Goal: Task Accomplishment & Management: Manage account settings

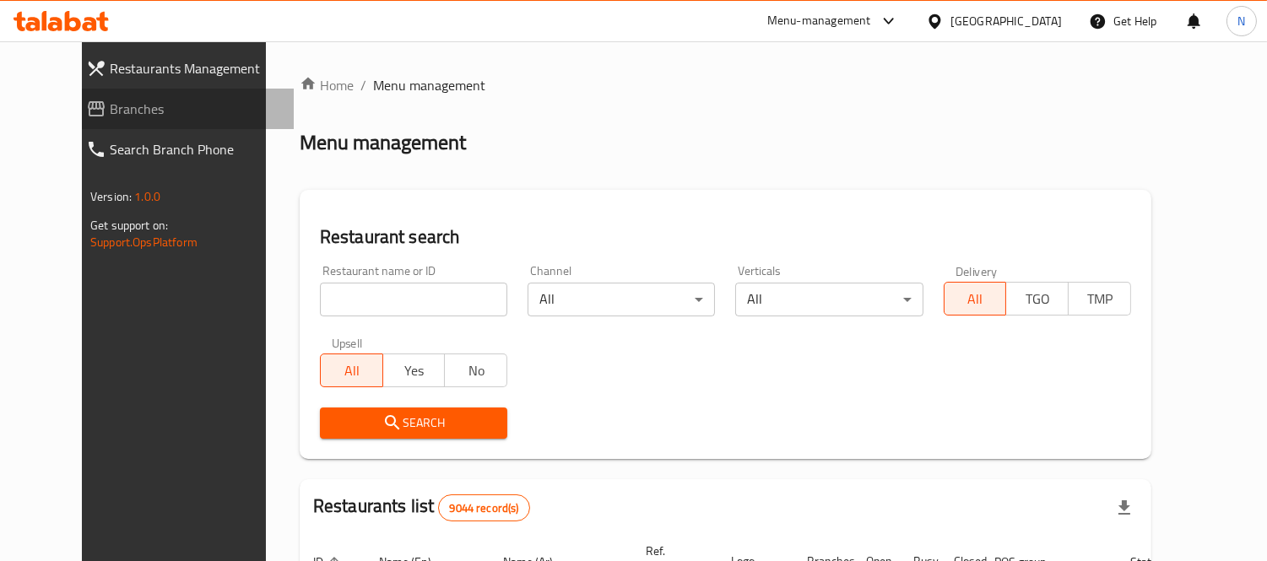
click at [135, 119] on link "Branches" at bounding box center [183, 109] width 221 height 41
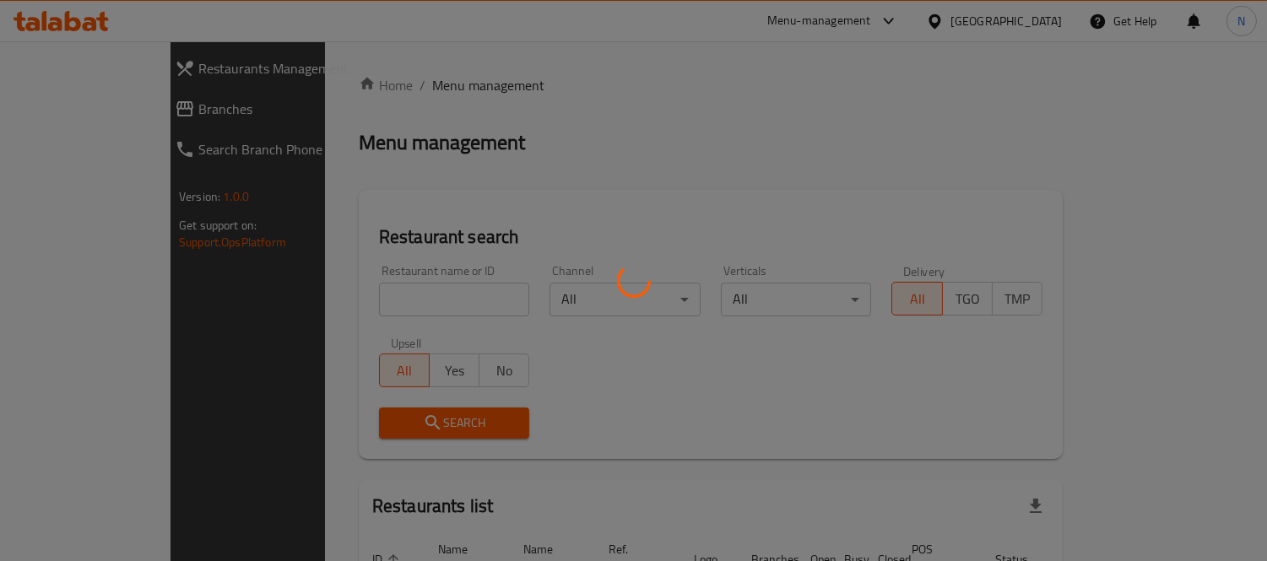
click at [121, 118] on div at bounding box center [633, 280] width 1267 height 561
click at [117, 111] on div at bounding box center [633, 280] width 1267 height 561
click at [85, 119] on div at bounding box center [633, 280] width 1267 height 561
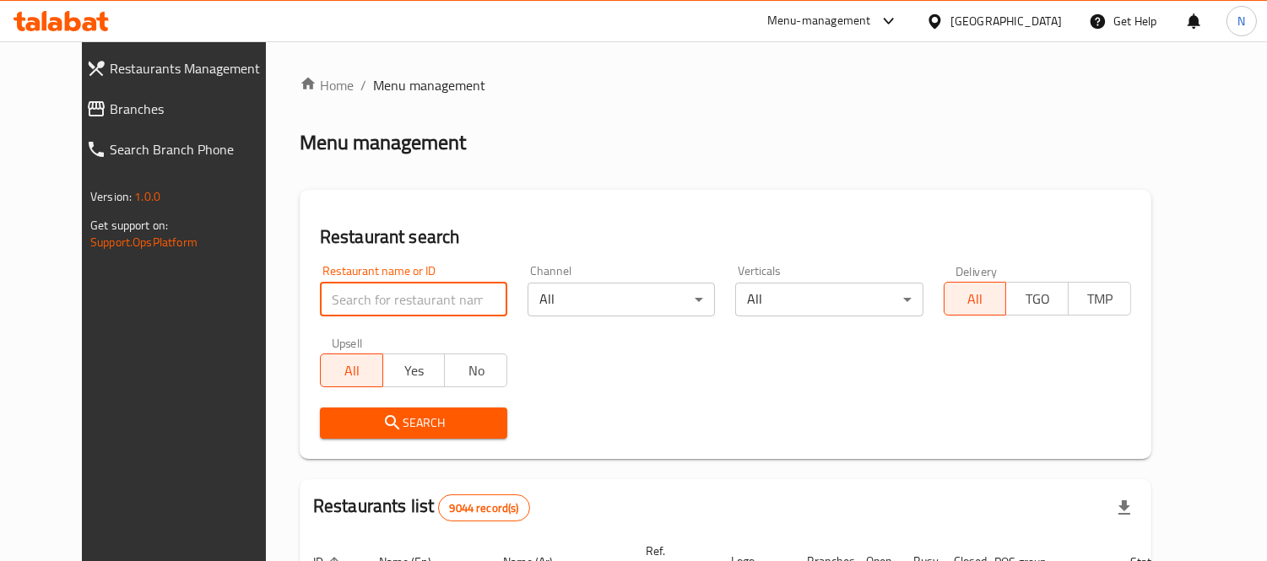
click at [409, 301] on input "search" at bounding box center [413, 300] width 187 height 34
paste input "702203"
type input "702203"
click button "Search" at bounding box center [413, 423] width 187 height 31
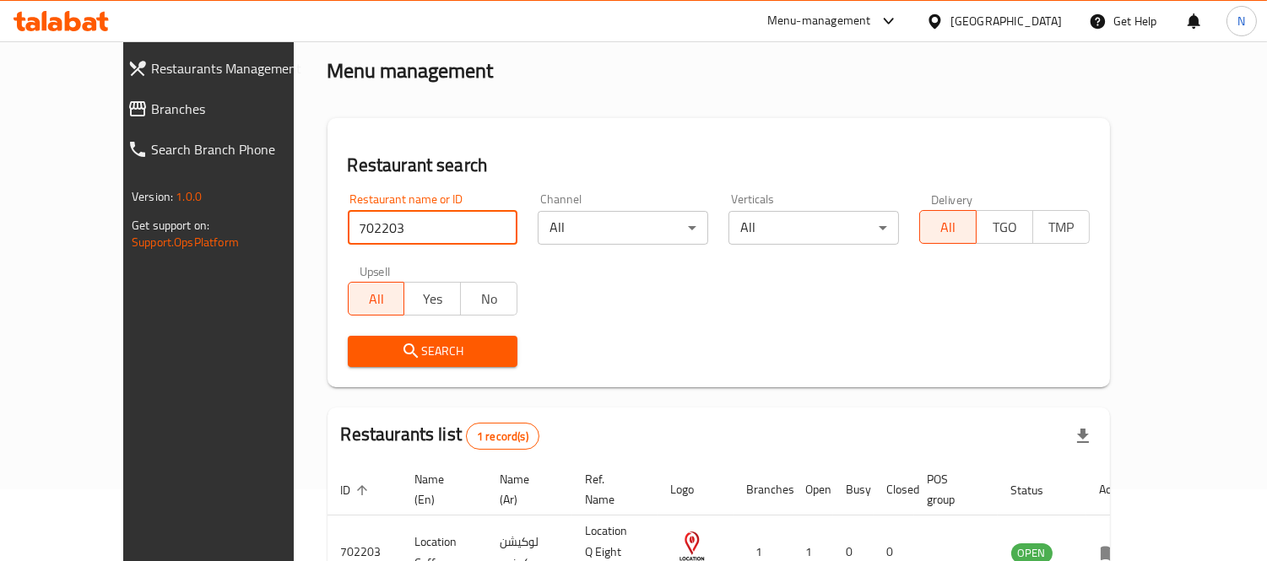
scroll to position [158, 0]
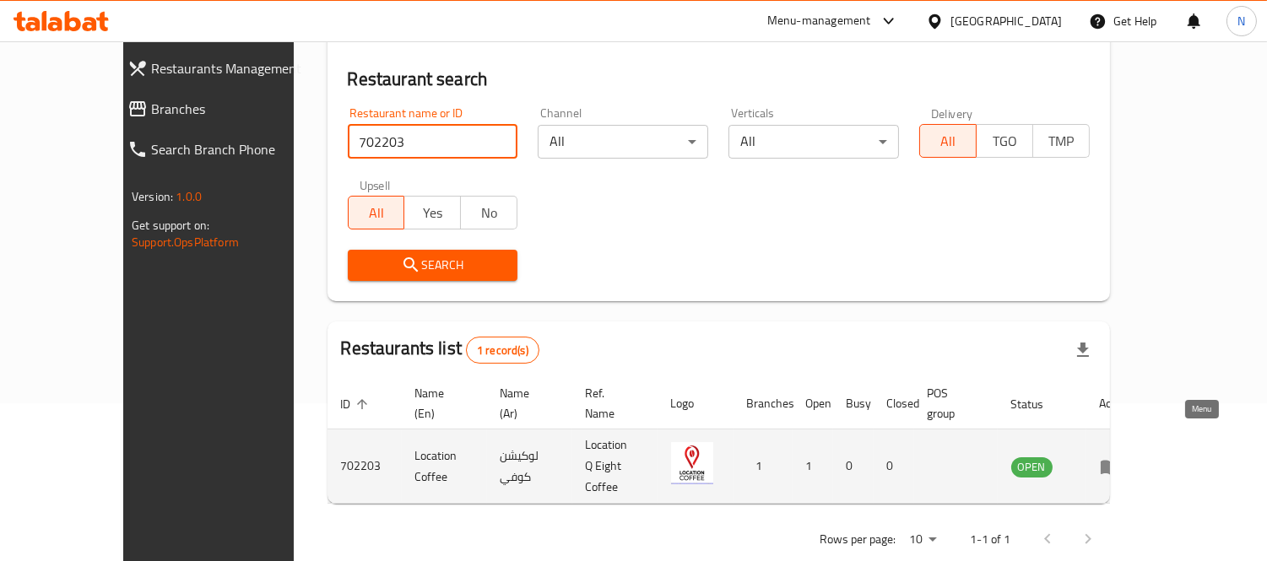
click at [1120, 457] on icon "enhanced table" at bounding box center [1110, 467] width 20 height 20
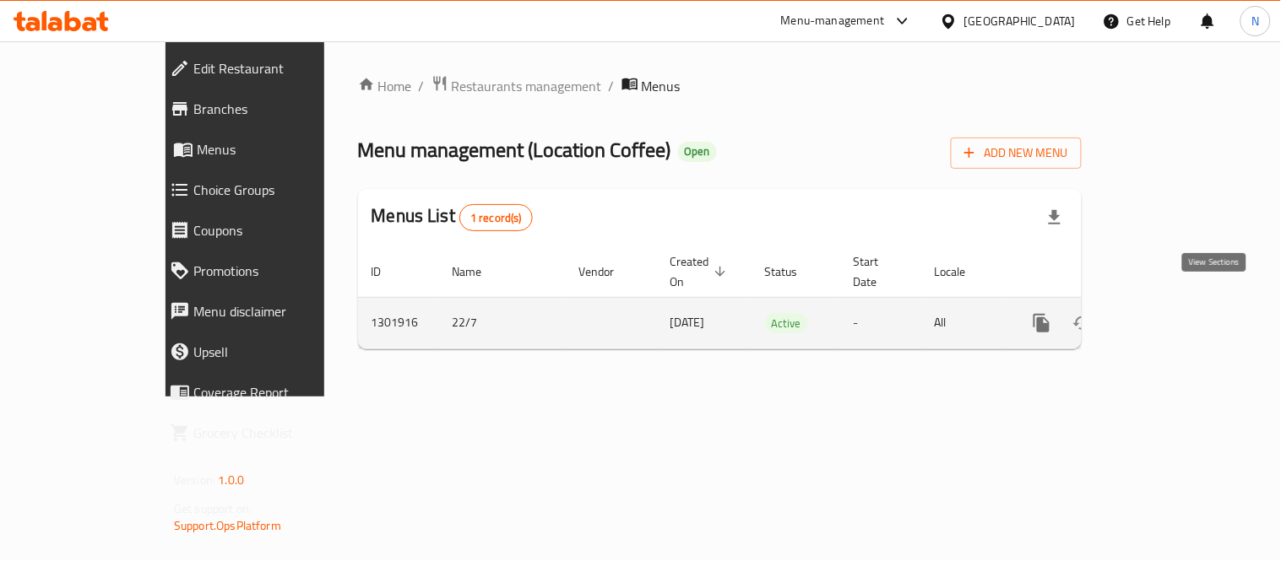
click at [1174, 313] on icon "enhanced table" at bounding box center [1163, 323] width 20 height 20
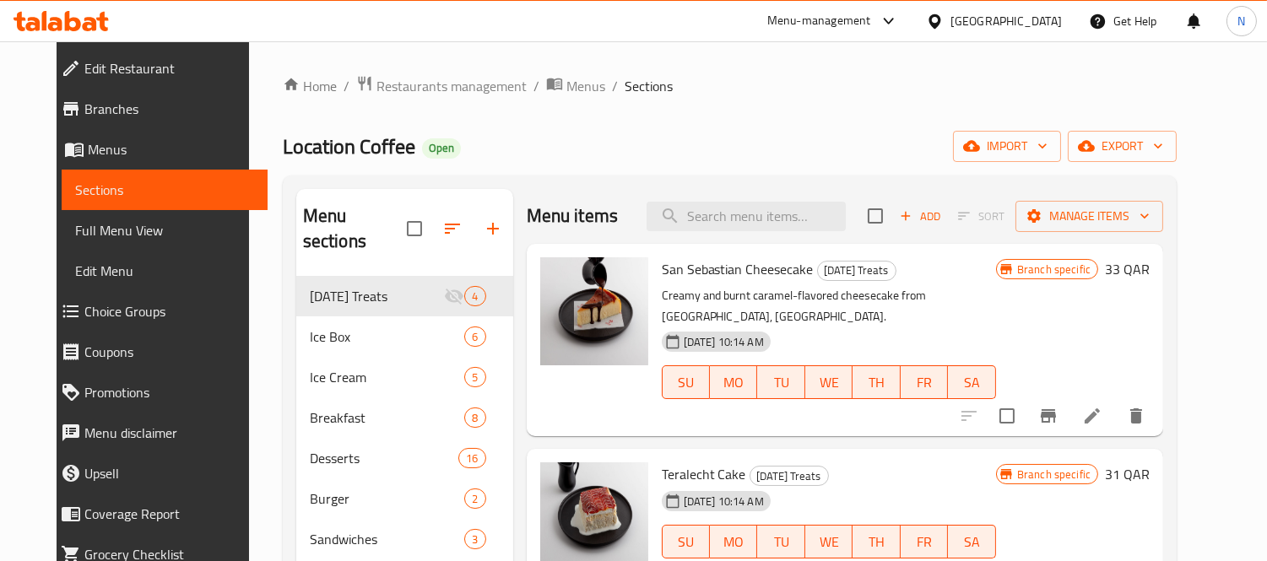
click at [115, 107] on span "Branches" at bounding box center [169, 109] width 171 height 20
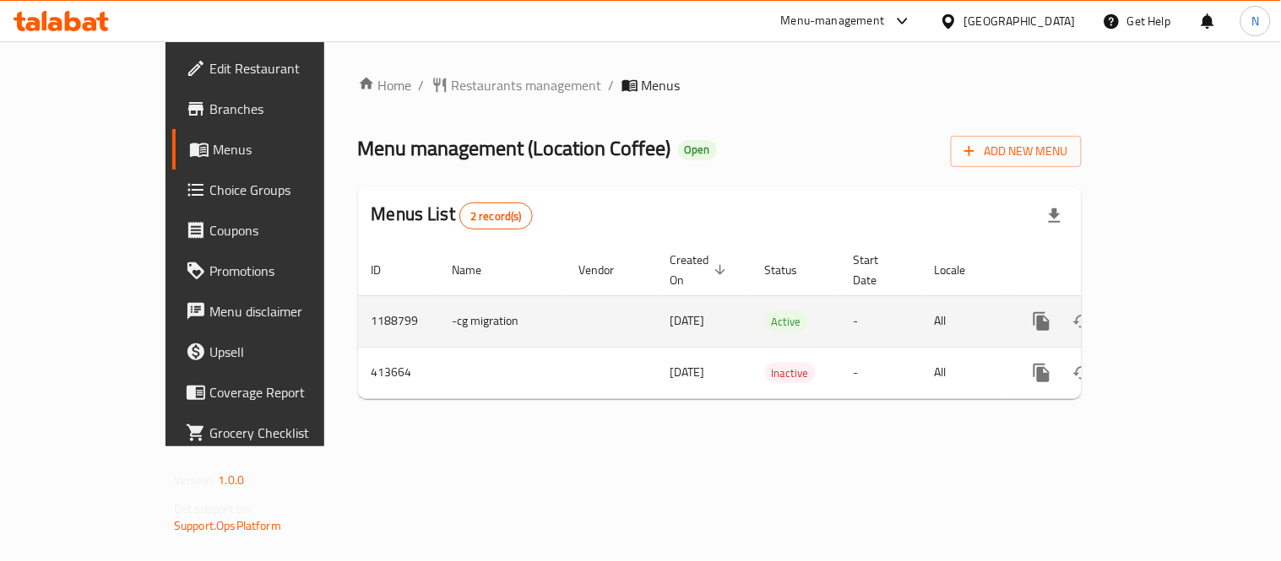
click at [1171, 314] on icon "enhanced table" at bounding box center [1163, 321] width 15 height 15
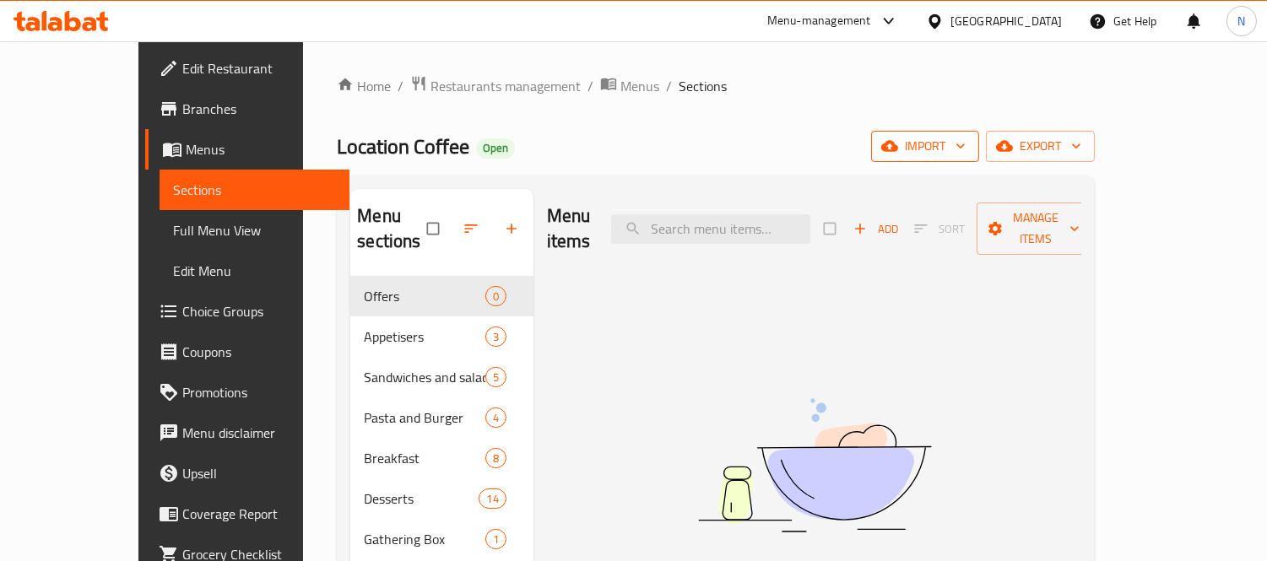
click at [966, 153] on span "import" at bounding box center [925, 146] width 81 height 21
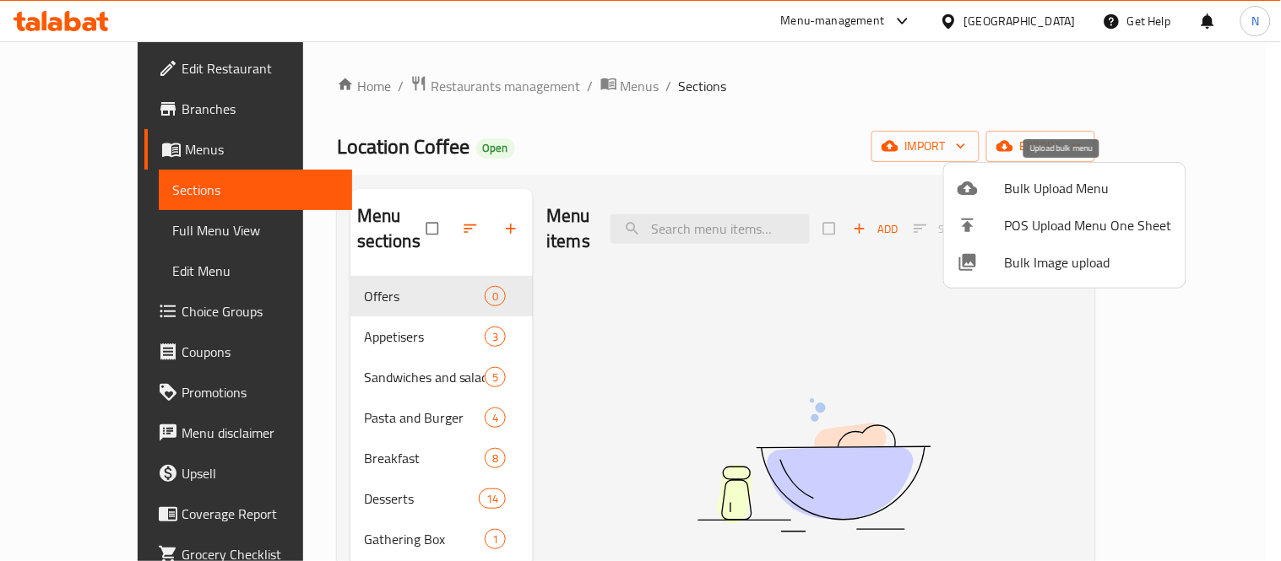
click at [1024, 179] on span "Bulk Upload Menu" at bounding box center [1088, 188] width 167 height 20
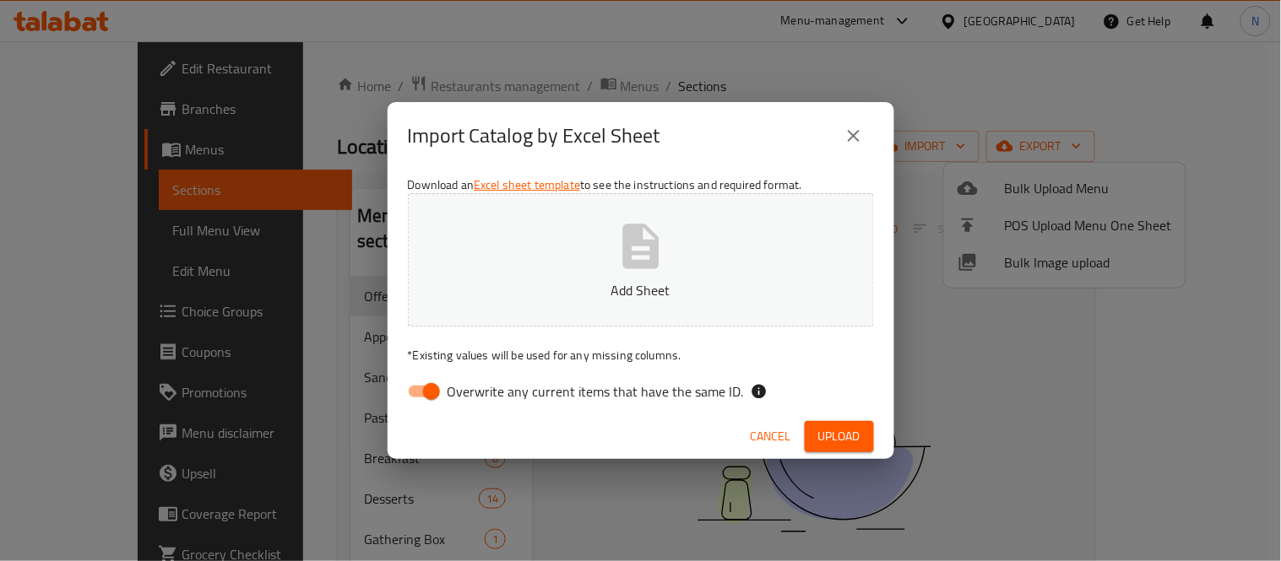
click at [643, 385] on span "Overwrite any current items that have the same ID." at bounding box center [595, 392] width 296 height 20
click at [480, 385] on input "Overwrite any current items that have the same ID." at bounding box center [431, 392] width 96 height 32
checkbox input "false"
click at [848, 441] on span "Upload" at bounding box center [839, 436] width 42 height 21
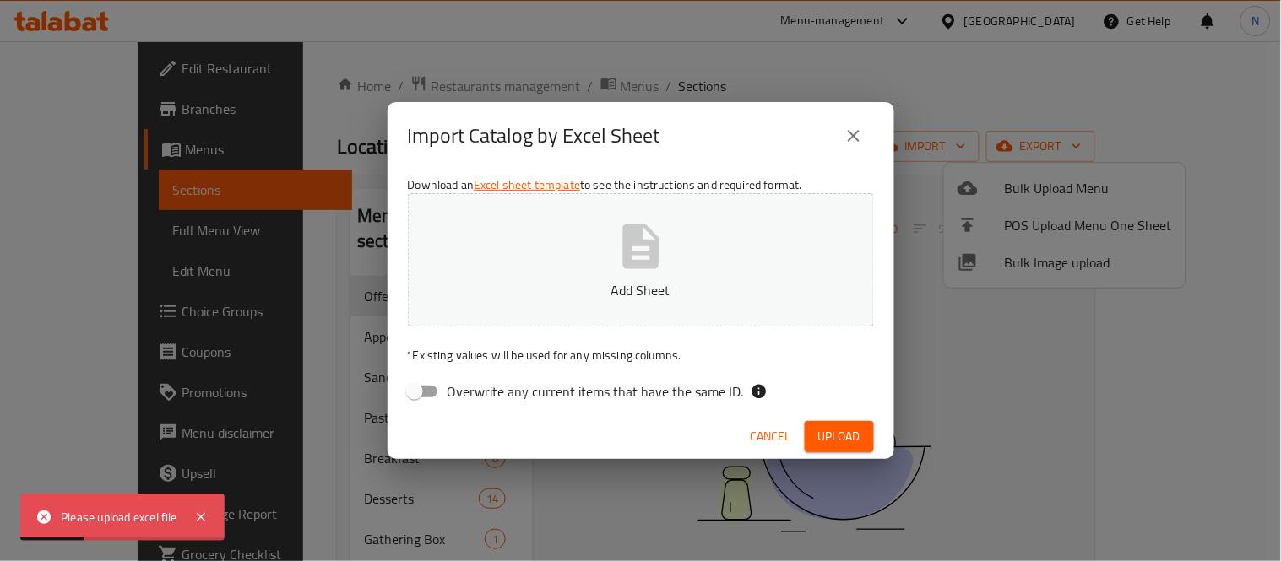
click at [881, 137] on div "Import Catalog by Excel Sheet" at bounding box center [641, 136] width 507 height 68
click at [867, 135] on button "close" at bounding box center [853, 136] width 41 height 41
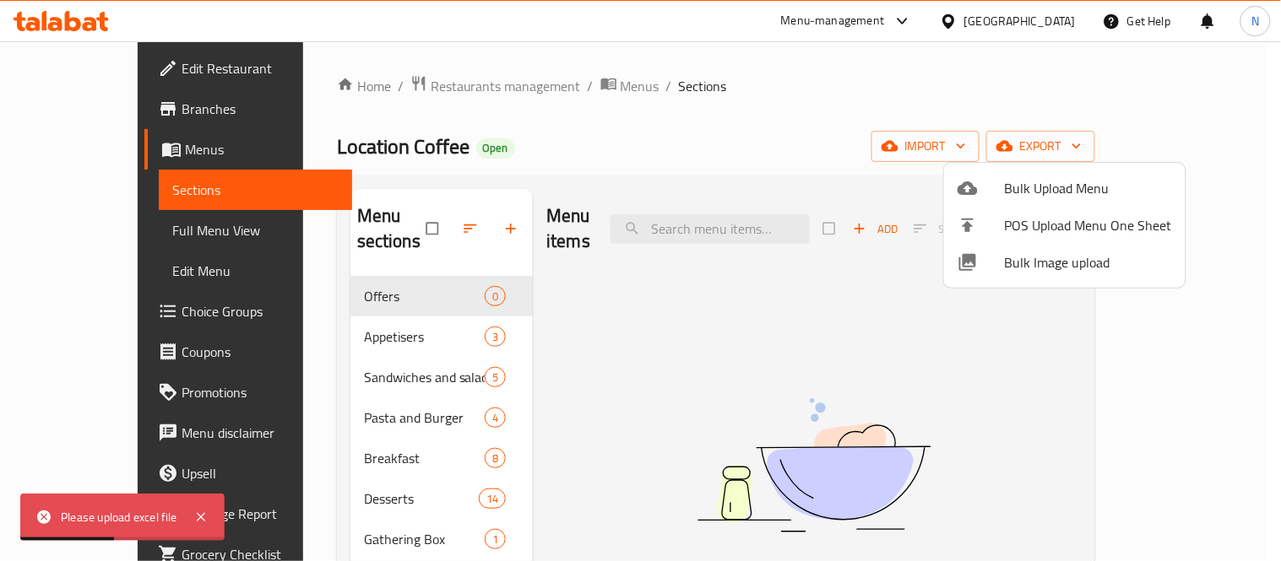
click at [1237, 154] on div at bounding box center [640, 280] width 1281 height 561
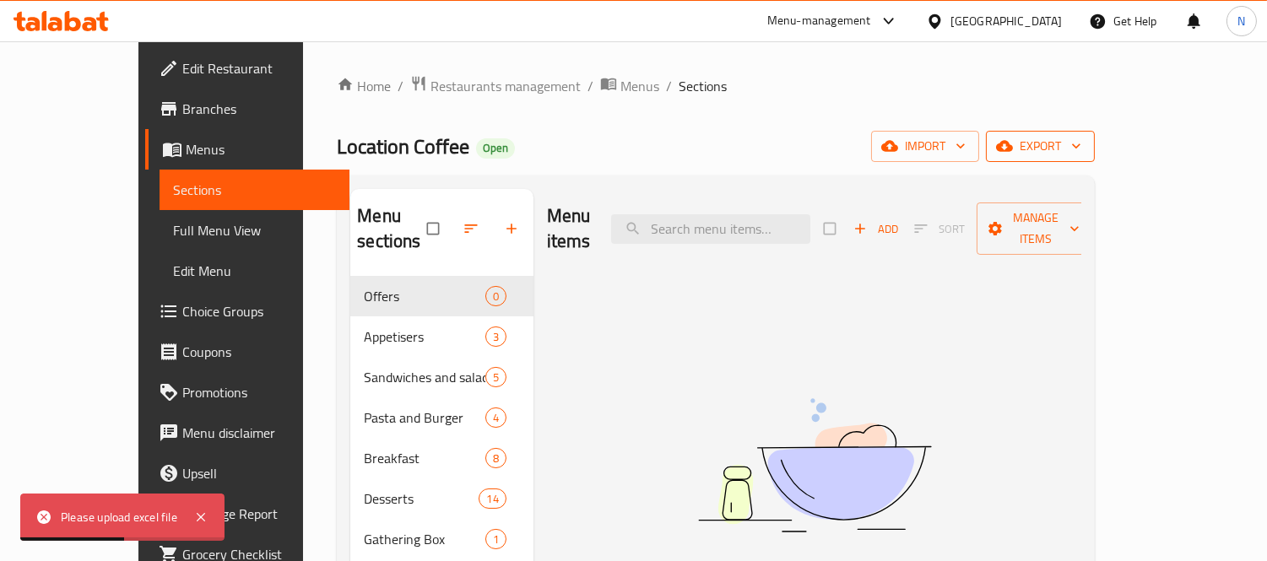
click at [1082, 146] on span "export" at bounding box center [1041, 146] width 82 height 21
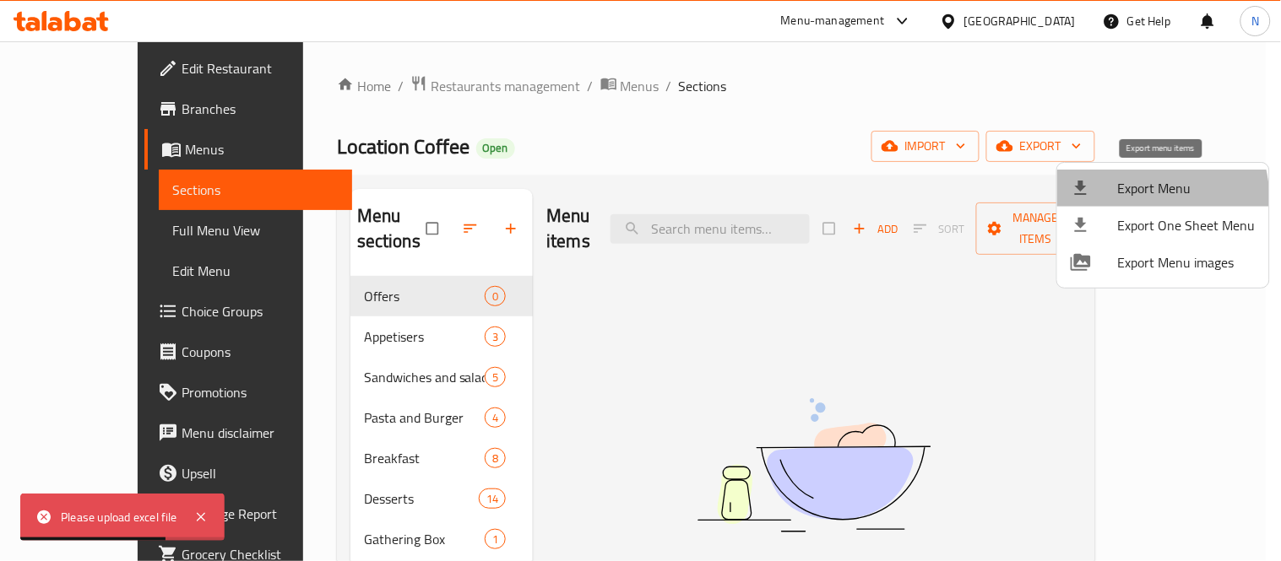
click at [1147, 198] on span "Export Menu" at bounding box center [1187, 188] width 138 height 20
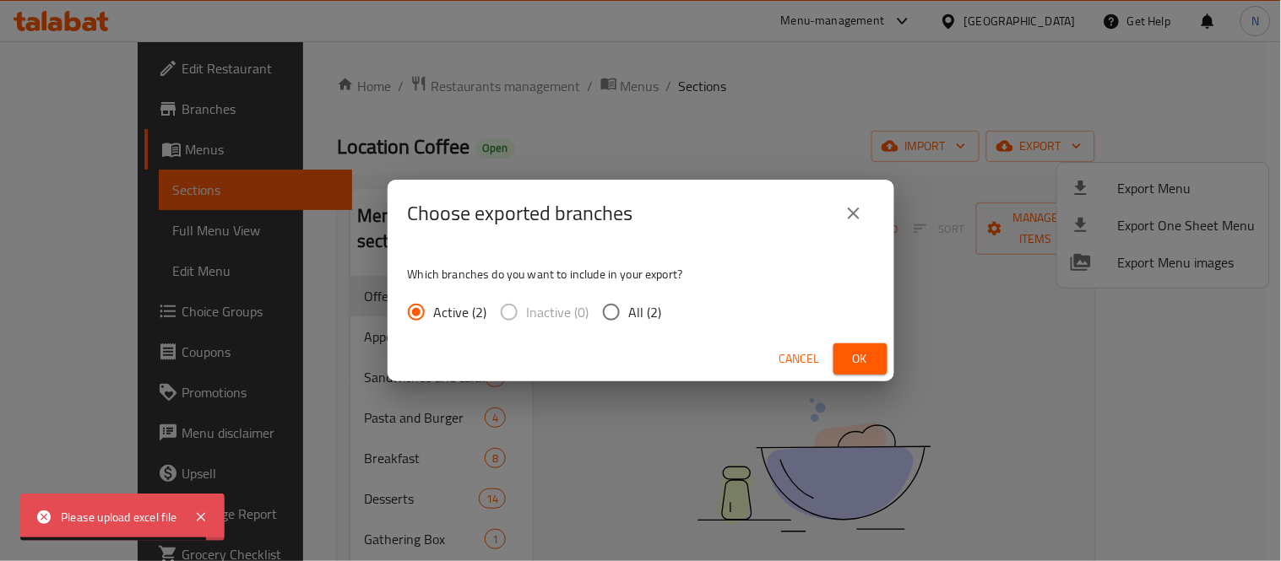
click at [616, 301] on input "All (2)" at bounding box center [611, 312] width 35 height 35
radio input "true"
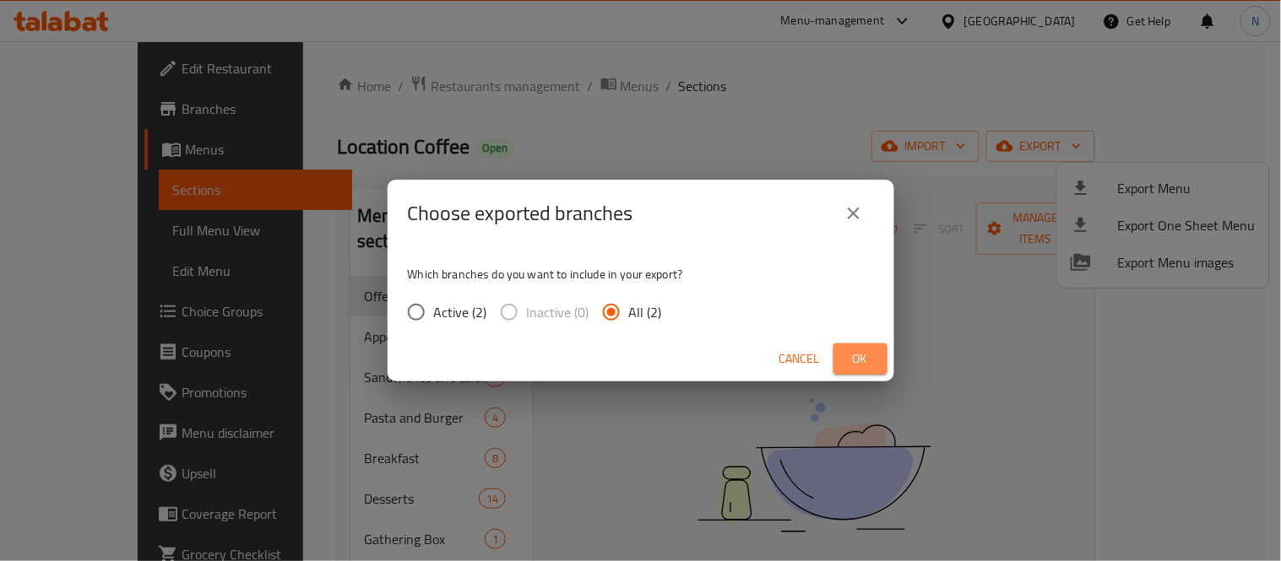
click at [883, 363] on button "Ok" at bounding box center [860, 359] width 54 height 31
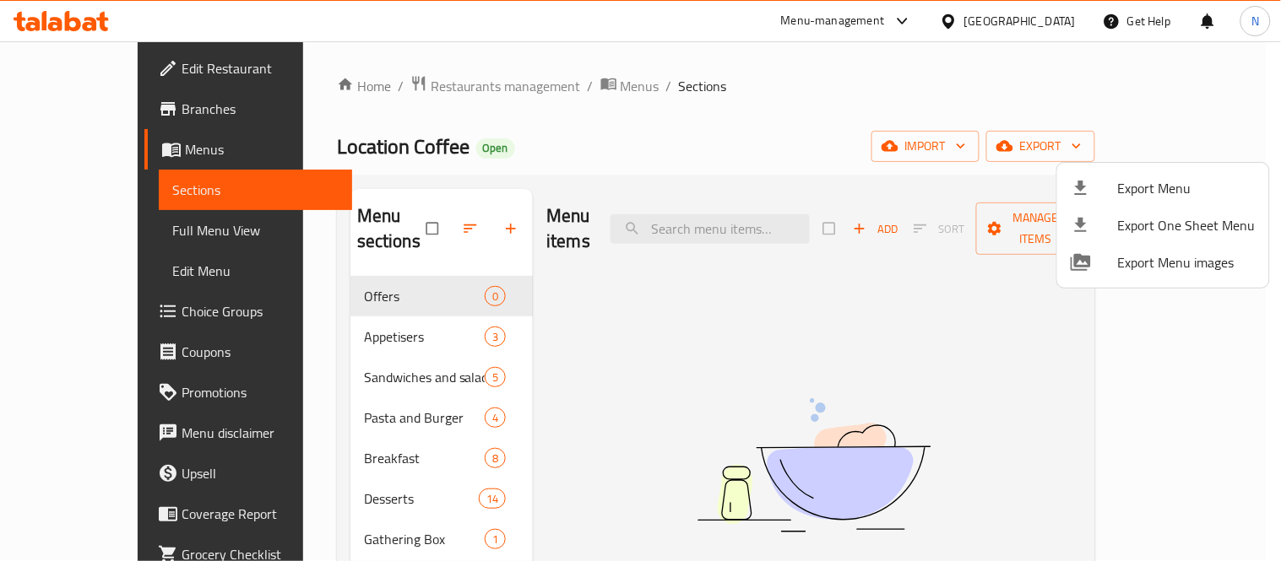
click at [704, 106] on div at bounding box center [640, 280] width 1281 height 561
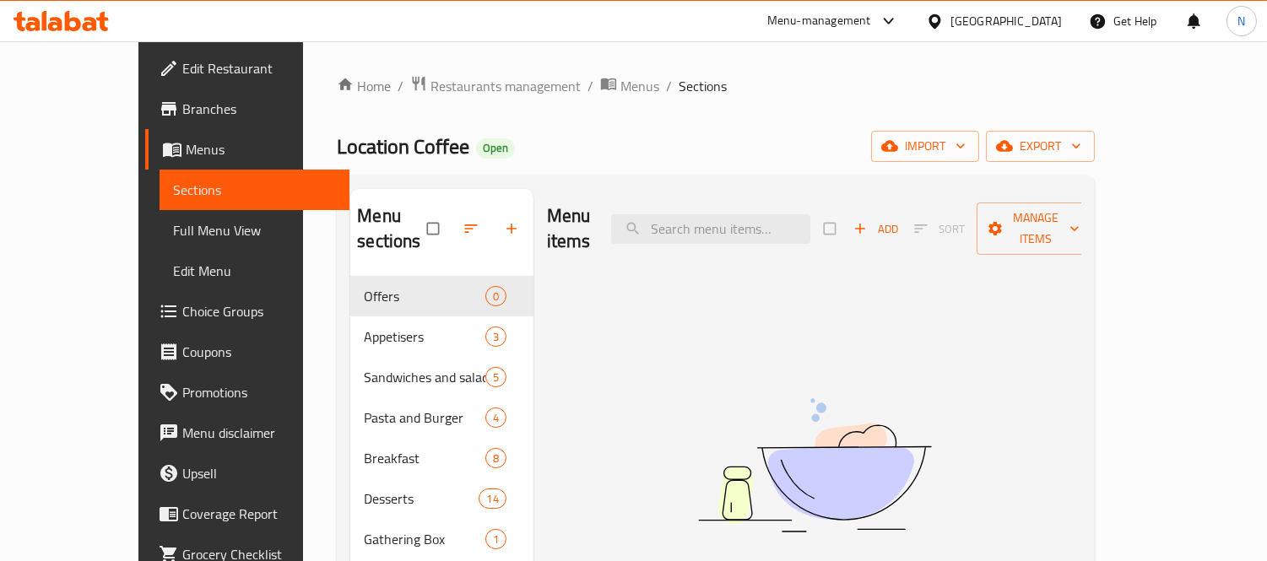
click at [1095, 127] on div "Home / Restaurants management / Menus / Sections Location Coffee Open import ex…" at bounding box center [716, 419] width 758 height 689
click at [1095, 131] on button "export" at bounding box center [1040, 146] width 109 height 31
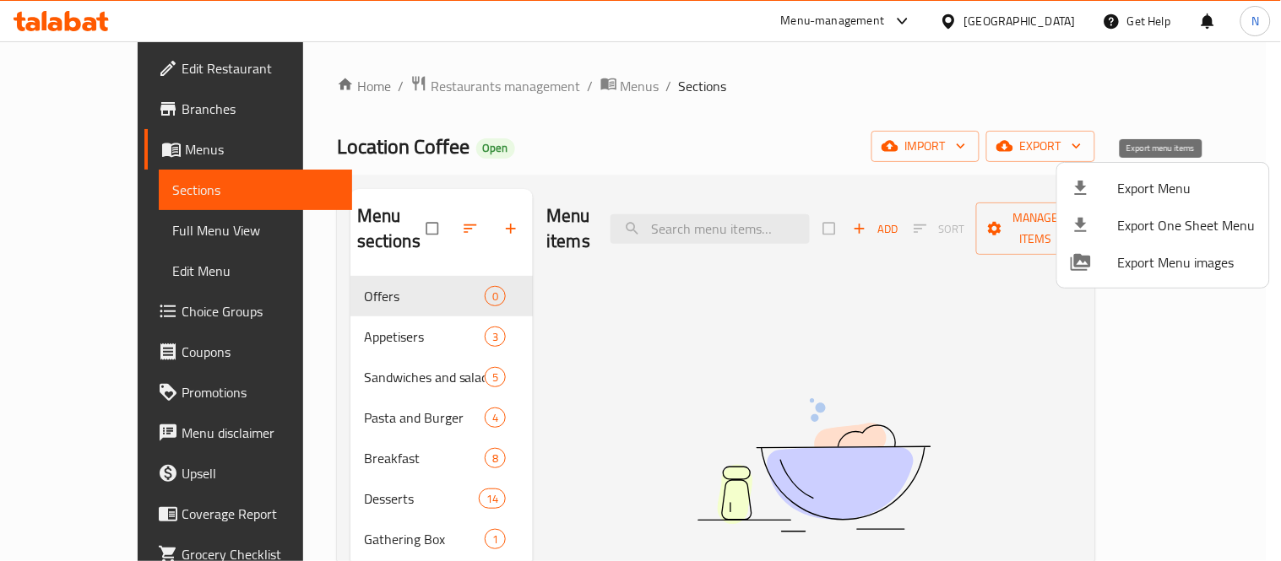
click at [1159, 189] on span "Export Menu" at bounding box center [1187, 188] width 138 height 20
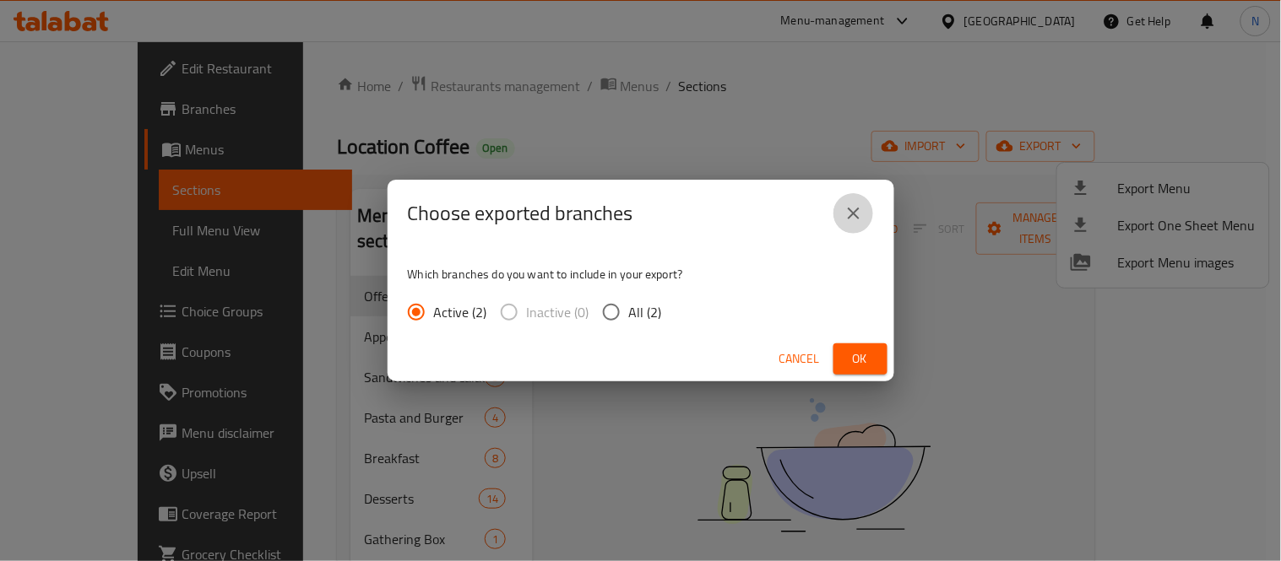
click at [853, 220] on icon "close" at bounding box center [853, 213] width 20 height 20
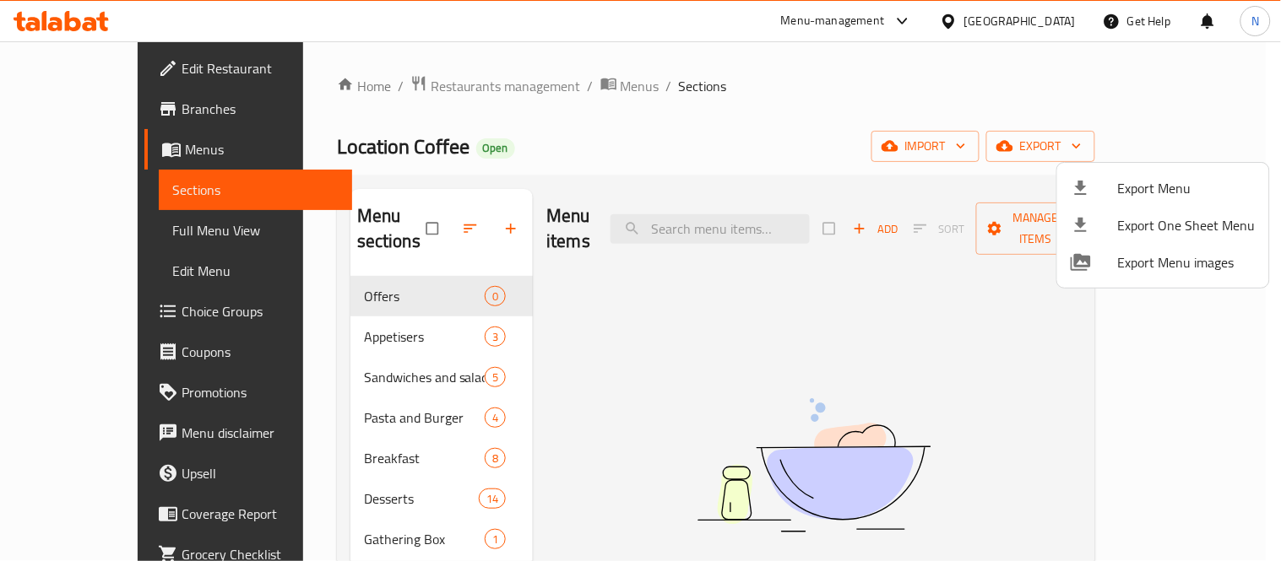
click at [706, 111] on div at bounding box center [640, 280] width 1281 height 561
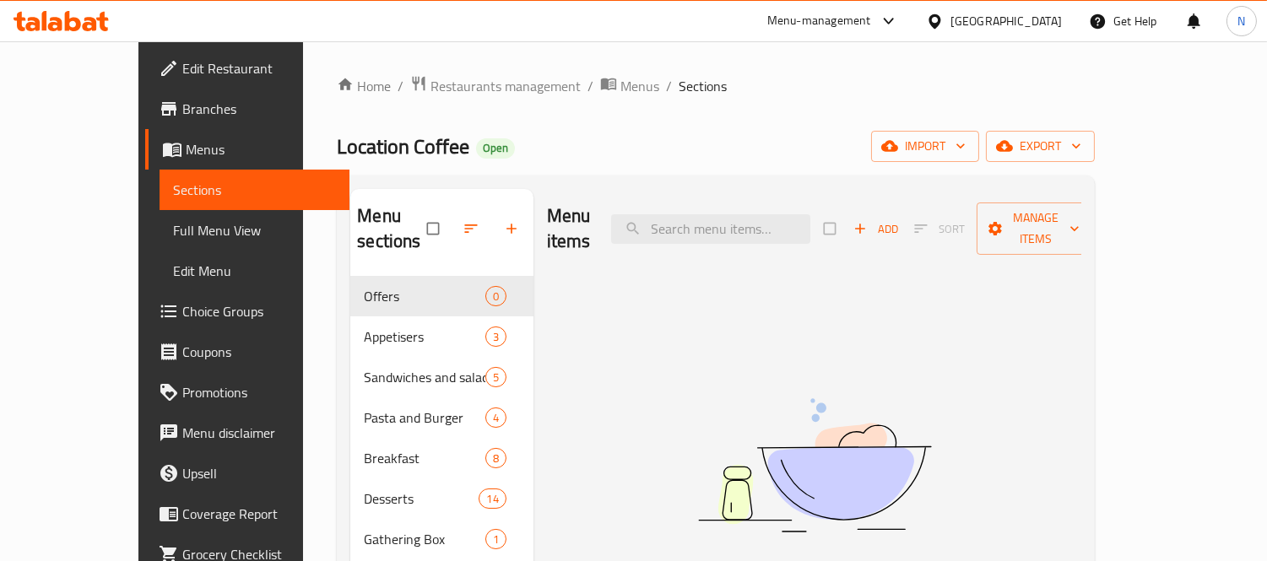
click at [581, 154] on div "Location Coffee Open import export" at bounding box center [716, 146] width 758 height 31
click at [182, 116] on span "Branches" at bounding box center [259, 109] width 155 height 20
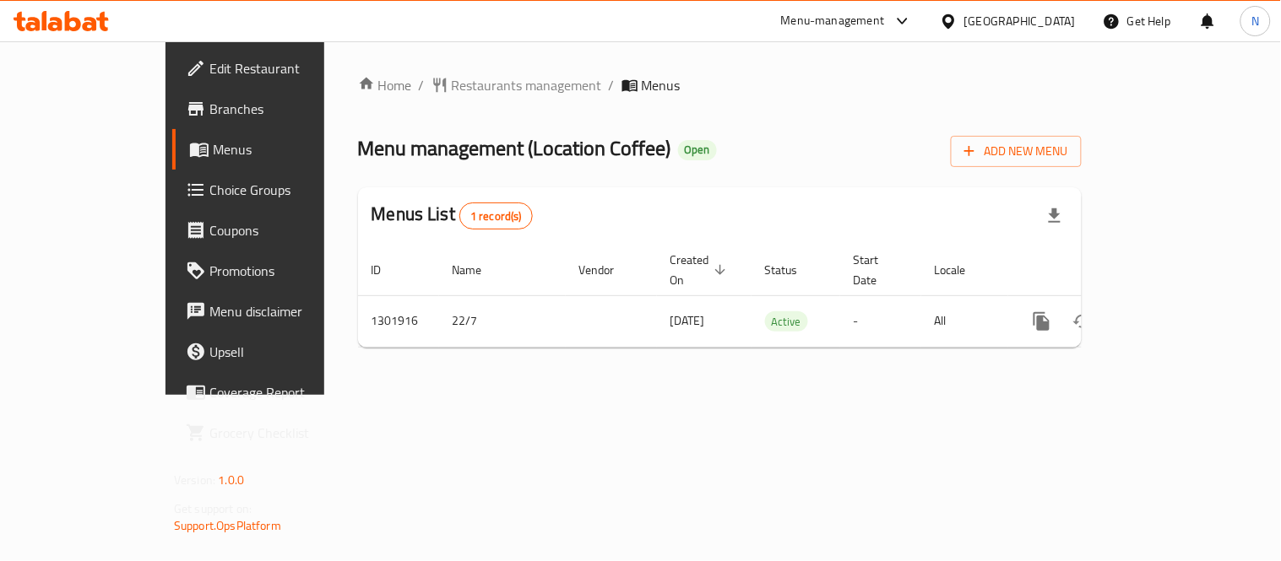
drag, startPoint x: 661, startPoint y: 140, endPoint x: 722, endPoint y: 158, distance: 63.3
click at [661, 140] on div "Menu management ( Location Coffee ) Open Add New Menu" at bounding box center [720, 148] width 724 height 38
click at [1068, 159] on span "Add New Menu" at bounding box center [1016, 151] width 104 height 21
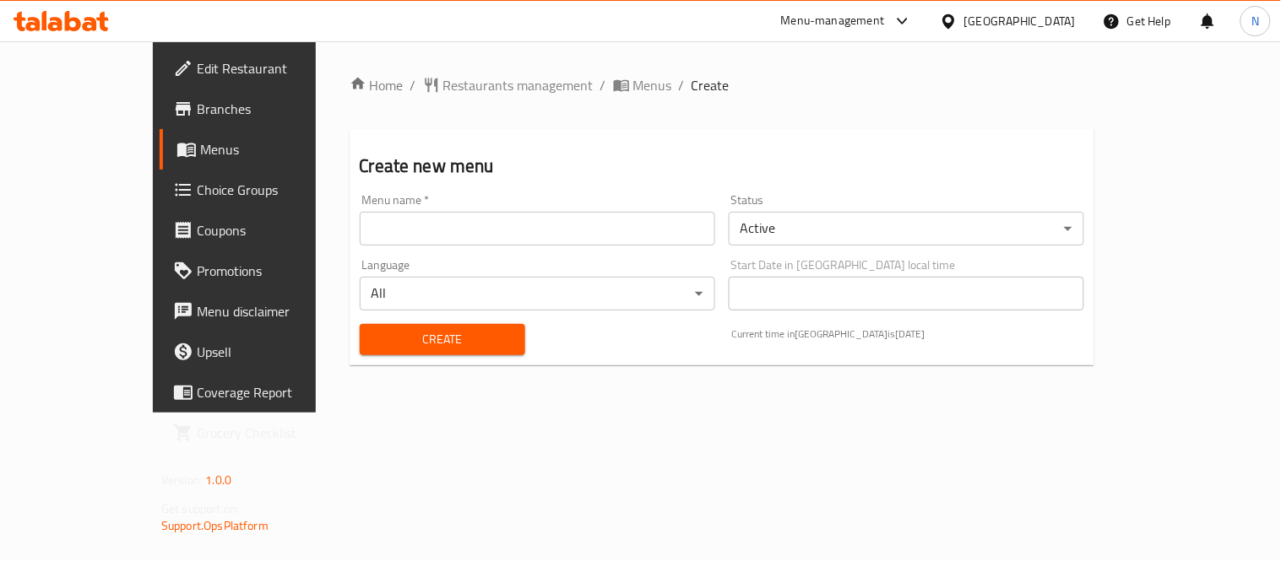
drag, startPoint x: 415, startPoint y: 235, endPoint x: 409, endPoint y: 242, distance: 9.6
click at [415, 235] on input "text" at bounding box center [537, 229] width 355 height 34
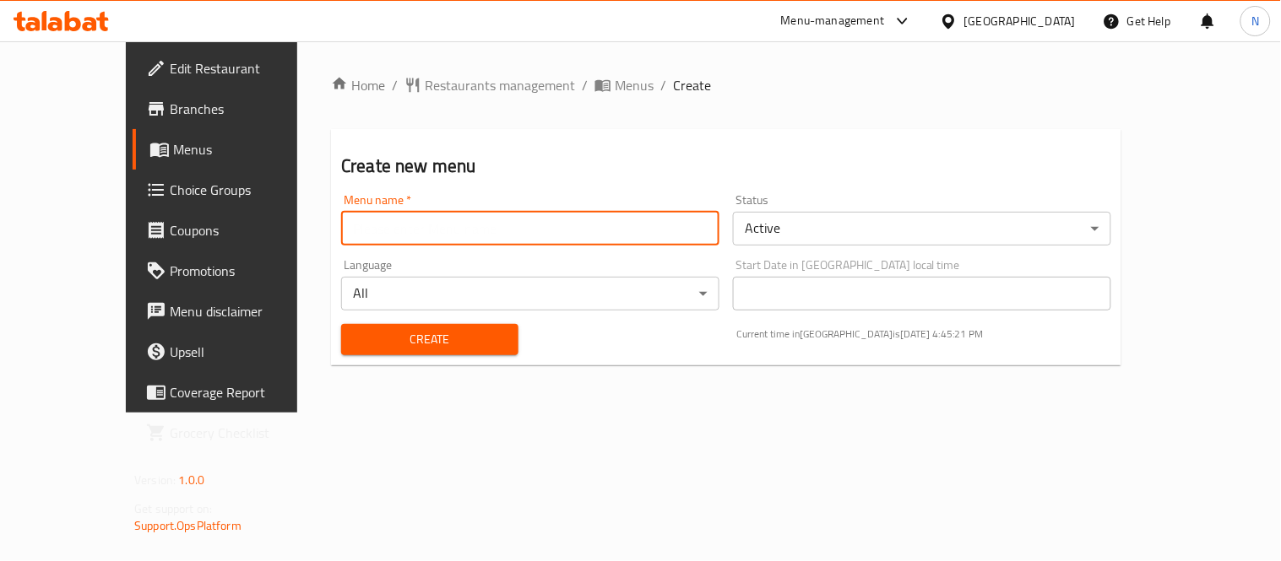
type input "Menu"
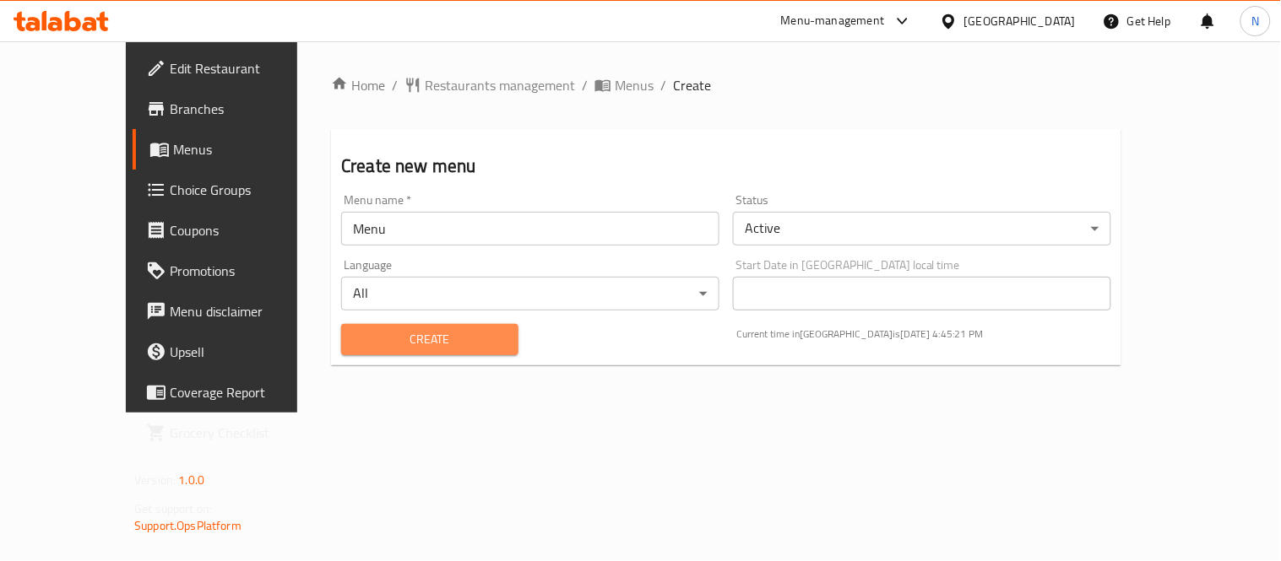
click at [401, 342] on span "Create" at bounding box center [430, 339] width 150 height 21
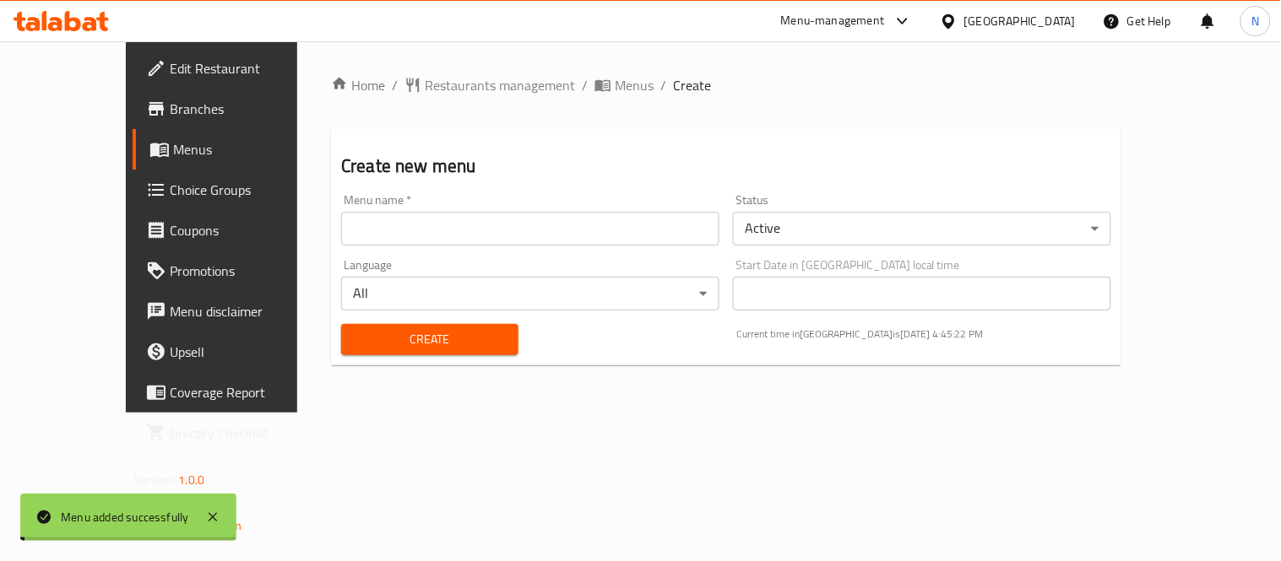
click at [615, 87] on span "Menus" at bounding box center [634, 85] width 39 height 20
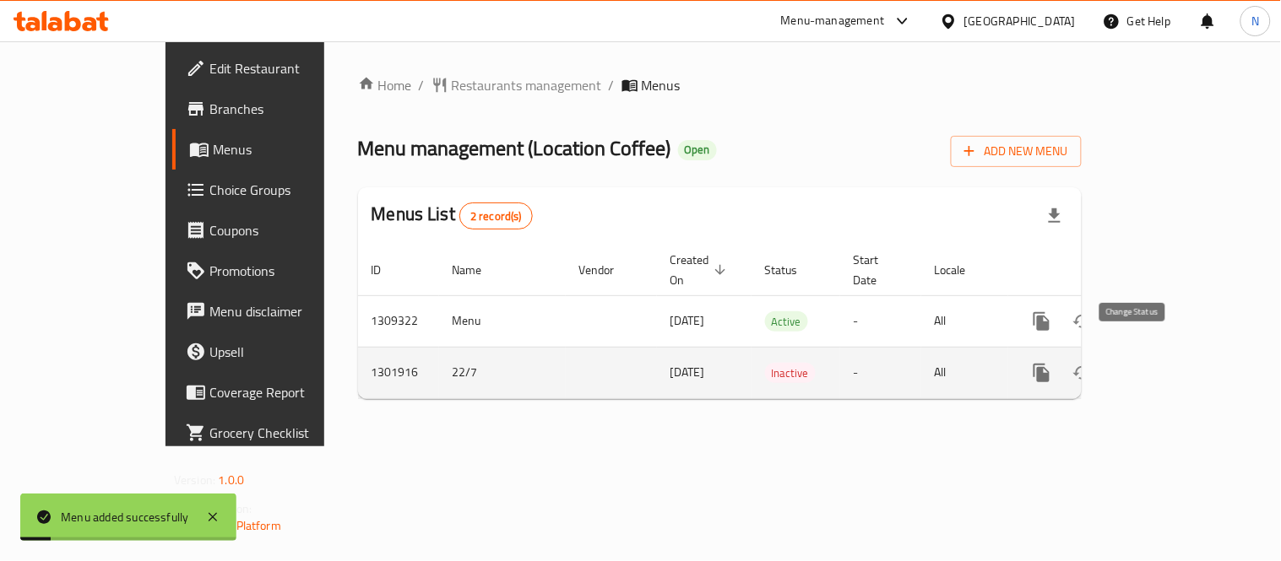
click at [1092, 363] on icon "enhanced table" at bounding box center [1082, 373] width 20 height 20
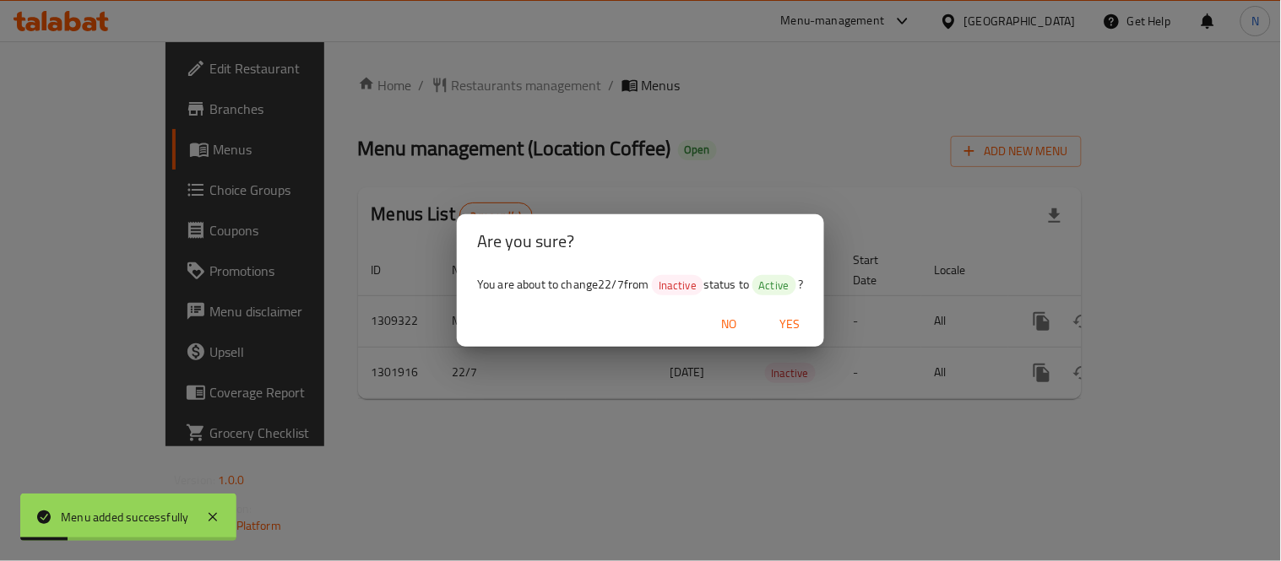
drag, startPoint x: 783, startPoint y: 325, endPoint x: 915, endPoint y: 370, distance: 139.1
click at [783, 324] on span "Yes" at bounding box center [790, 324] width 41 height 21
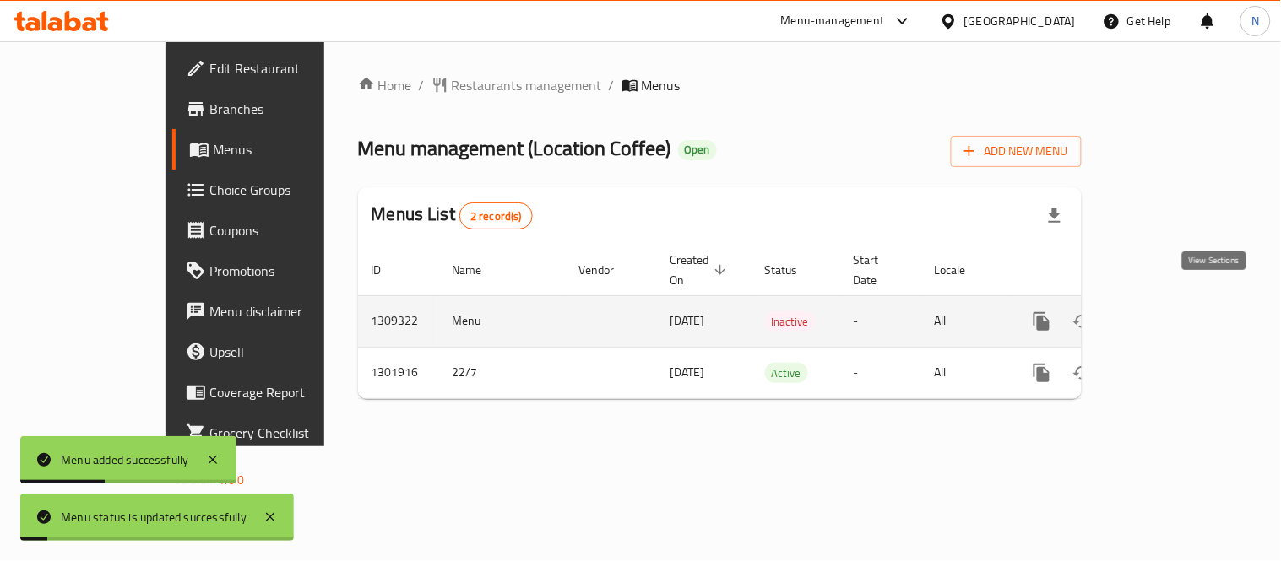
click at [1174, 312] on icon "enhanced table" at bounding box center [1163, 322] width 20 height 20
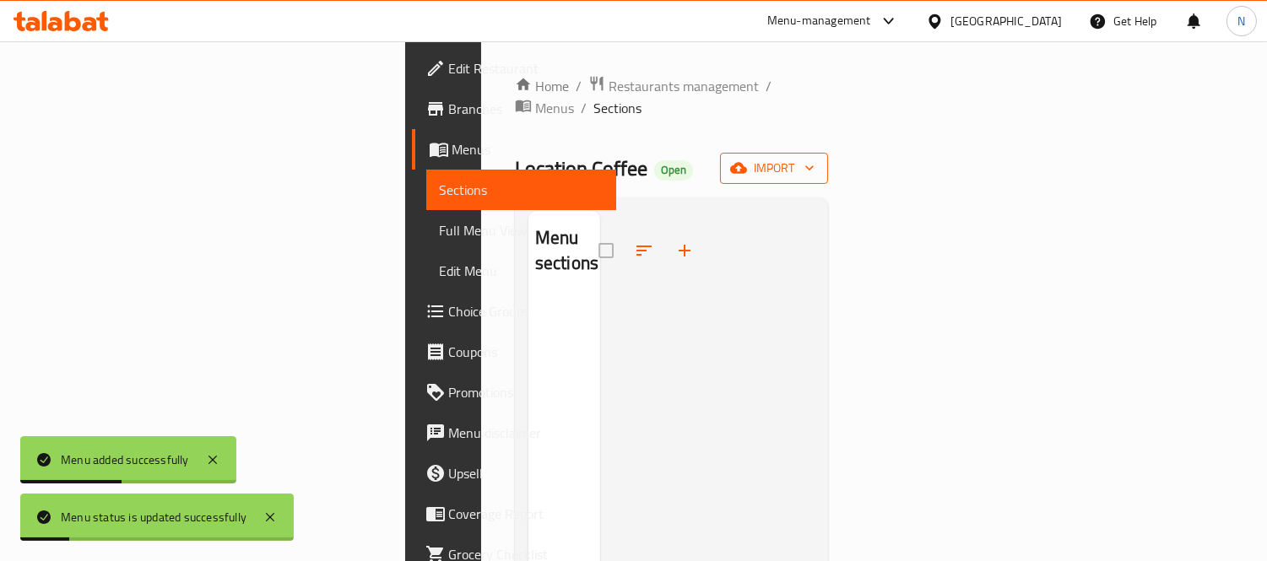
click at [815, 158] on span "import" at bounding box center [774, 168] width 81 height 21
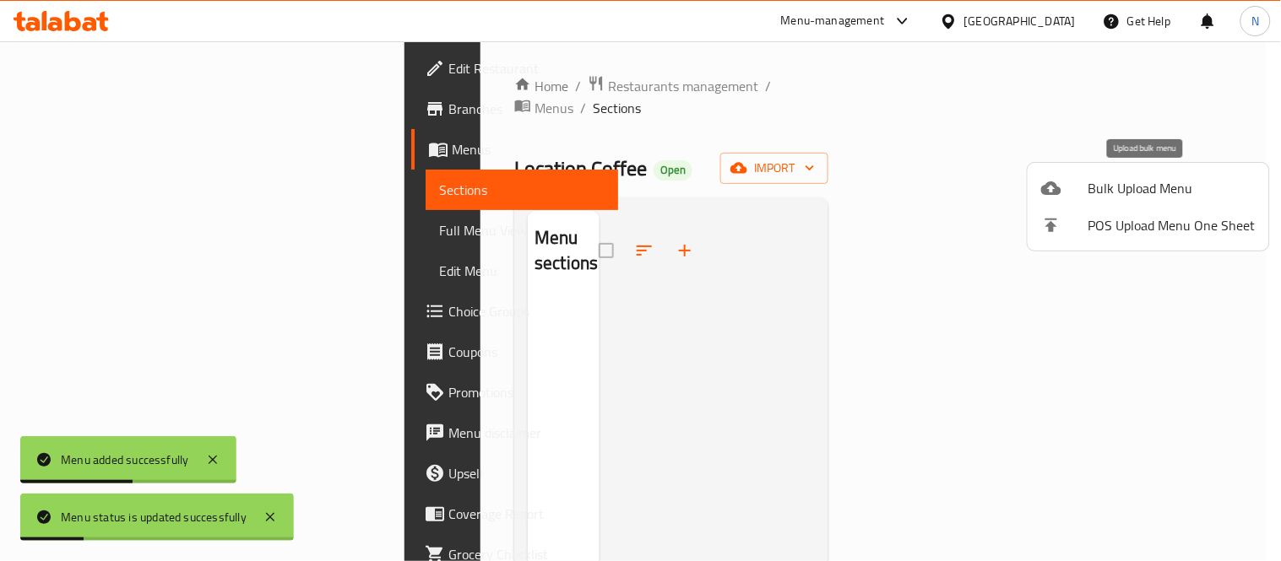
click at [1152, 190] on span "Bulk Upload Menu" at bounding box center [1171, 188] width 167 height 20
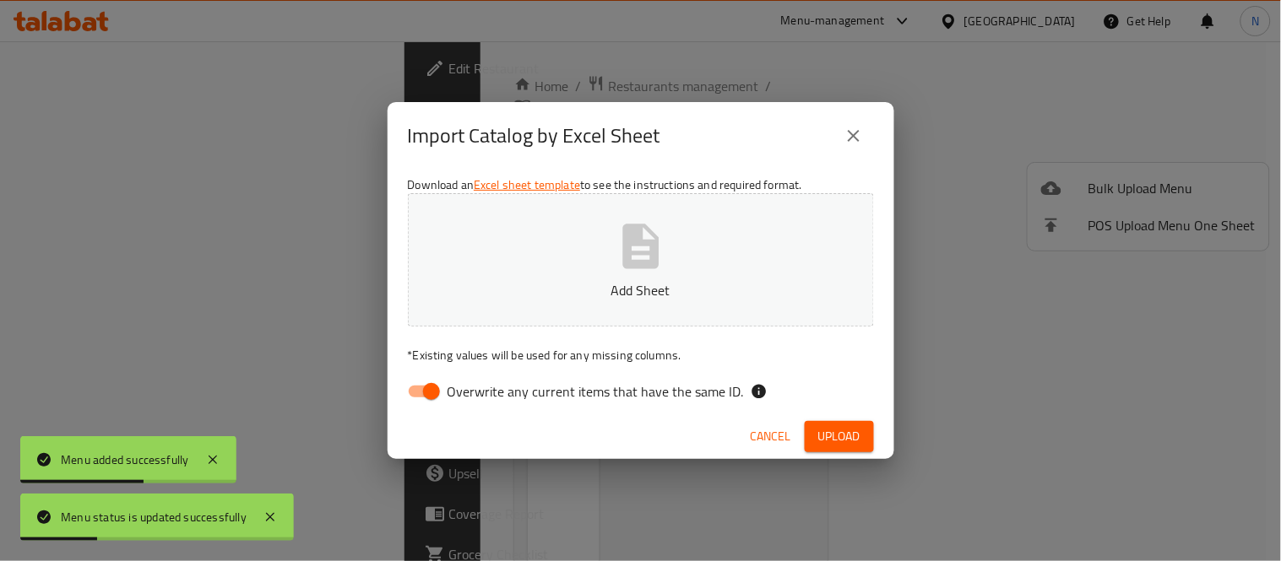
click at [554, 392] on span "Overwrite any current items that have the same ID." at bounding box center [595, 392] width 296 height 20
click at [480, 392] on input "Overwrite any current items that have the same ID." at bounding box center [431, 392] width 96 height 32
checkbox input "false"
click at [670, 267] on button "Add Sheet" at bounding box center [641, 259] width 466 height 133
click at [840, 431] on span "Upload" at bounding box center [839, 436] width 42 height 21
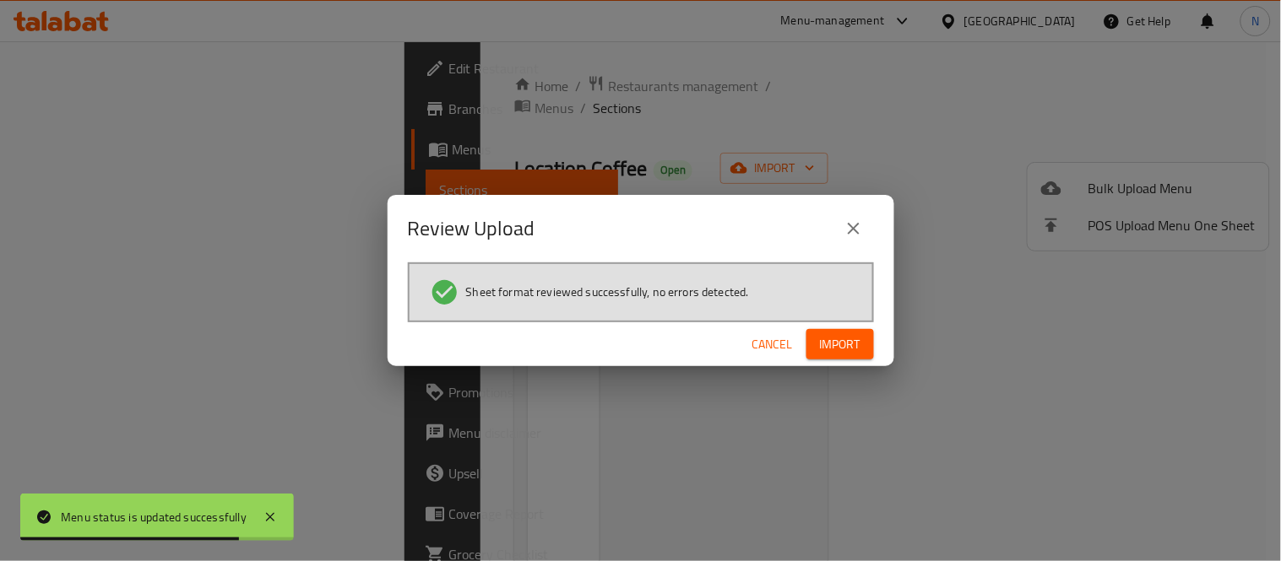
click at [848, 346] on span "Import" at bounding box center [840, 344] width 41 height 21
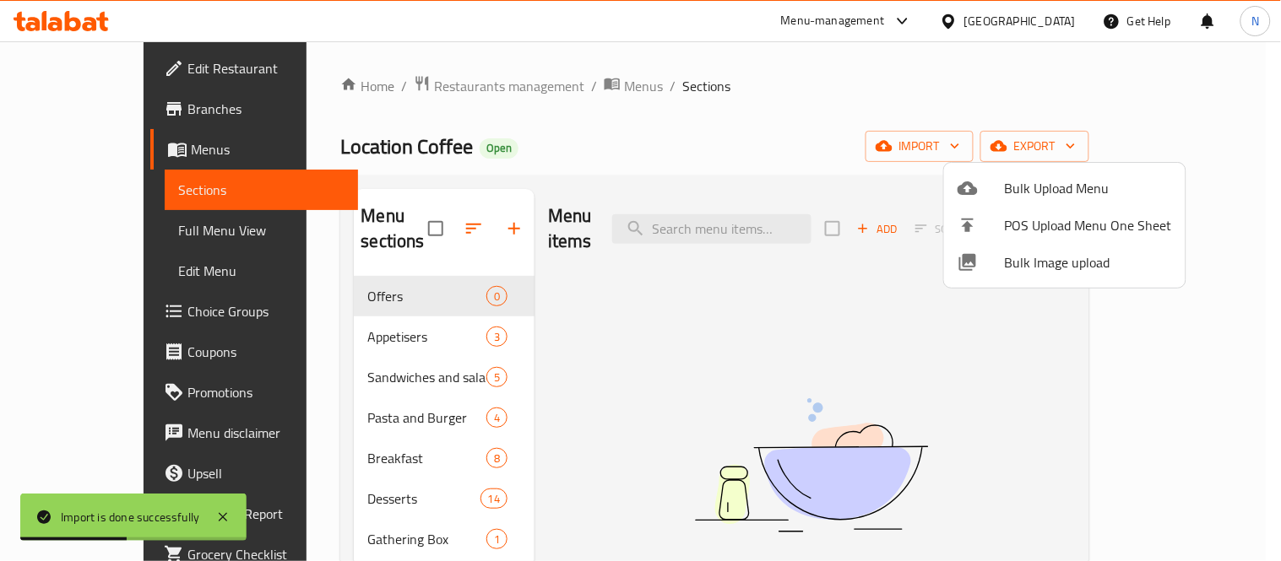
drag, startPoint x: 520, startPoint y: 349, endPoint x: 606, endPoint y: 338, distance: 86.8
click at [527, 349] on div at bounding box center [640, 280] width 1281 height 561
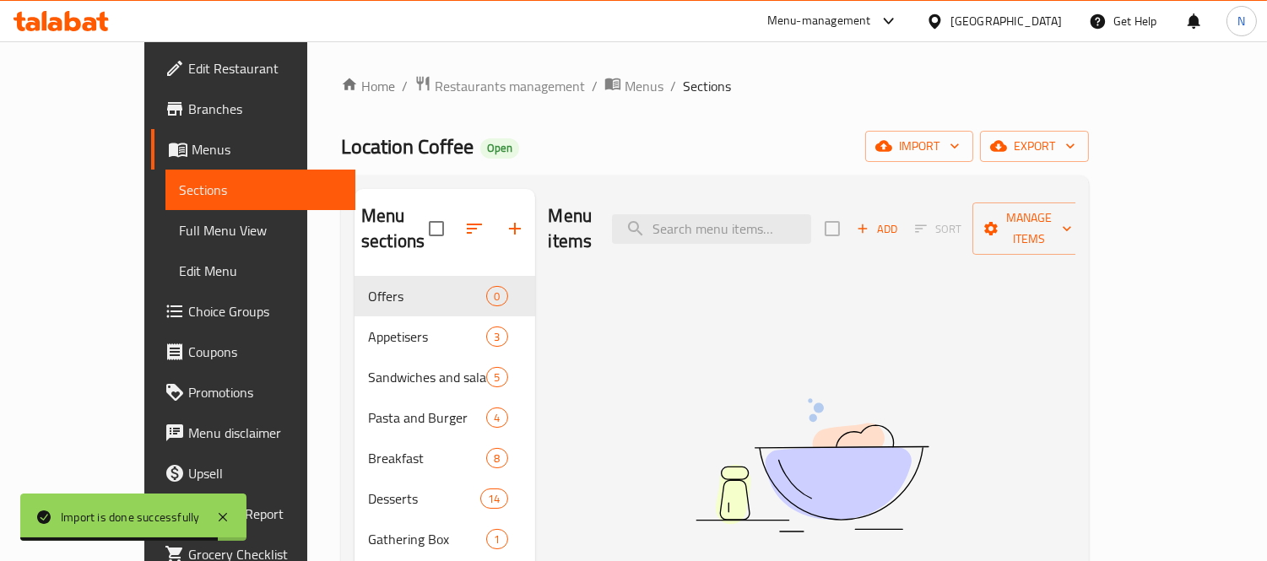
click at [179, 222] on span "Full Menu View" at bounding box center [261, 230] width 164 height 20
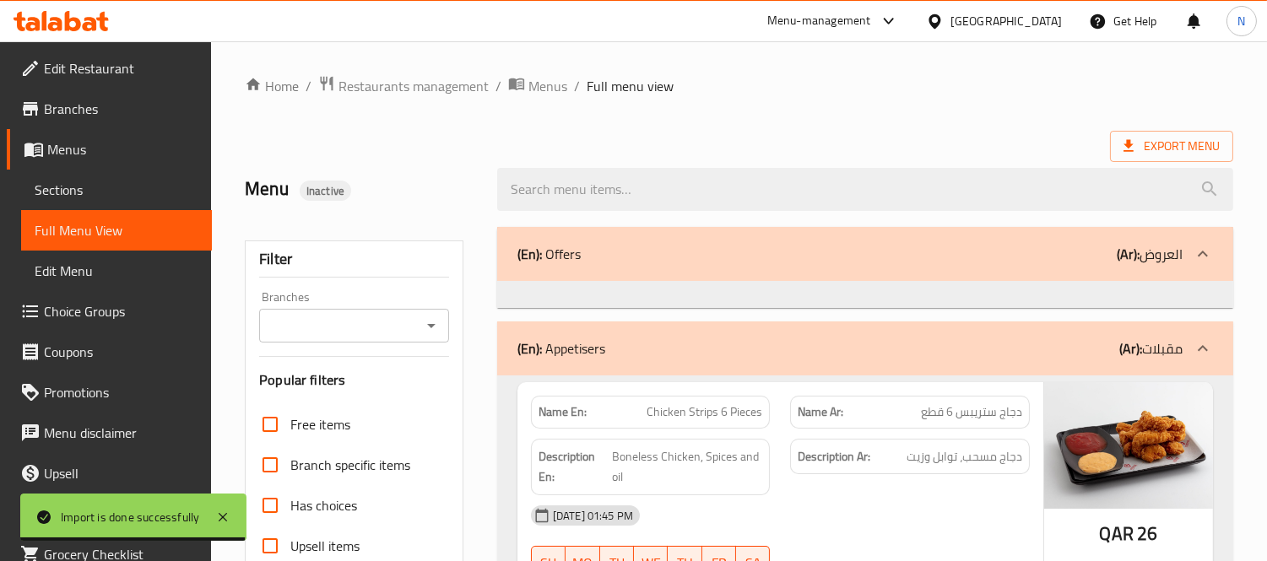
click at [433, 331] on icon "Open" at bounding box center [431, 326] width 20 height 20
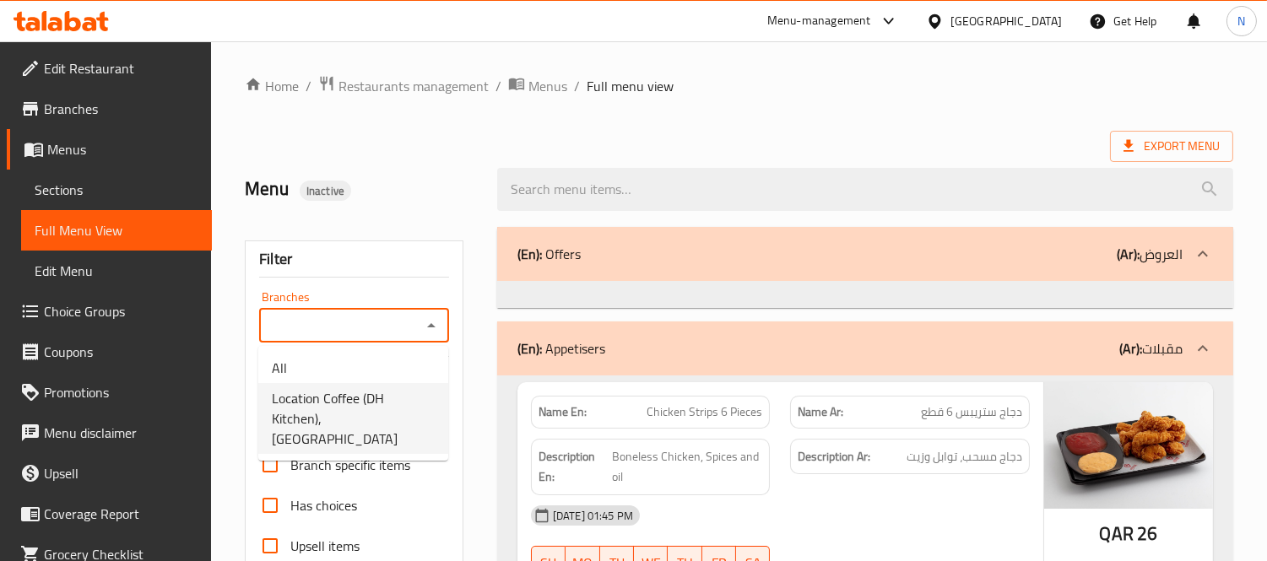
click at [339, 398] on span "Location Coffee (DH Kitchen), [GEOGRAPHIC_DATA]" at bounding box center [353, 418] width 163 height 61
type input "Location Coffee (DH Kitchen), [GEOGRAPHIC_DATA]"
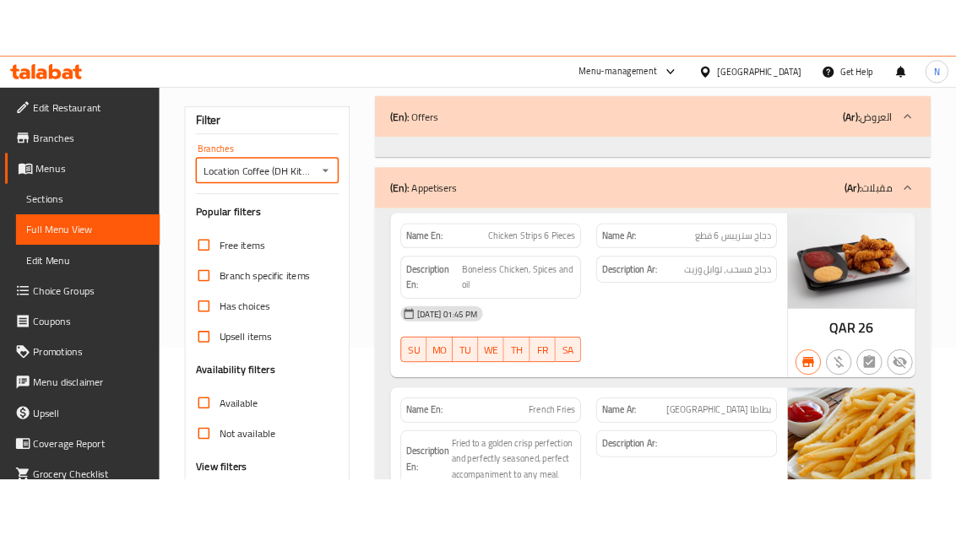
scroll to position [187, 0]
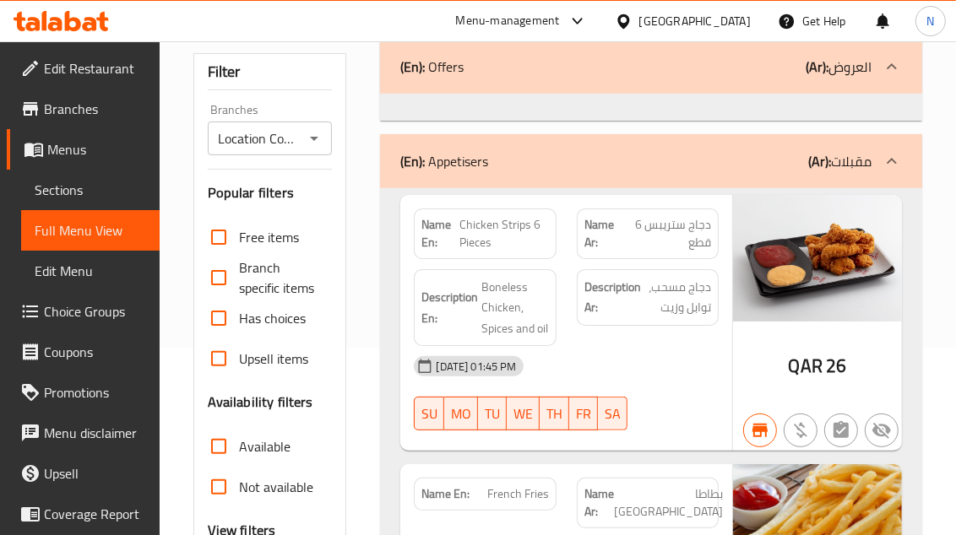
drag, startPoint x: 372, startPoint y: 220, endPoint x: 661, endPoint y: 81, distance: 320.2
drag, startPoint x: 559, startPoint y: 344, endPoint x: 577, endPoint y: 350, distance: 19.5
click at [559, 344] on div "Description En: Boneless Chicken, Spices and oil" at bounding box center [485, 308] width 162 height 98
drag, startPoint x: 846, startPoint y: 406, endPoint x: 865, endPoint y: 407, distance: 18.6
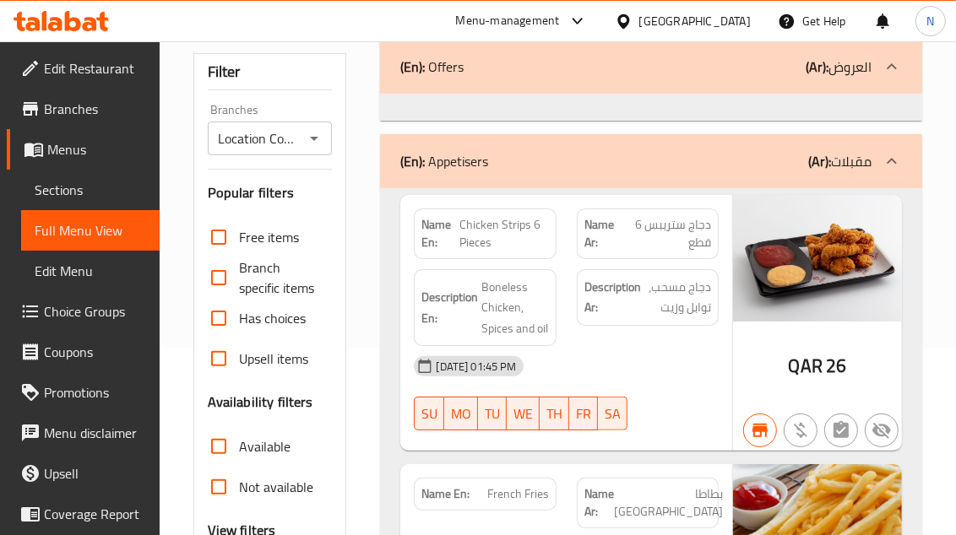
click at [846, 407] on div "QAR 26" at bounding box center [817, 323] width 169 height 257
click at [552, 284] on div "Description En: Boneless Chicken, Spices and oil" at bounding box center [485, 308] width 142 height 78
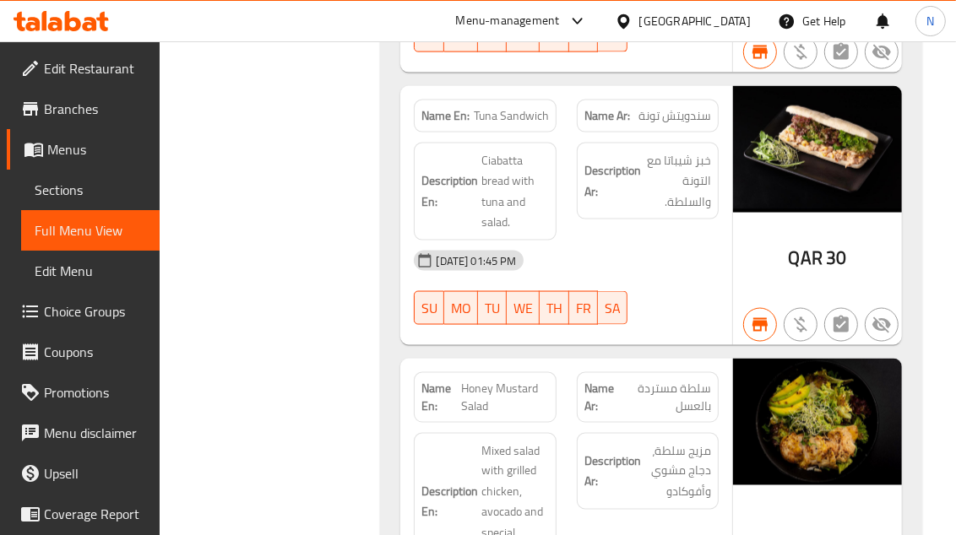
scroll to position [1689, 0]
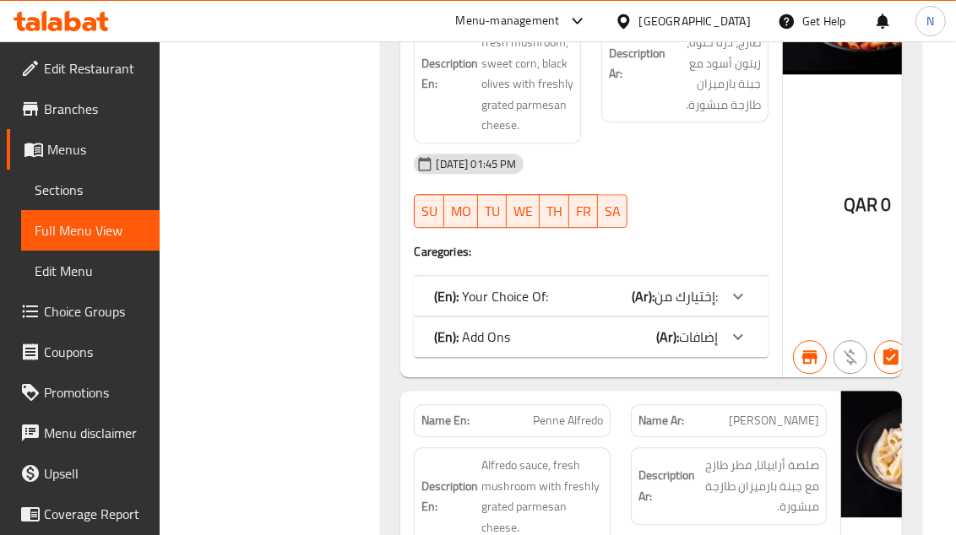
click at [707, 284] on span "إختيارك من:" at bounding box center [685, 296] width 63 height 25
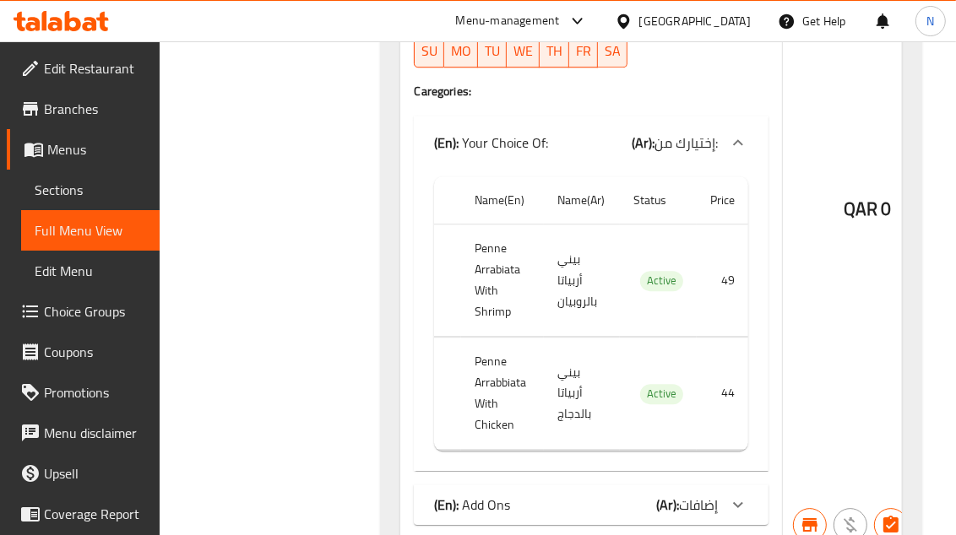
scroll to position [3283, 0]
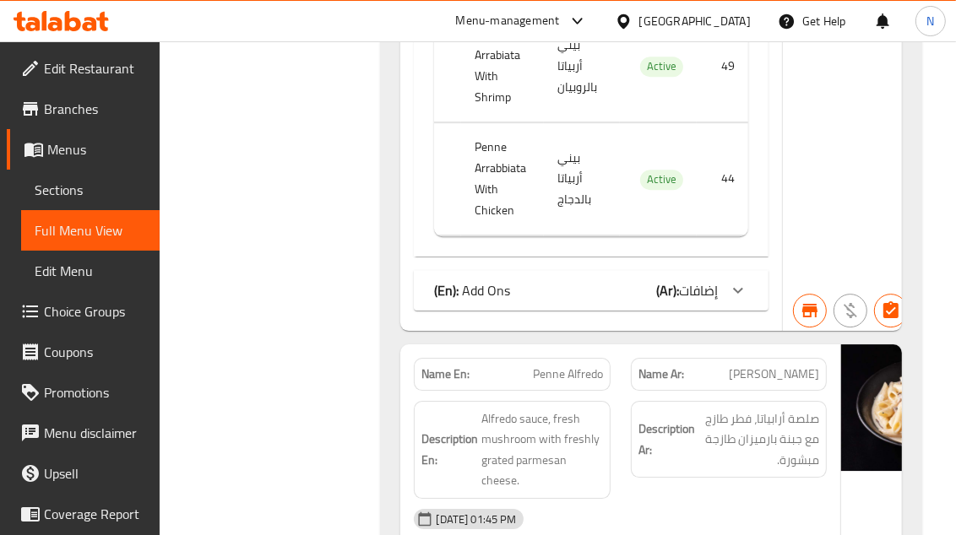
scroll to position [3471, 0]
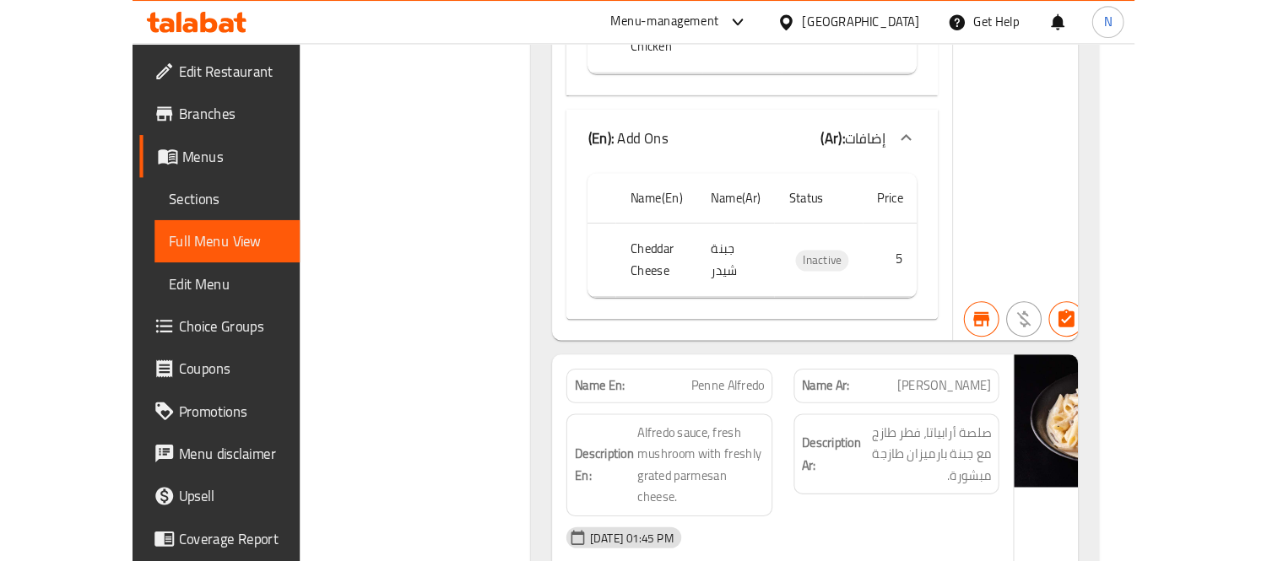
scroll to position [3752, 0]
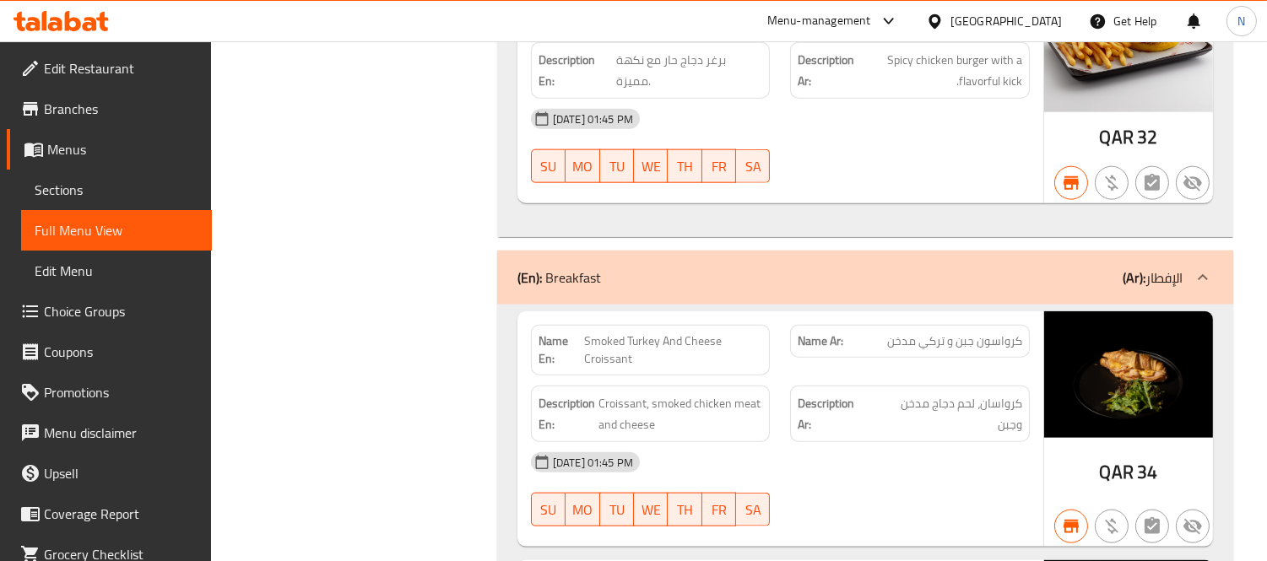
click at [49, 181] on span "Sections" at bounding box center [117, 190] width 164 height 20
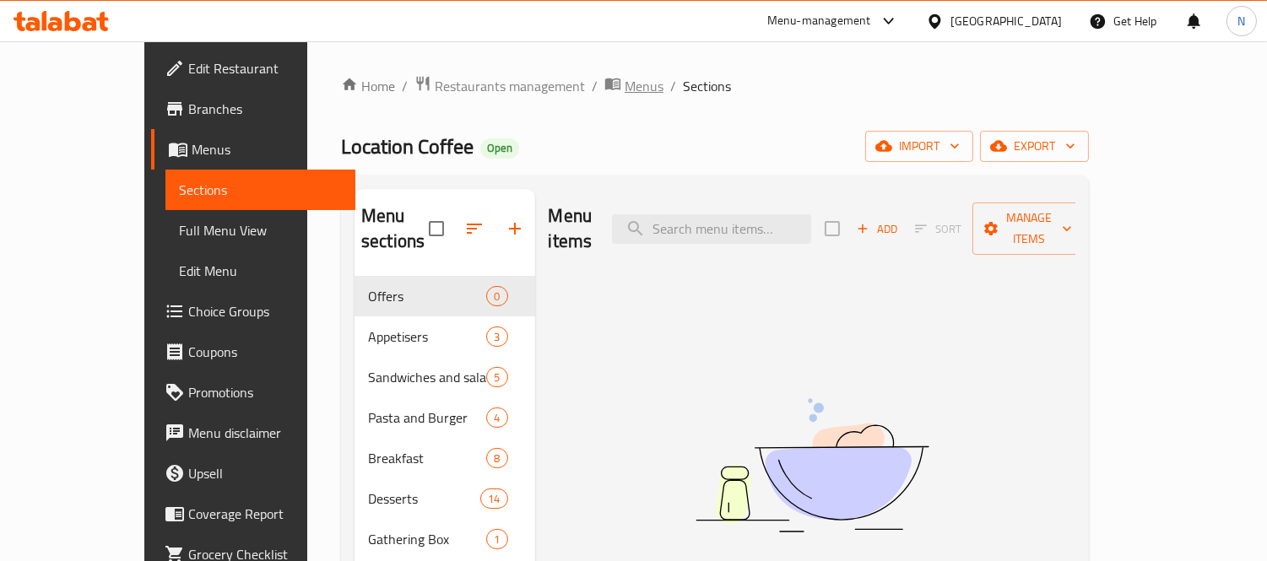
click at [625, 95] on span "Menus" at bounding box center [644, 86] width 39 height 20
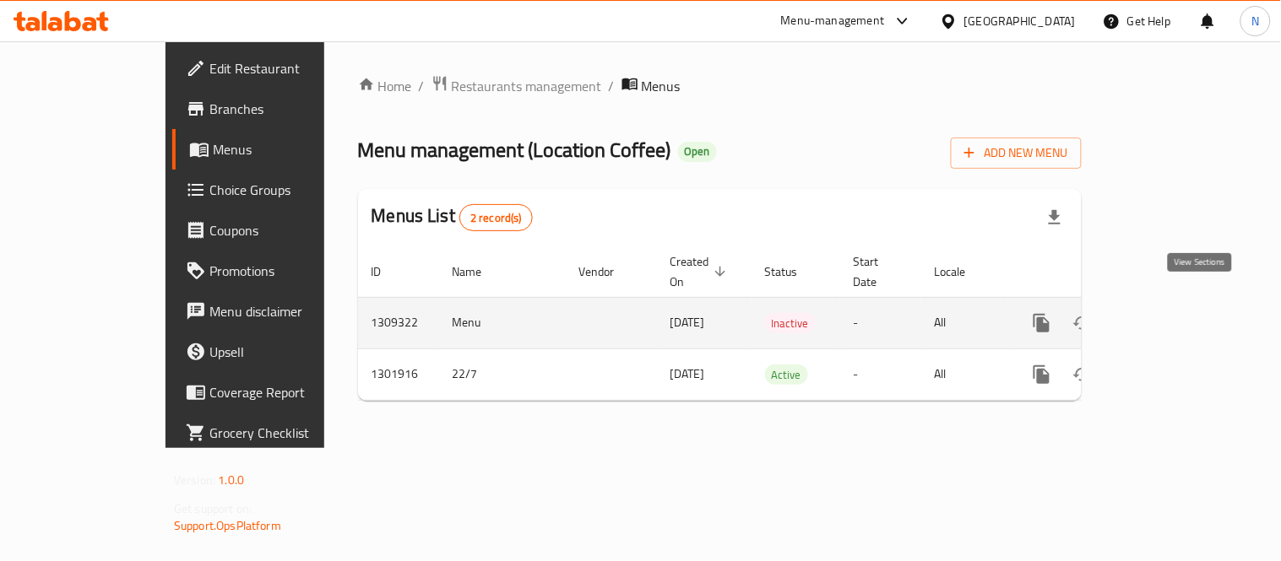
click at [1174, 313] on icon "enhanced table" at bounding box center [1163, 323] width 20 height 20
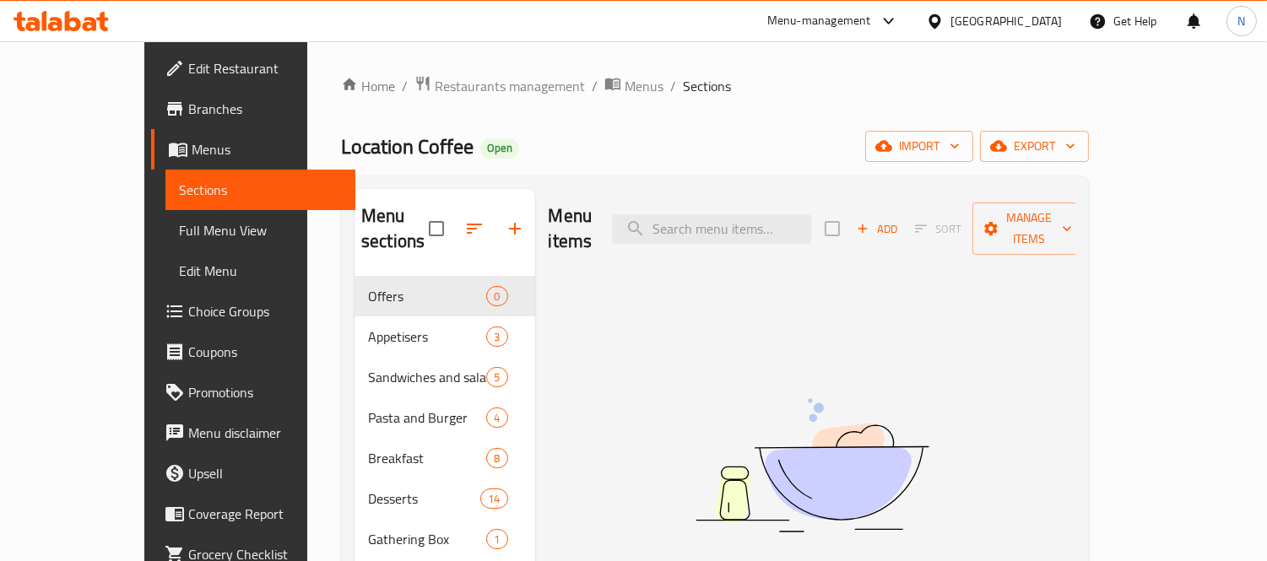
click at [804, 141] on div "Location Coffee Open import export" at bounding box center [715, 146] width 748 height 31
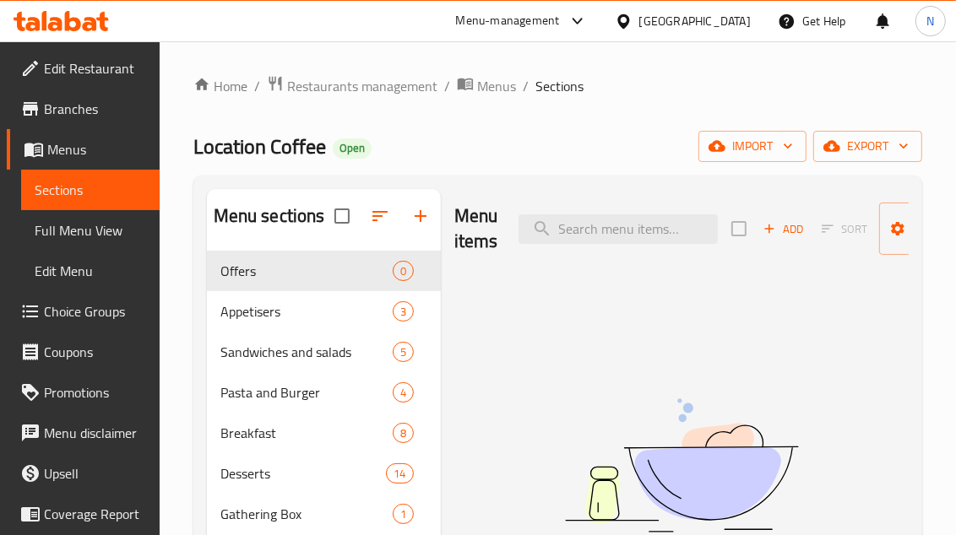
click at [526, 331] on div "Menu items Add Sort Manage items No Items found" at bounding box center [675, 456] width 468 height 535
click at [115, 241] on span "Full Menu View" at bounding box center [90, 230] width 111 height 20
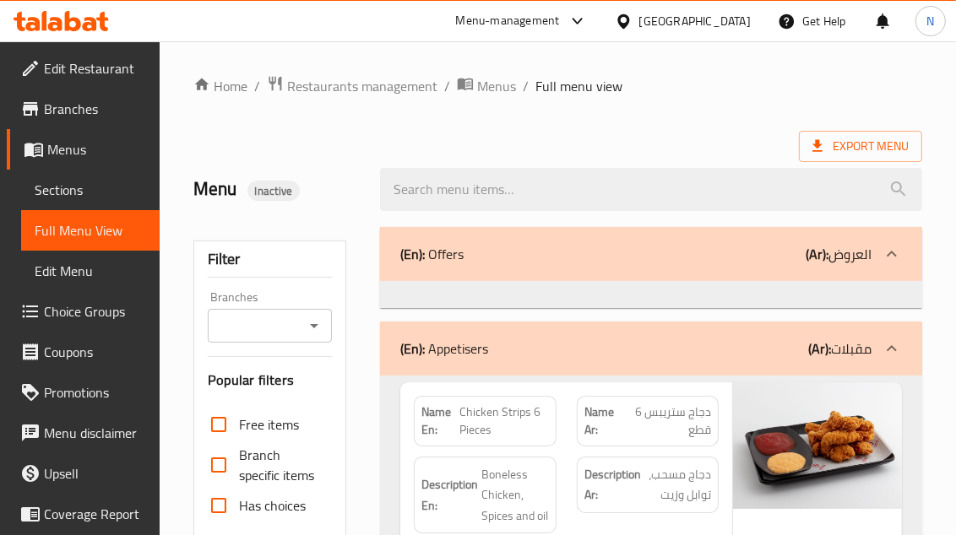
click at [307, 319] on icon "Open" at bounding box center [314, 326] width 20 height 20
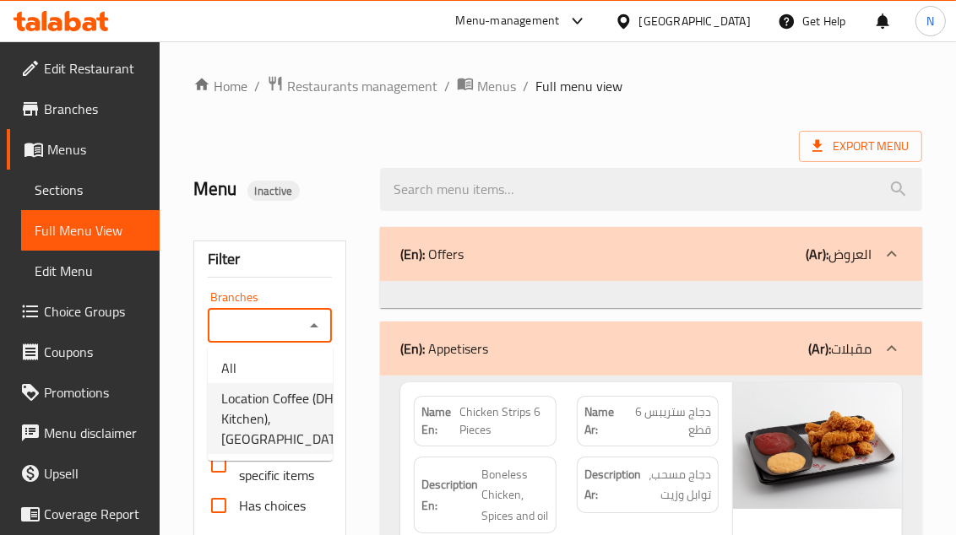
click at [272, 431] on span "Location Coffee (DH Kitchen), Al Gharaffa" at bounding box center [284, 418] width 126 height 61
type input "Location Coffee (DH Kitchen), Al Gharaffa"
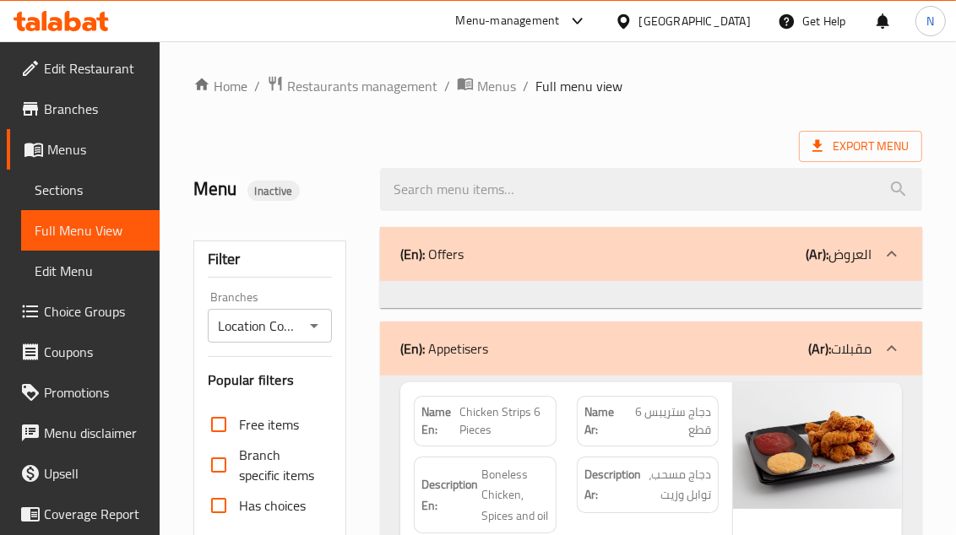
click at [350, 204] on div "Menu Inactive" at bounding box center [276, 189] width 187 height 75
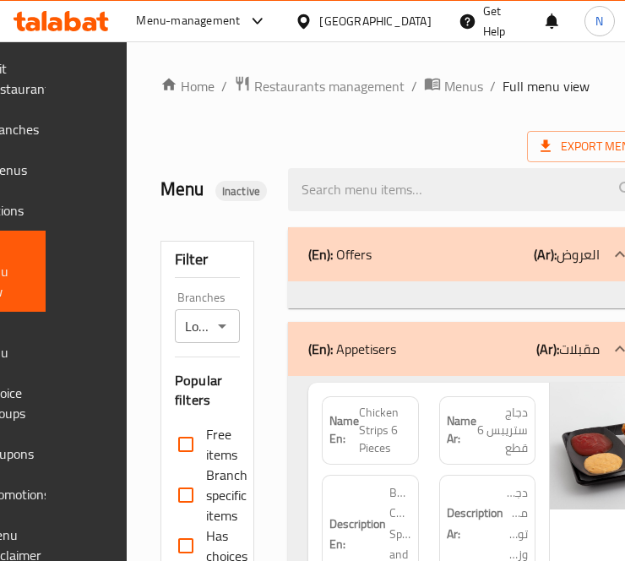
click at [214, 156] on div "Export Menu" at bounding box center [405, 146] width 490 height 31
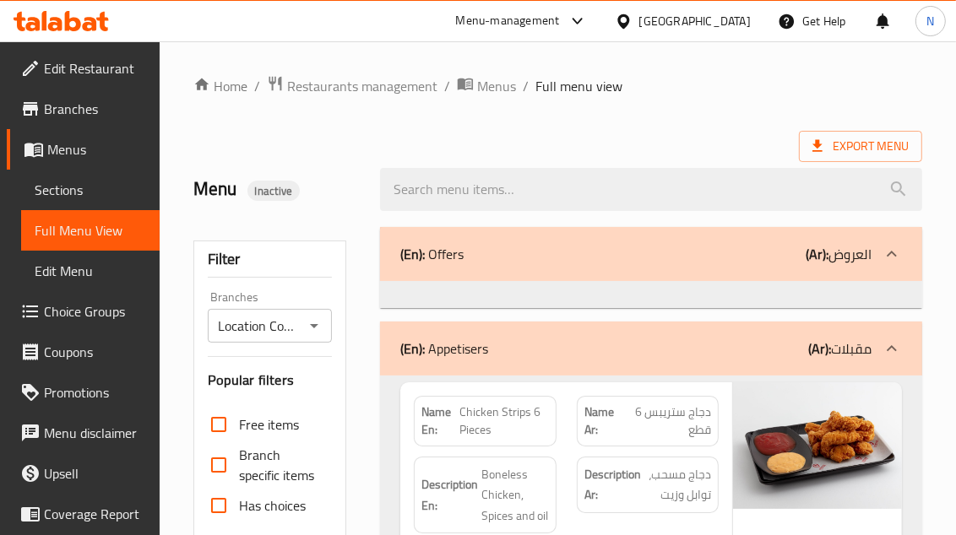
click at [623, 139] on div "Export Menu" at bounding box center [557, 146] width 729 height 31
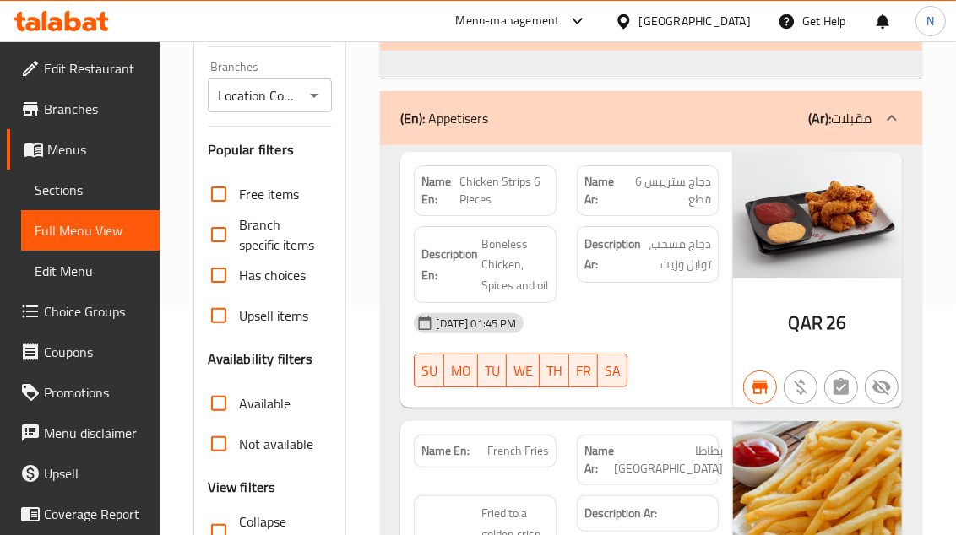
scroll to position [281, 0]
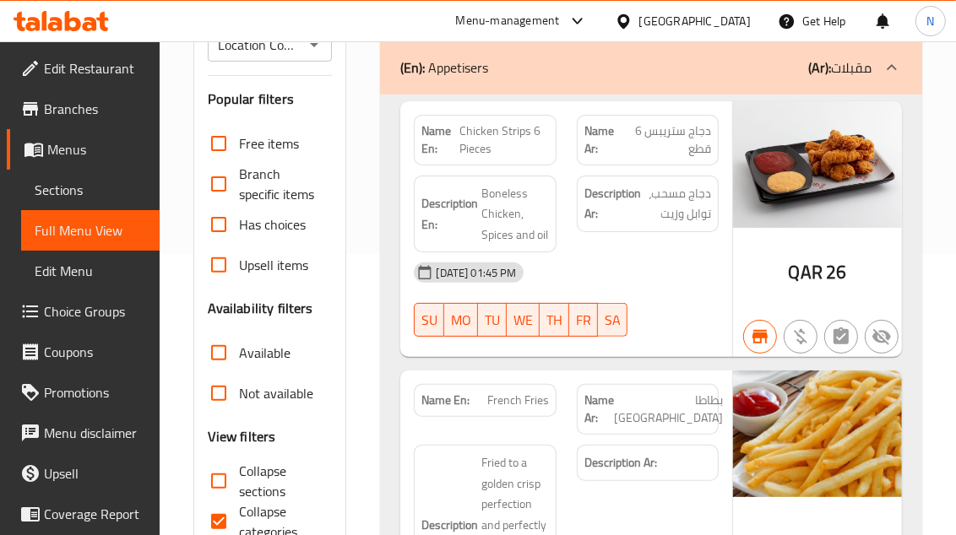
drag, startPoint x: 628, startPoint y: 351, endPoint x: 708, endPoint y: 233, distance: 142.4
click at [628, 351] on div "Name En: Chicken Strips 6 Pieces Name Ar: دجاج ستريبس 6 قطع Description En: Bon…" at bounding box center [565, 229] width 331 height 257
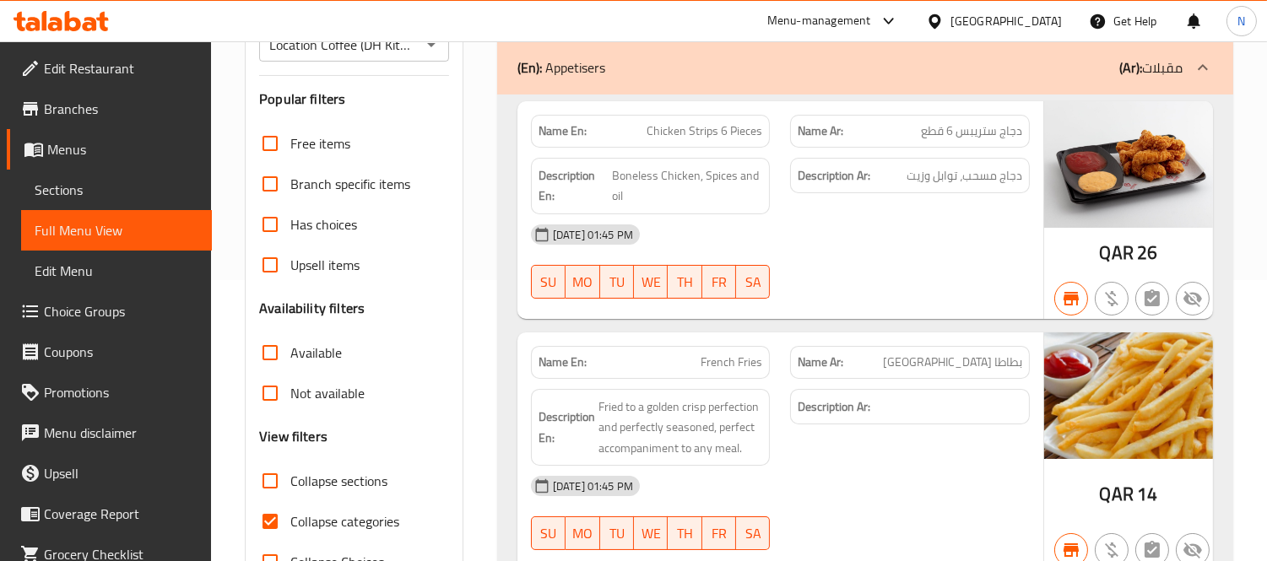
click at [298, 513] on span "Collapse categories" at bounding box center [344, 522] width 109 height 20
click at [290, 513] on input "Collapse categories" at bounding box center [270, 521] width 41 height 41
checkbox input "false"
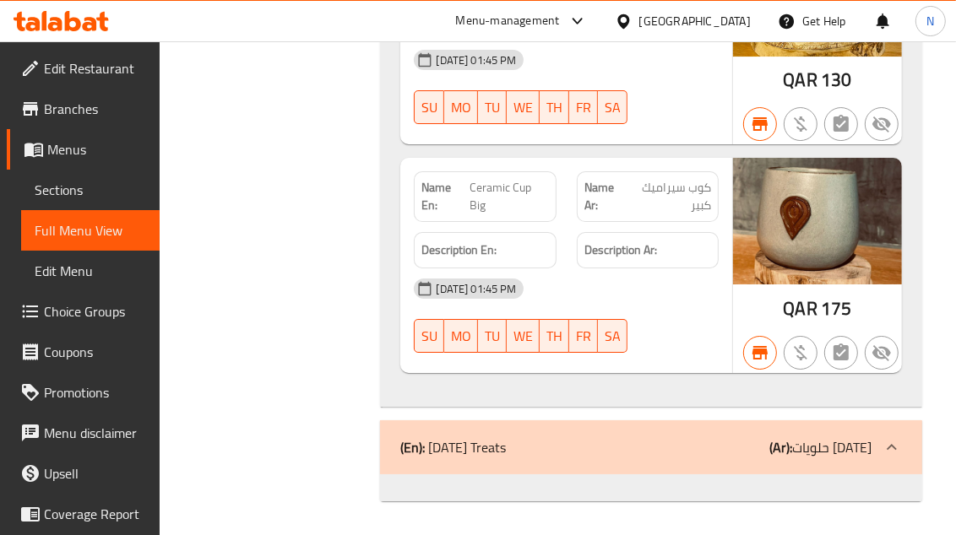
scroll to position [31342, 0]
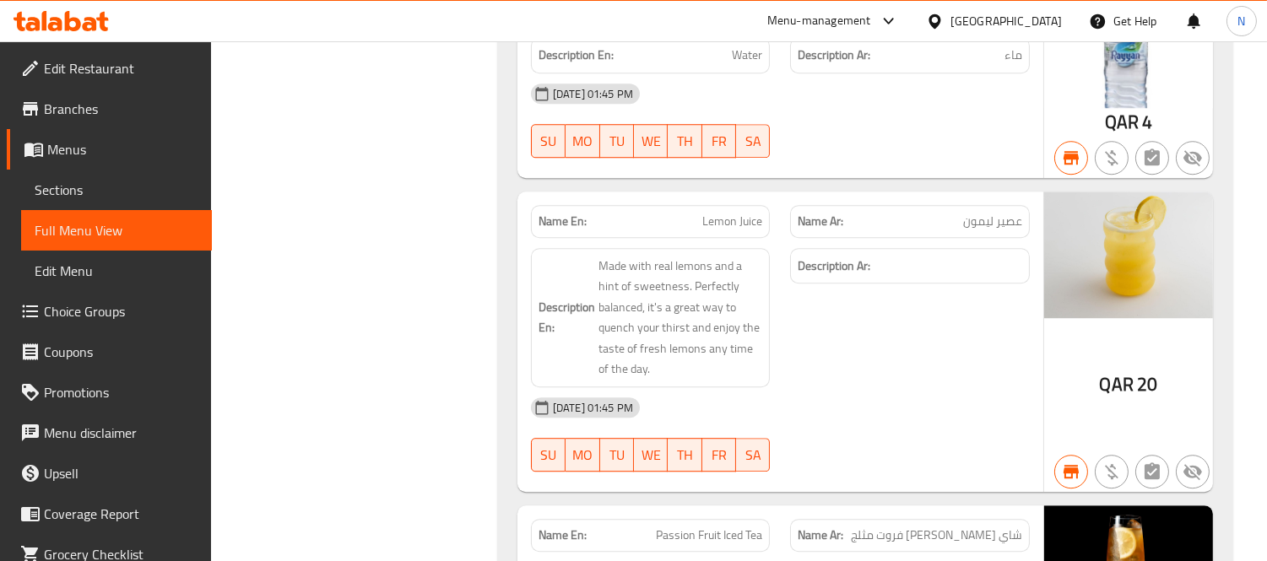
click at [110, 190] on span "Sections" at bounding box center [117, 190] width 164 height 20
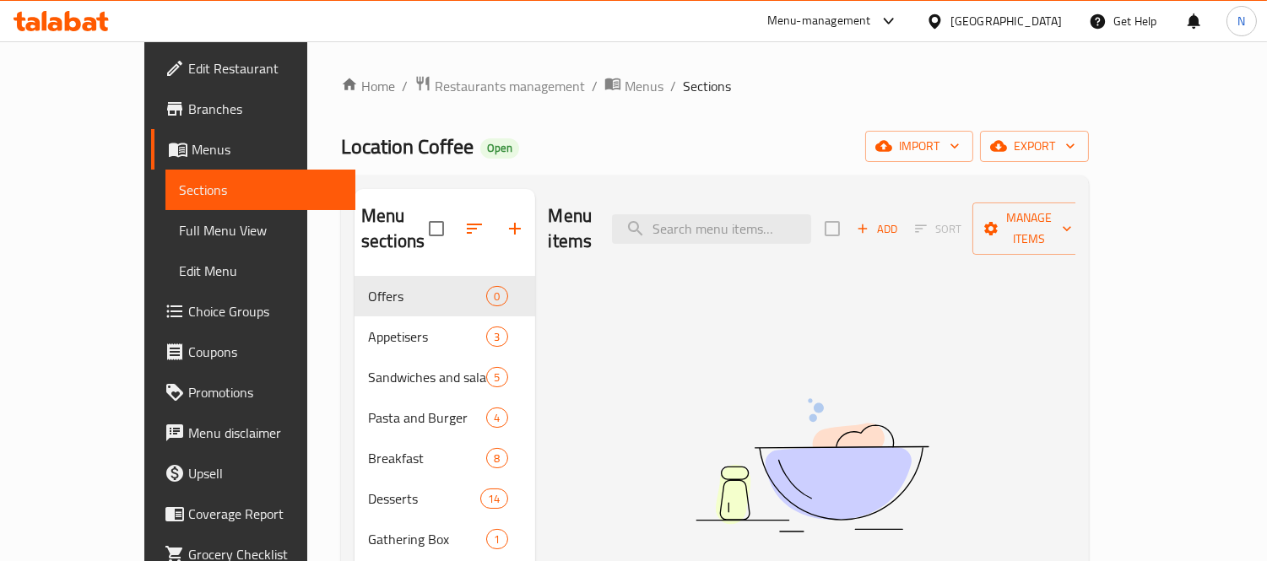
click at [179, 235] on span "Full Menu View" at bounding box center [261, 230] width 164 height 20
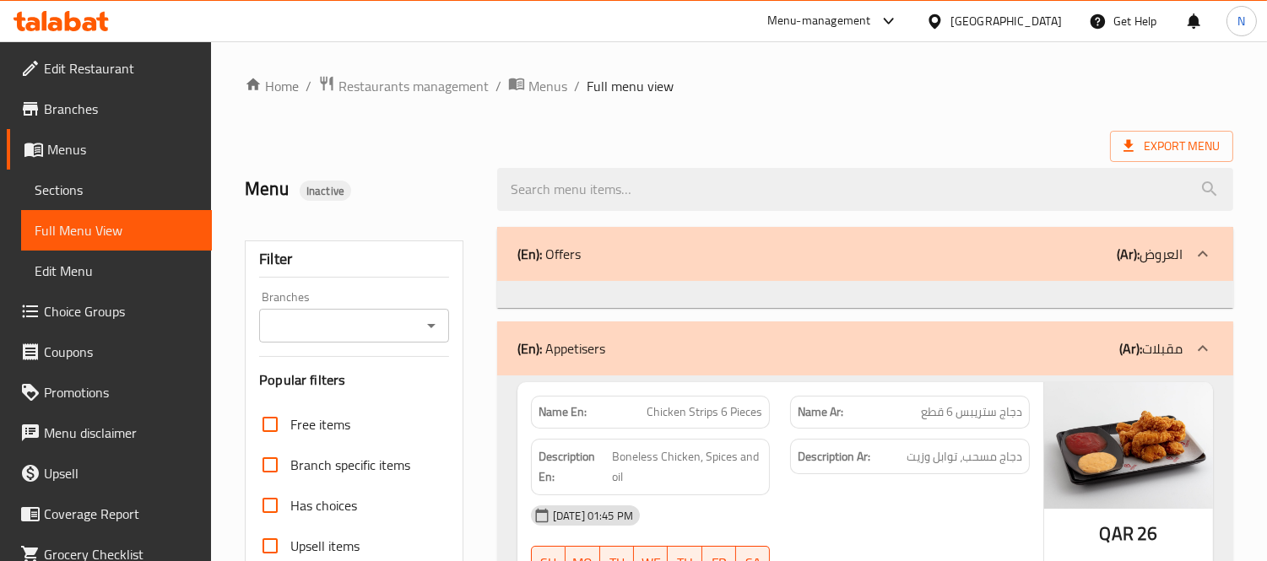
scroll to position [469, 0]
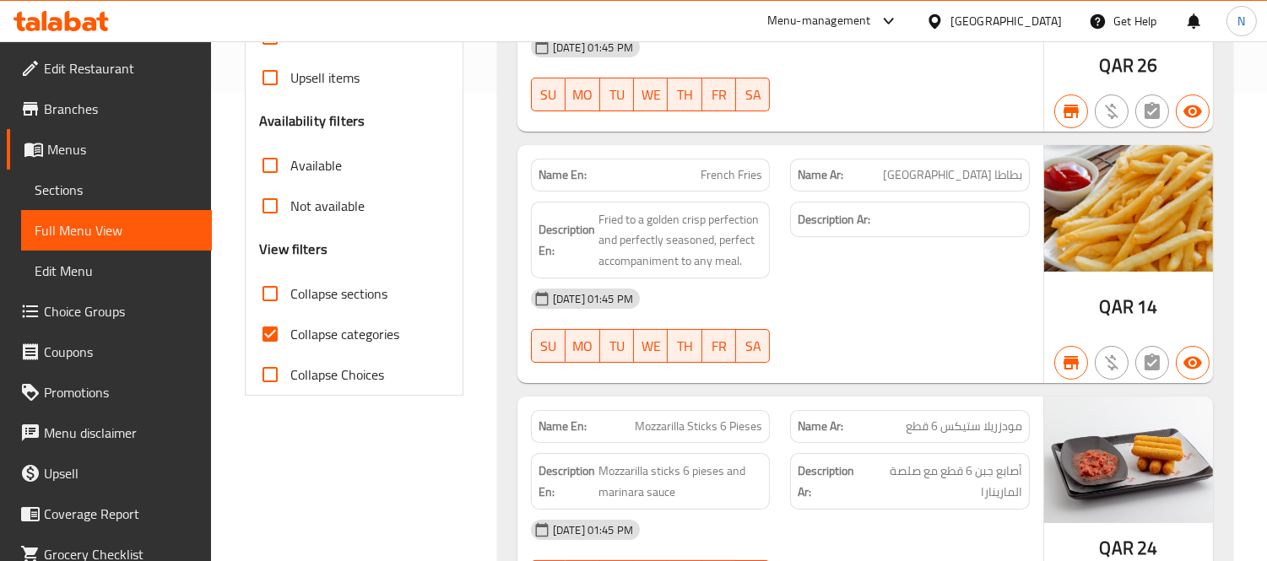
click at [334, 324] on span "Collapse categories" at bounding box center [344, 334] width 109 height 20
click at [290, 323] on input "Collapse categories" at bounding box center [270, 334] width 41 height 41
checkbox input "false"
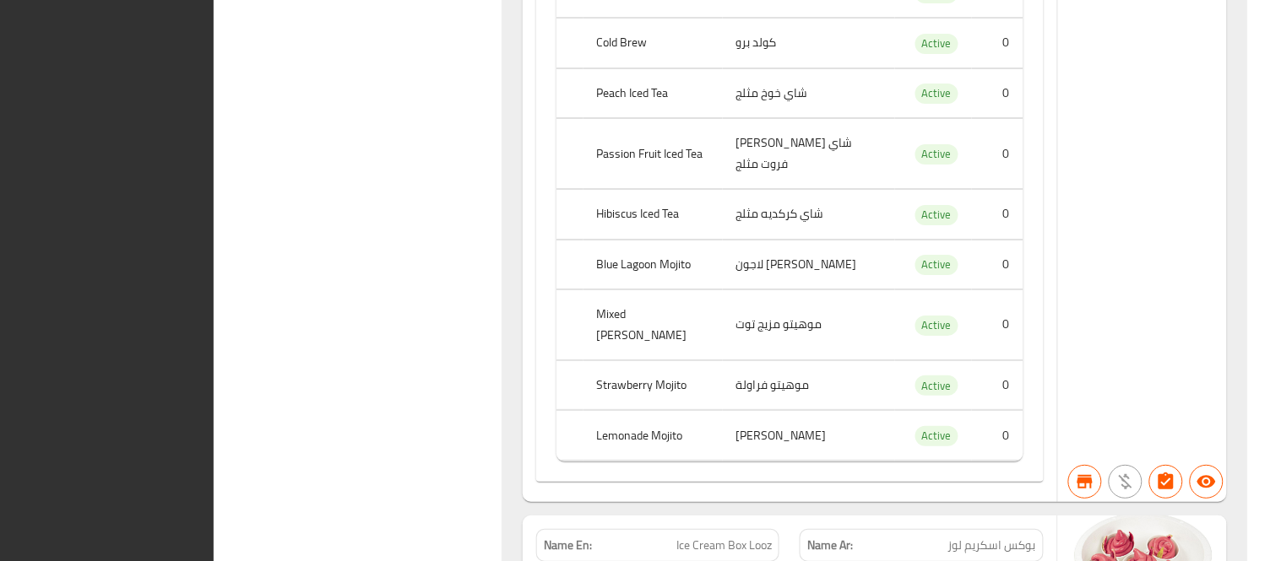
scroll to position [0, 0]
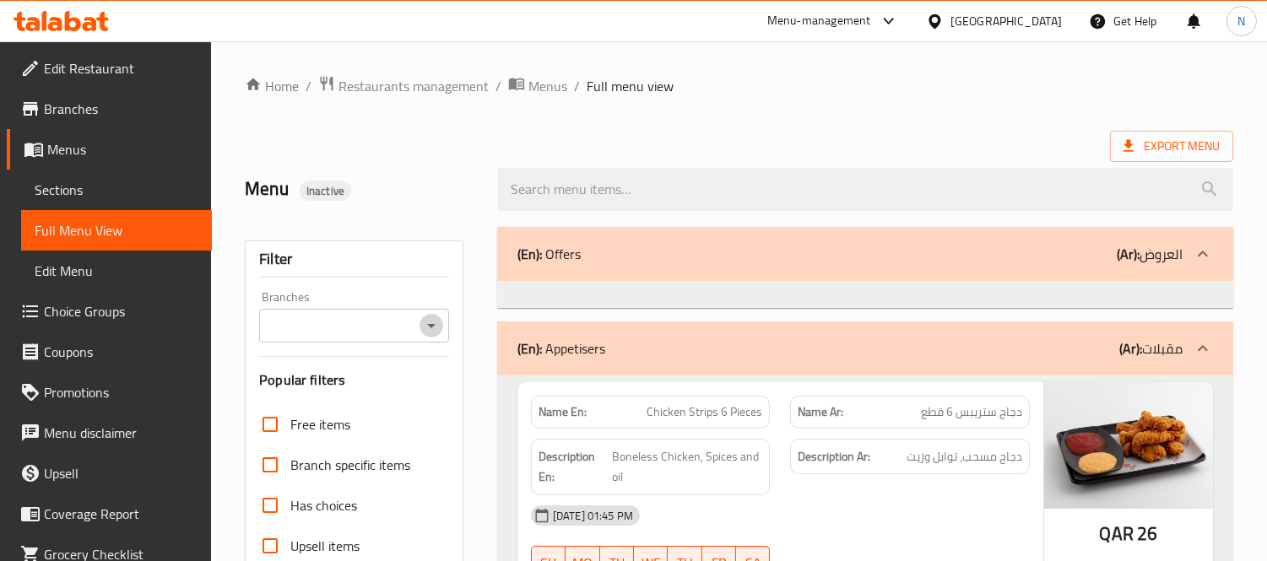
click at [420, 323] on button "Open" at bounding box center [432, 326] width 24 height 24
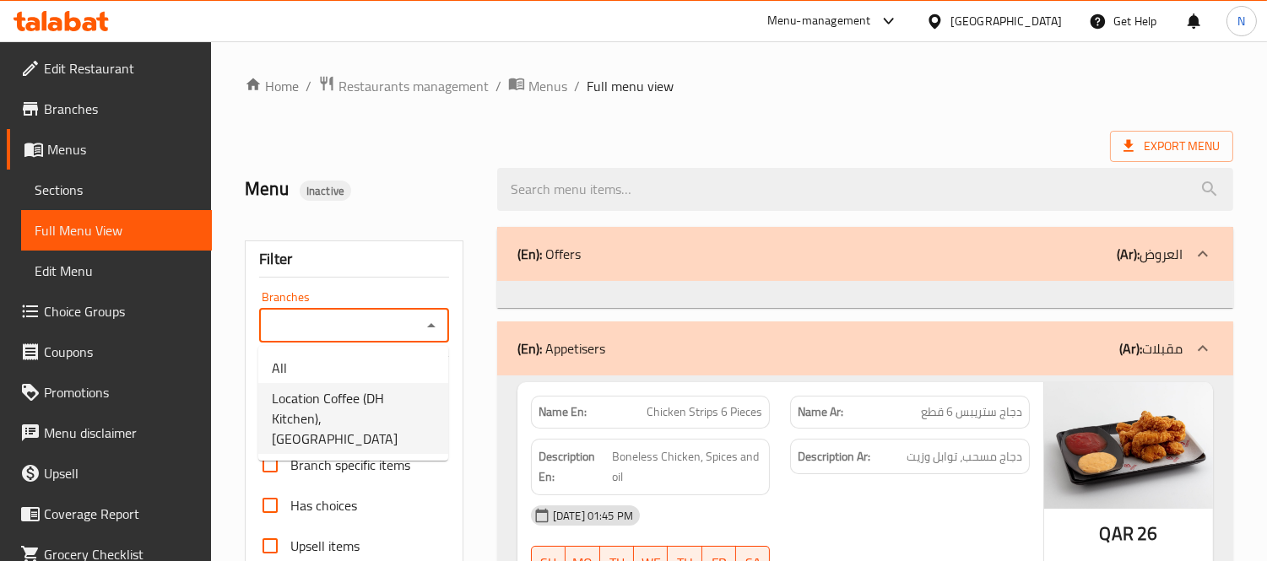
click at [401, 399] on span "Location Coffee (DH Kitchen), Al Gharaffa" at bounding box center [353, 418] width 163 height 61
type input "Location Coffee (DH Kitchen), Al Gharaffa"
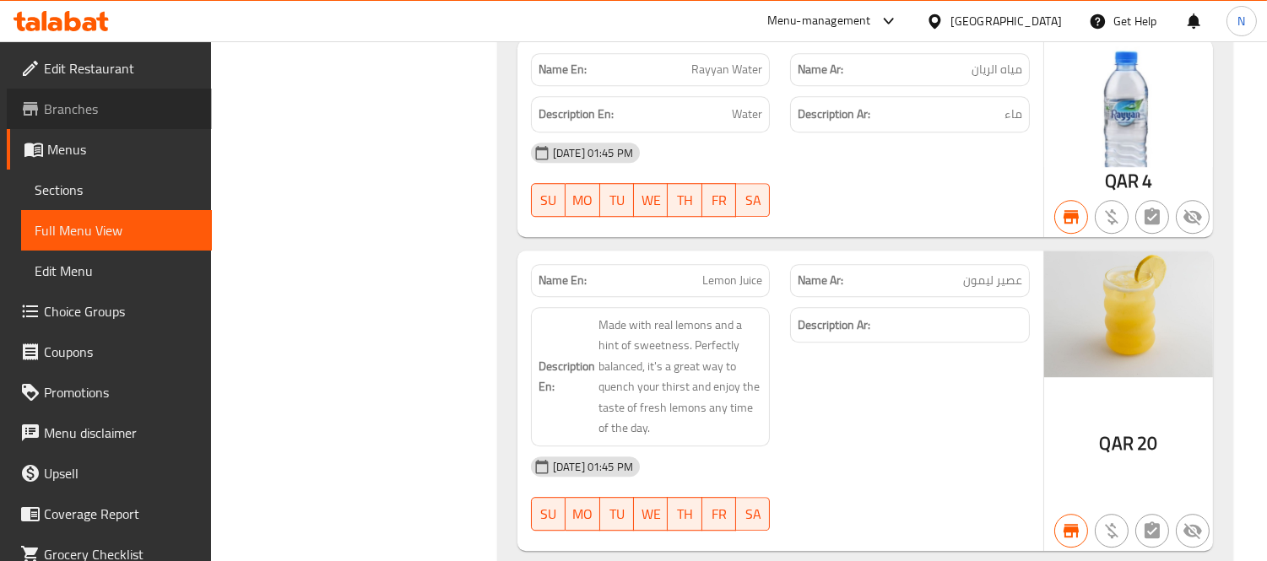
click at [122, 120] on link "Branches" at bounding box center [109, 109] width 205 height 41
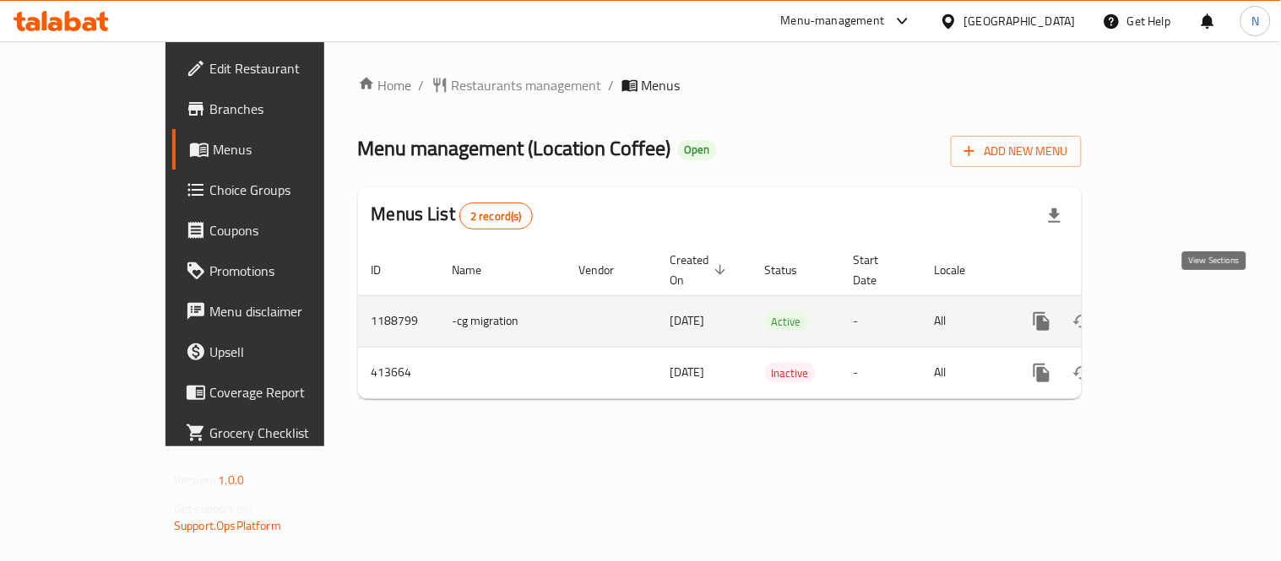
click at [1184, 301] on link "enhanced table" at bounding box center [1163, 321] width 41 height 41
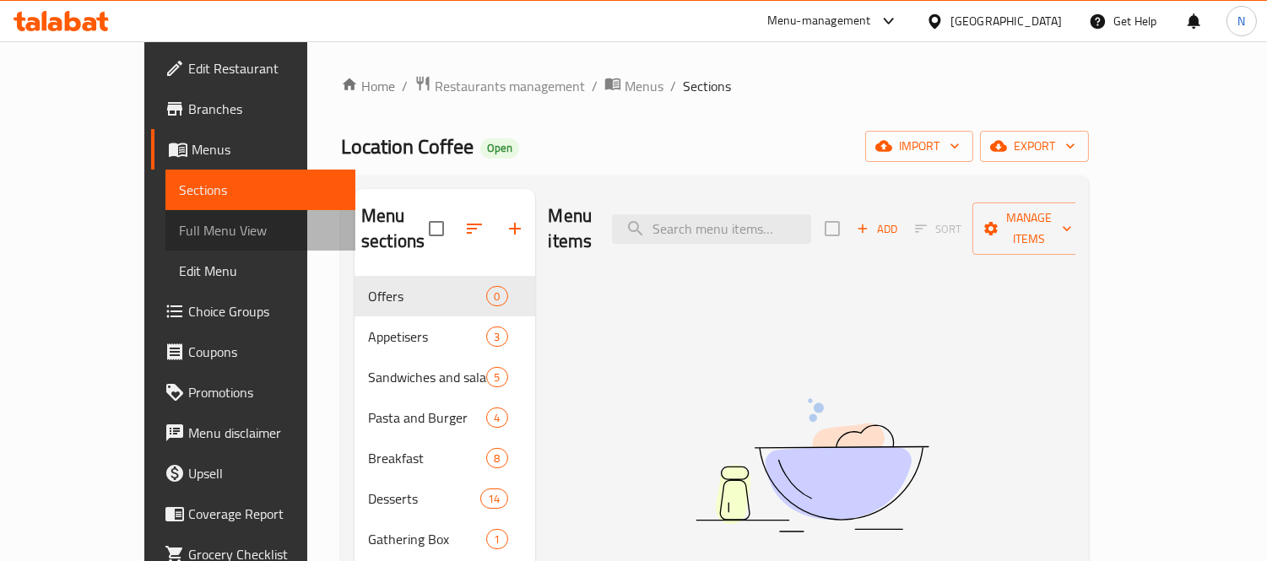
click at [179, 235] on span "Full Menu View" at bounding box center [261, 230] width 164 height 20
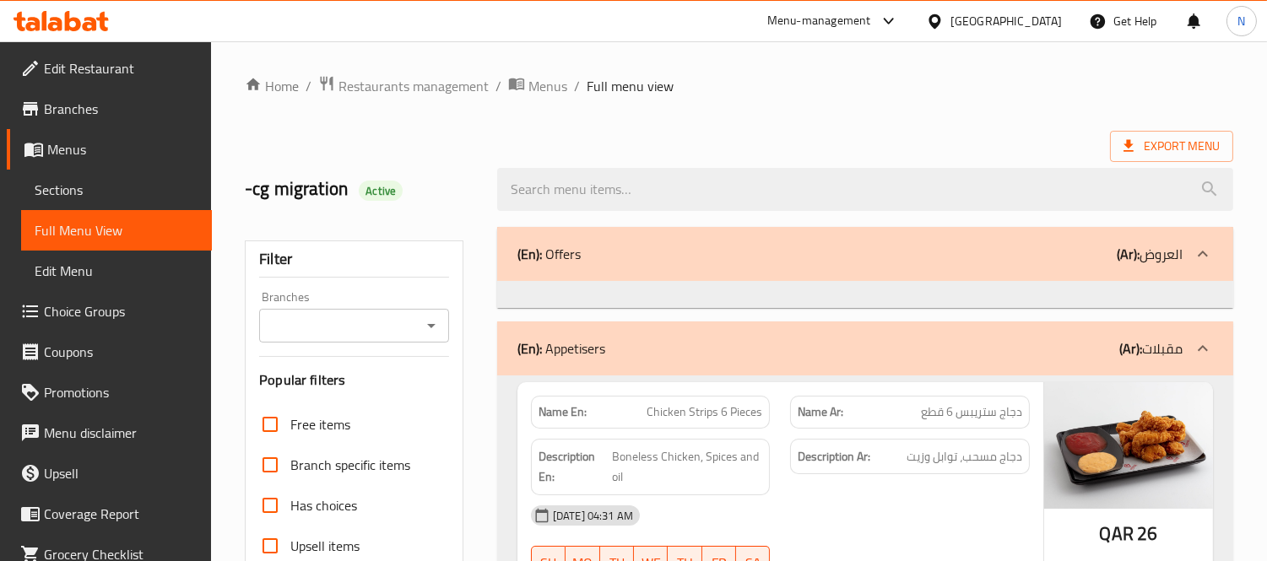
click at [402, 324] on input "Branches" at bounding box center [340, 326] width 152 height 24
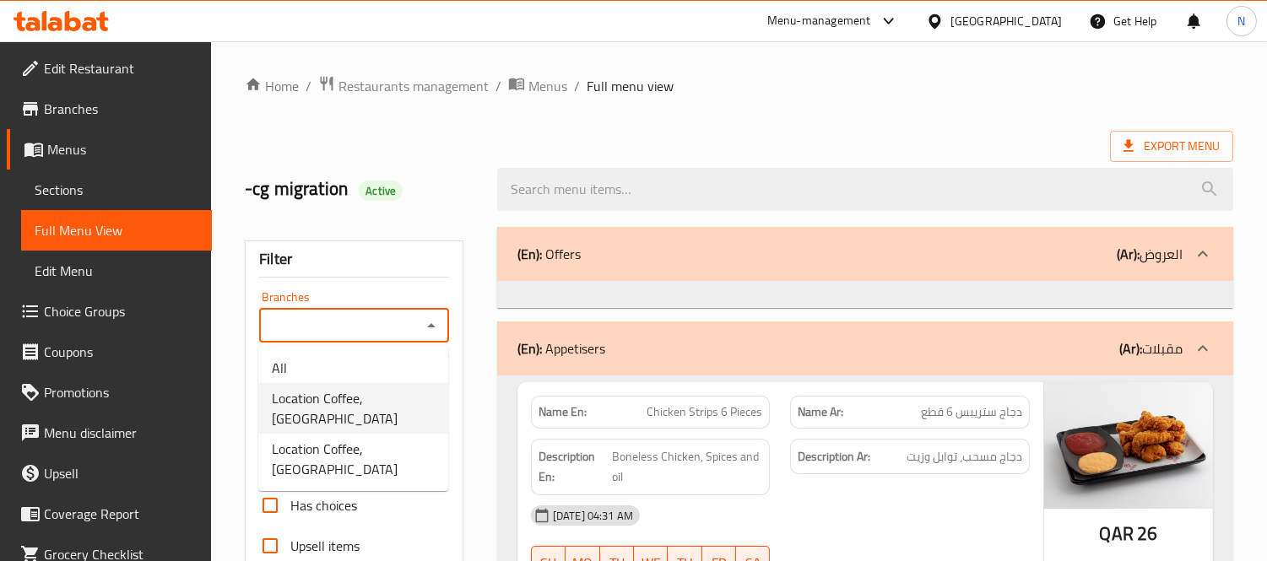
click at [382, 406] on span "Location Coffee, [GEOGRAPHIC_DATA]" at bounding box center [353, 408] width 163 height 41
type input "Location Coffee, [GEOGRAPHIC_DATA]"
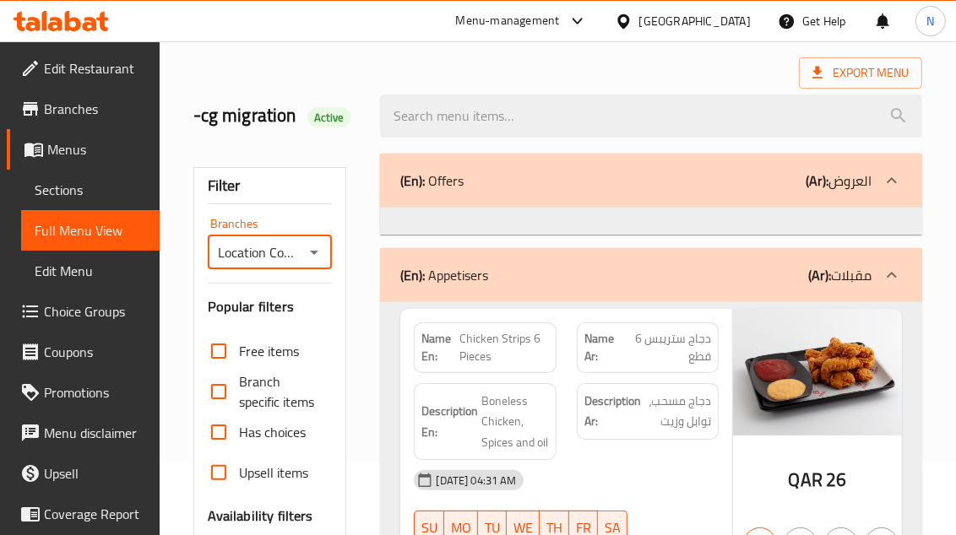
scroll to position [187, 0]
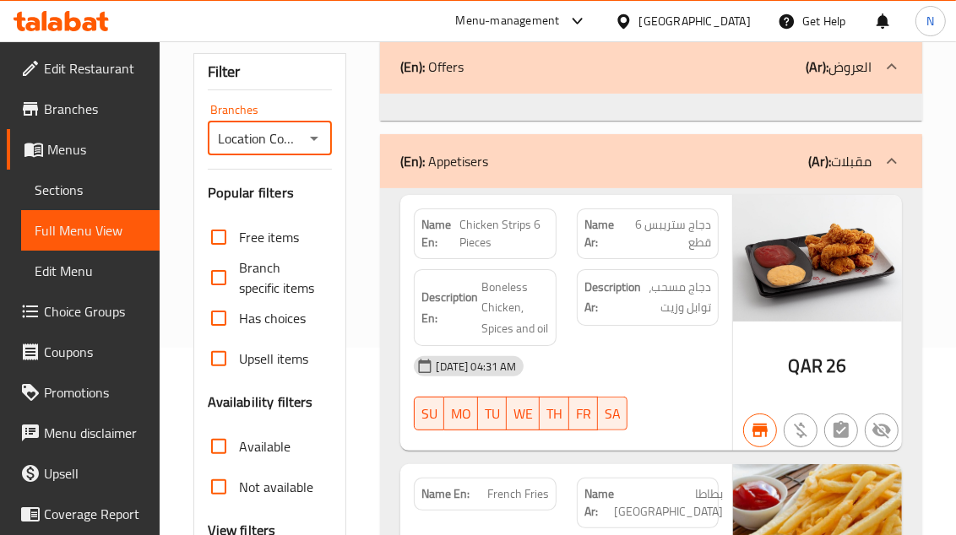
drag, startPoint x: 687, startPoint y: 388, endPoint x: 689, endPoint y: 361, distance: 27.9
click at [687, 388] on div "05-09-2023 04:31 AM SU MO TU WE TH FR SA" at bounding box center [566, 393] width 324 height 95
click at [298, 138] on input "Location Coffee, Lusail" at bounding box center [256, 139] width 87 height 24
click at [316, 141] on icon "Open" at bounding box center [314, 138] width 20 height 20
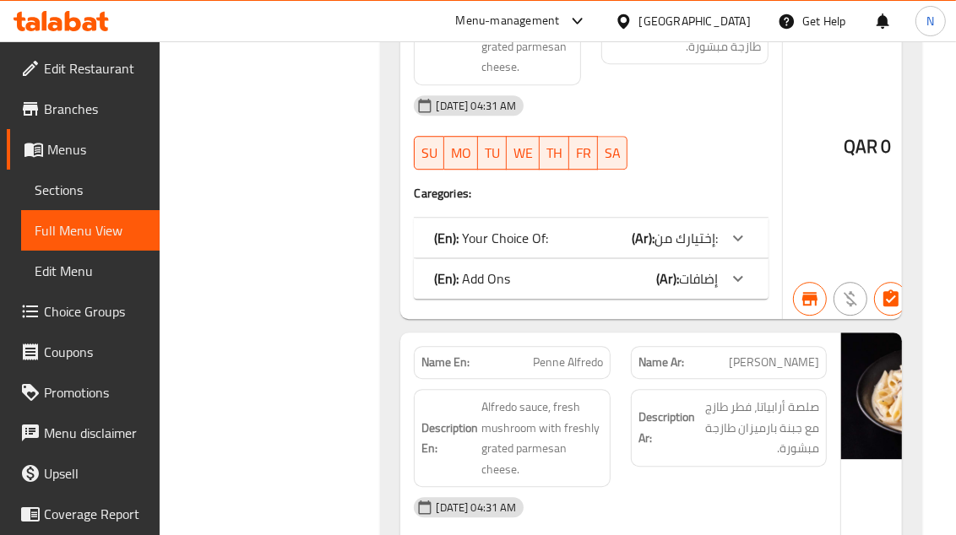
scroll to position [3095, 0]
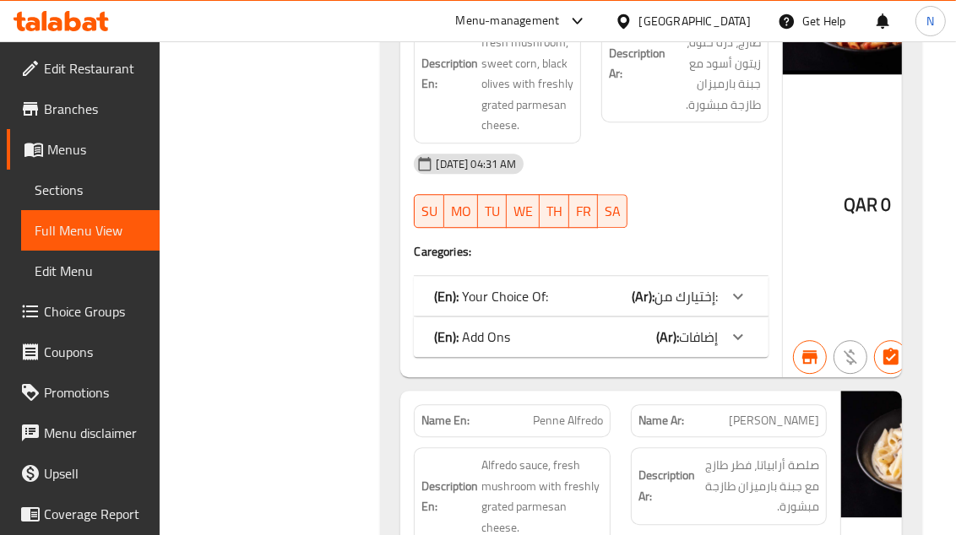
drag, startPoint x: 670, startPoint y: 281, endPoint x: 642, endPoint y: 291, distance: 30.4
click at [670, 284] on span "إختيارك من:" at bounding box center [685, 296] width 63 height 25
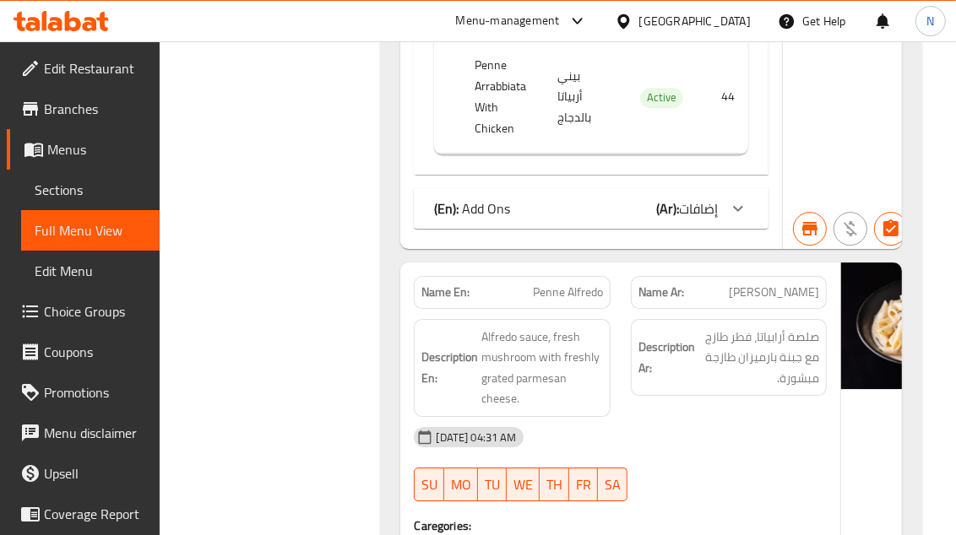
scroll to position [3565, 0]
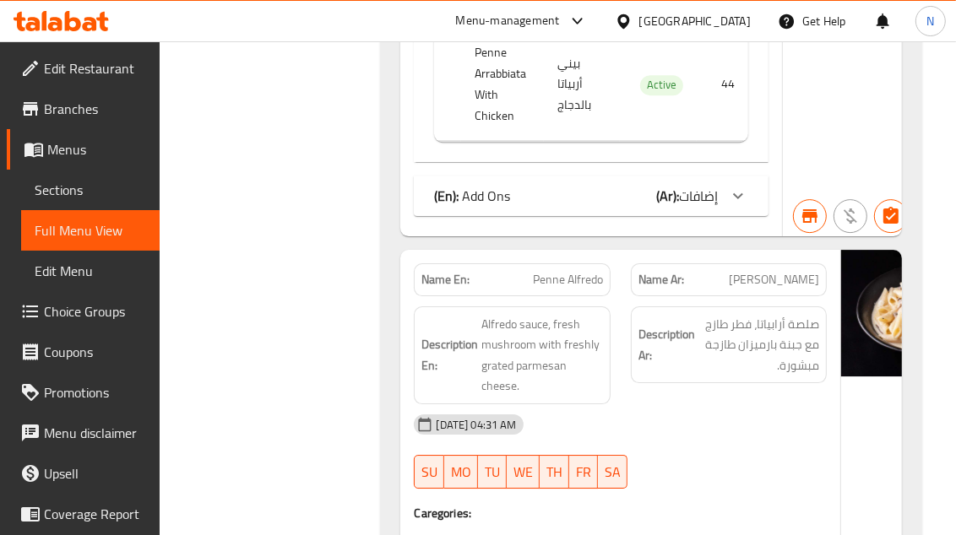
drag, startPoint x: 652, startPoint y: 189, endPoint x: 679, endPoint y: 235, distance: 53.0
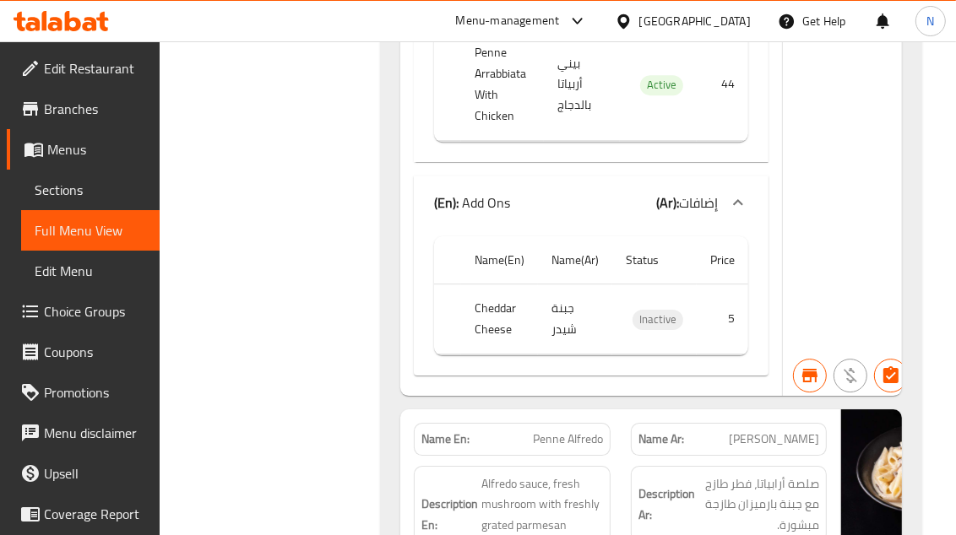
click at [644, 310] on span "Inactive" at bounding box center [657, 319] width 51 height 19
drag, startPoint x: 102, startPoint y: 118, endPoint x: 229, endPoint y: 89, distance: 130.0
click at [102, 118] on span "Branches" at bounding box center [95, 109] width 102 height 20
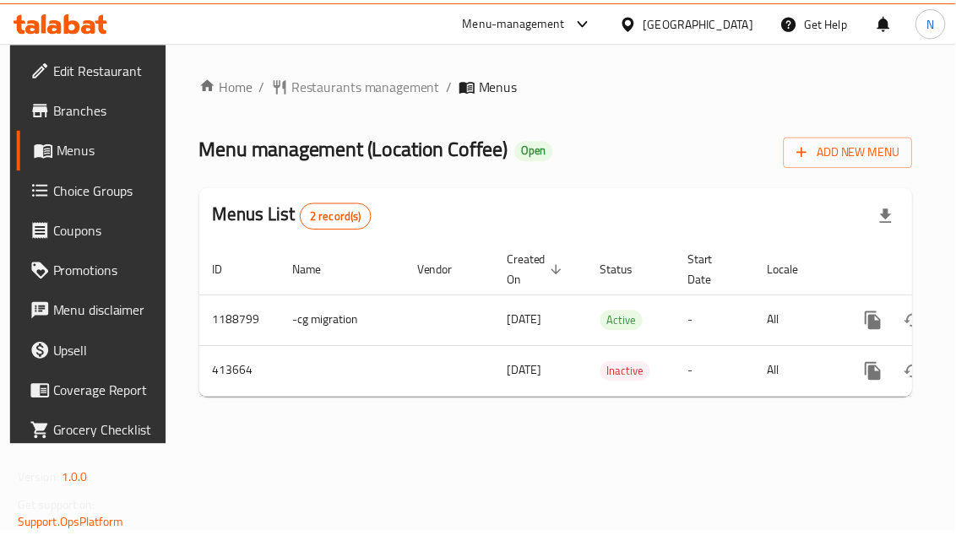
scroll to position [0, 97]
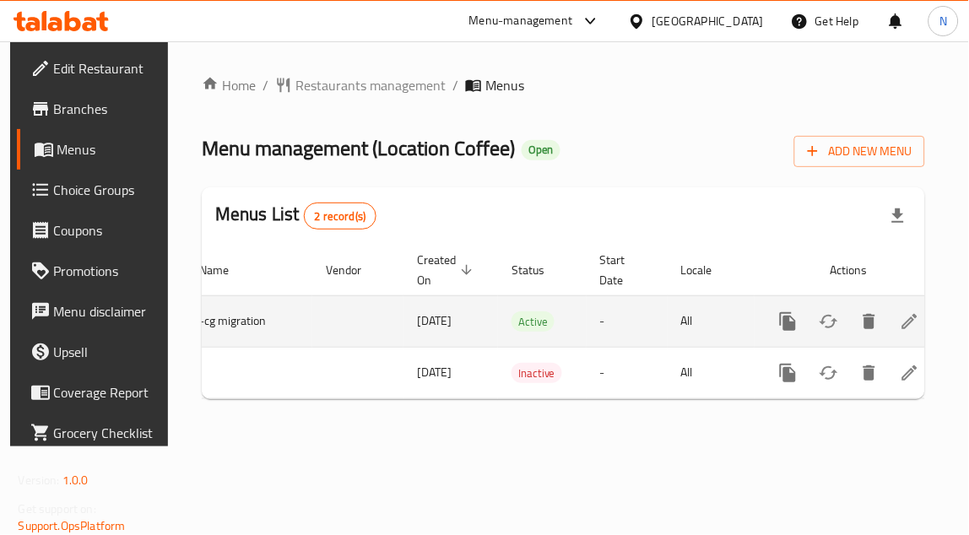
click at [900, 317] on icon "enhanced table" at bounding box center [910, 322] width 20 height 20
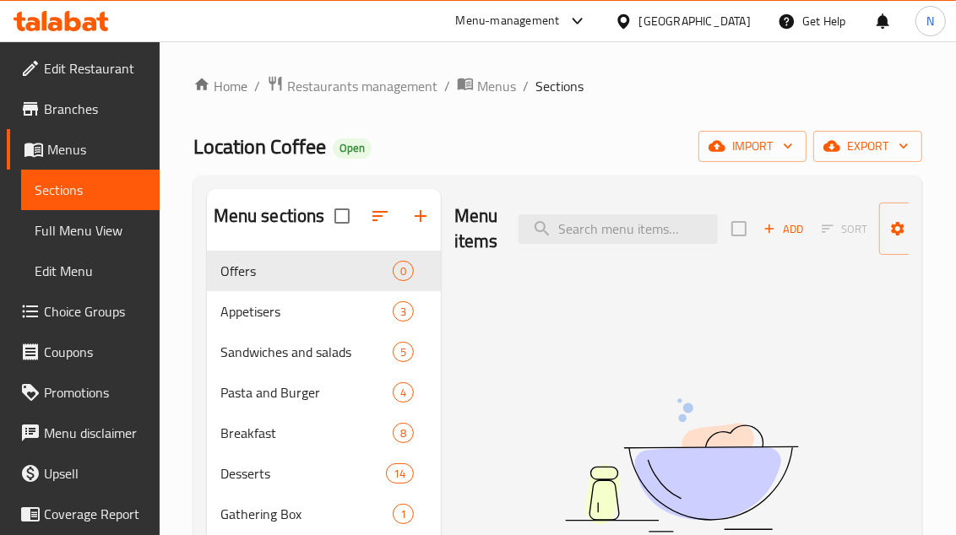
click at [754, 327] on div "Menu items Add Sort Manage items No Items found" at bounding box center [675, 456] width 468 height 535
click at [89, 234] on link "Full Menu View" at bounding box center [90, 230] width 138 height 41
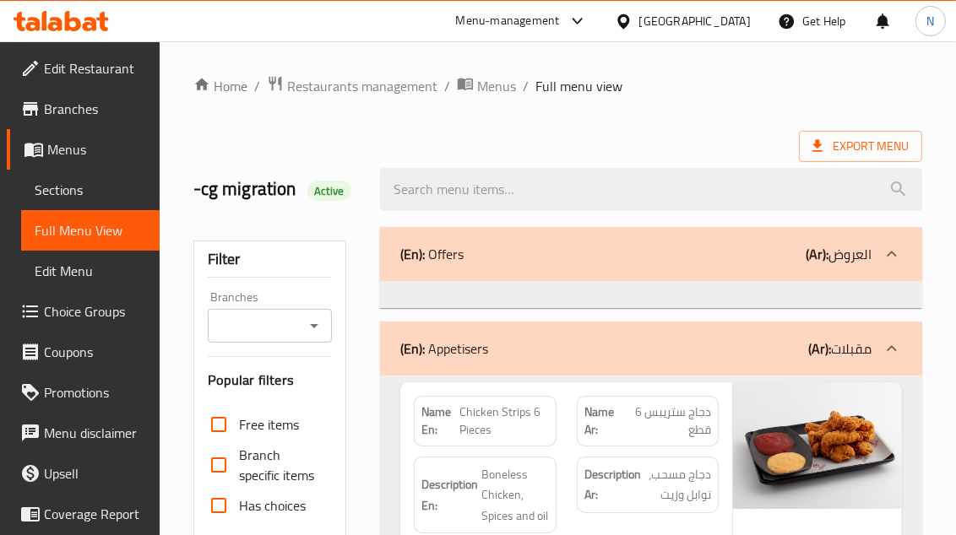
click at [331, 331] on div "Branches" at bounding box center [270, 326] width 125 height 34
click at [271, 324] on input "Branches" at bounding box center [256, 326] width 87 height 24
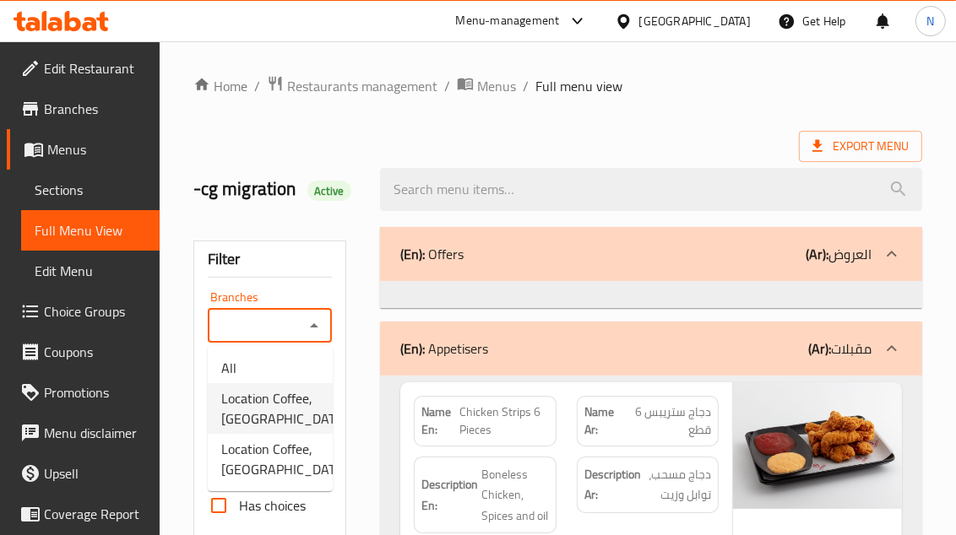
click at [291, 409] on span "Location Coffee, Lusail" at bounding box center [284, 408] width 126 height 41
type input "Location Coffee, Lusail"
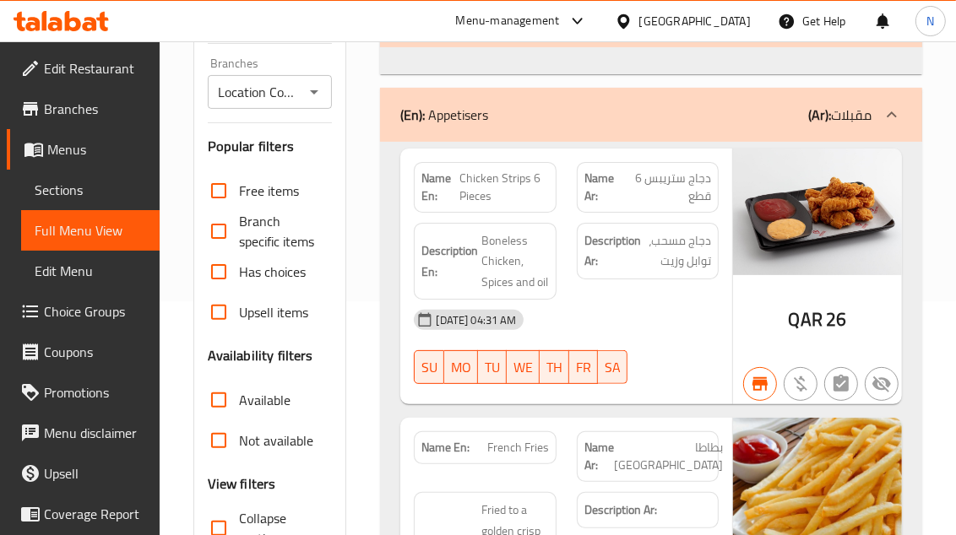
scroll to position [375, 0]
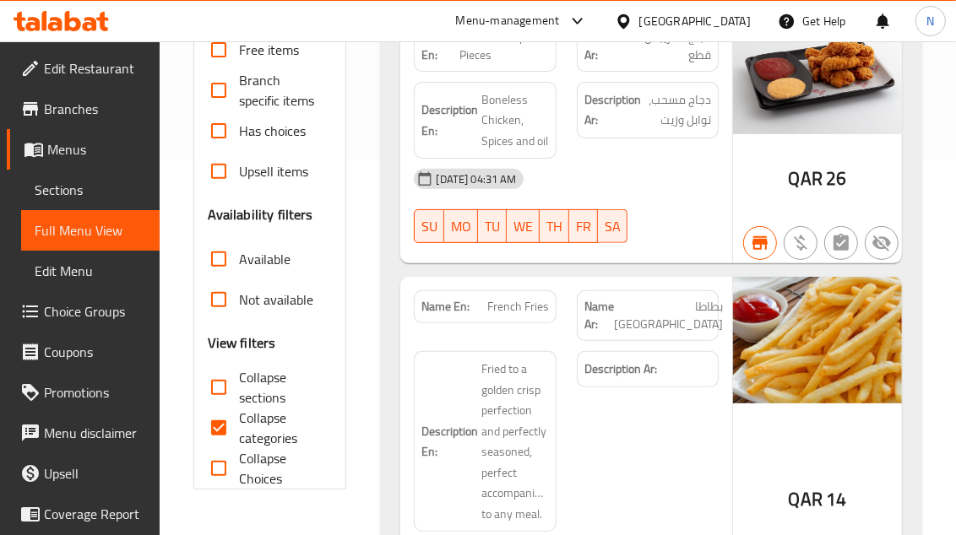
click at [335, 361] on div "Filter Branches Location Coffee, Lusail Branches Popular filters Free items Bra…" at bounding box center [270, 178] width 154 height 624
click at [257, 416] on span "Collapse categories" at bounding box center [279, 428] width 80 height 41
click at [239, 416] on input "Collapse categories" at bounding box center [218, 428] width 41 height 41
checkbox input "false"
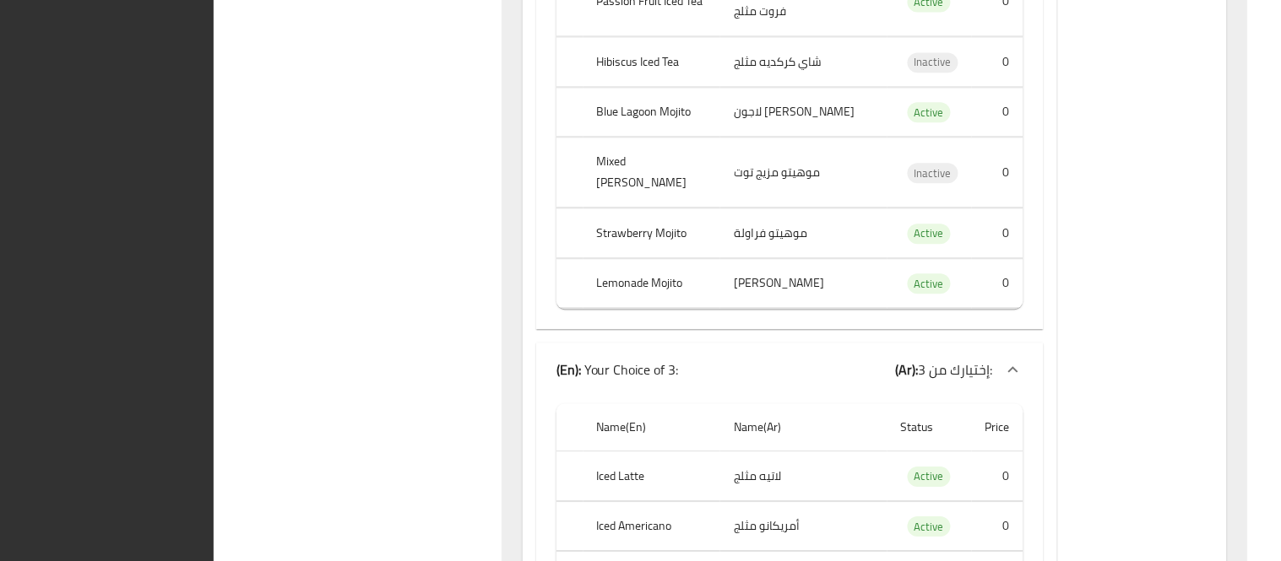
scroll to position [0, 0]
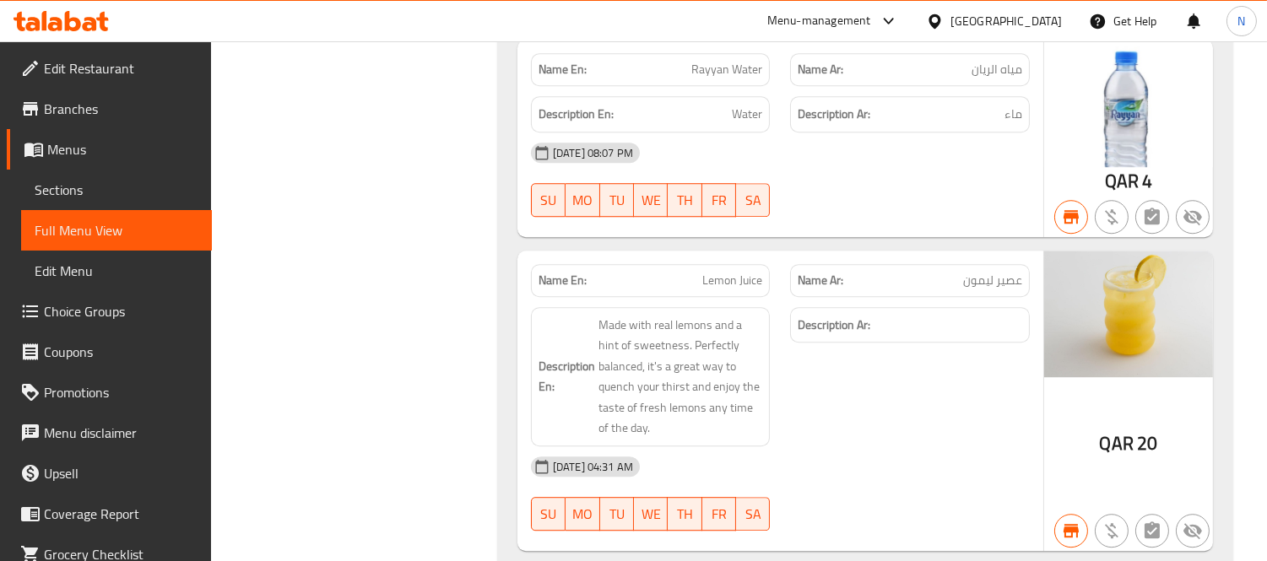
click at [44, 124] on link "Branches" at bounding box center [109, 109] width 205 height 41
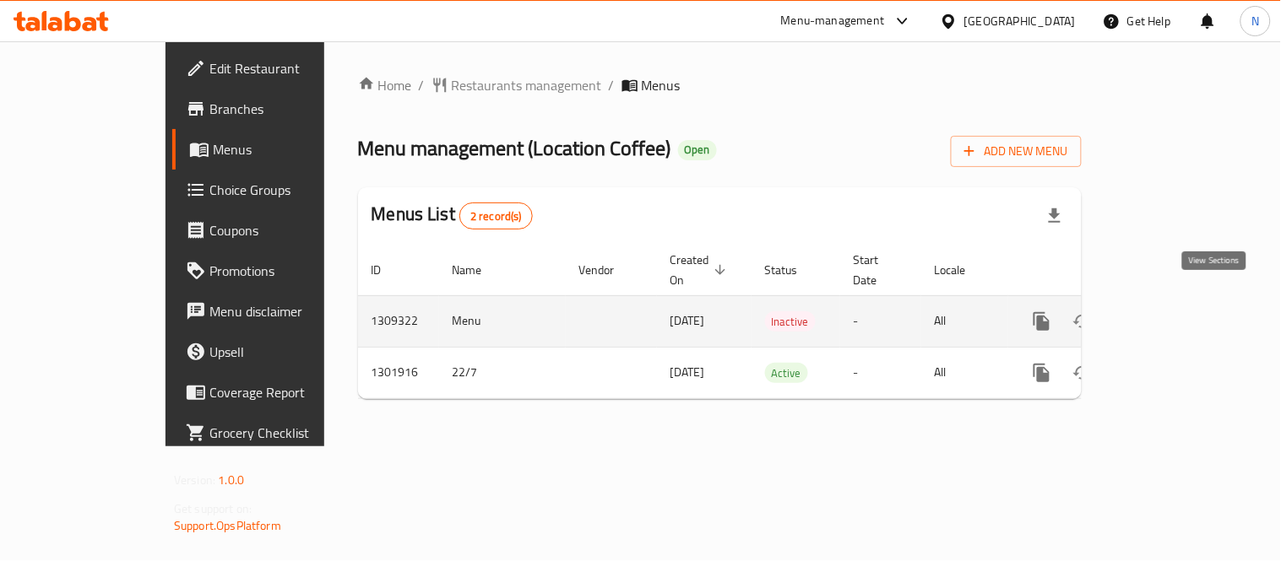
click at [1174, 312] on icon "enhanced table" at bounding box center [1163, 322] width 20 height 20
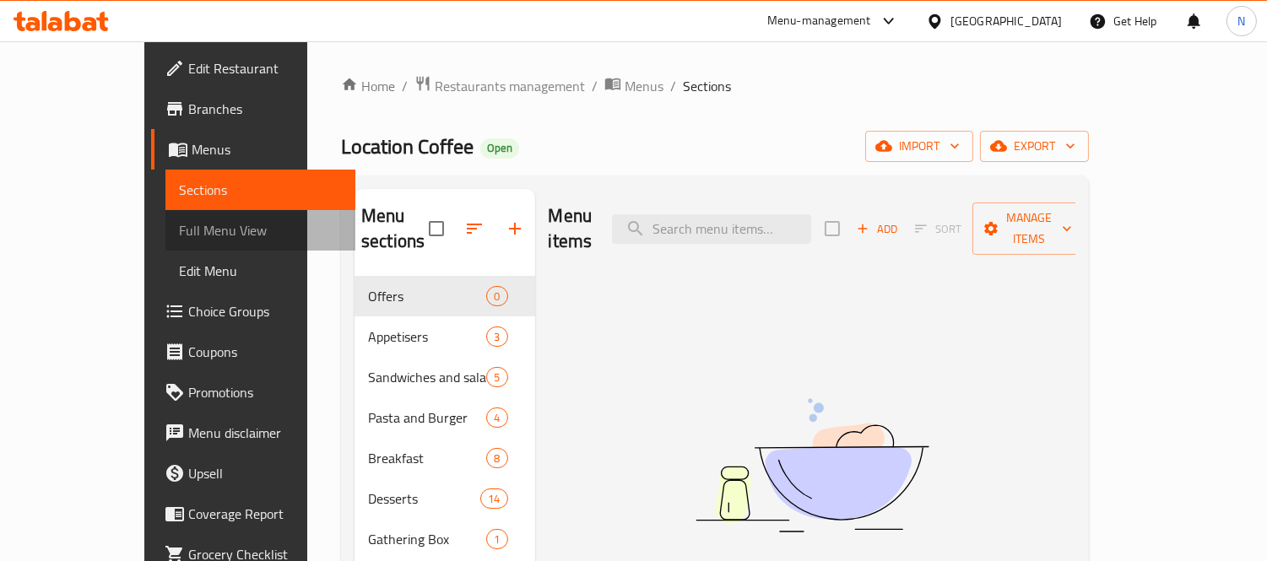
click at [179, 230] on span "Full Menu View" at bounding box center [261, 230] width 164 height 20
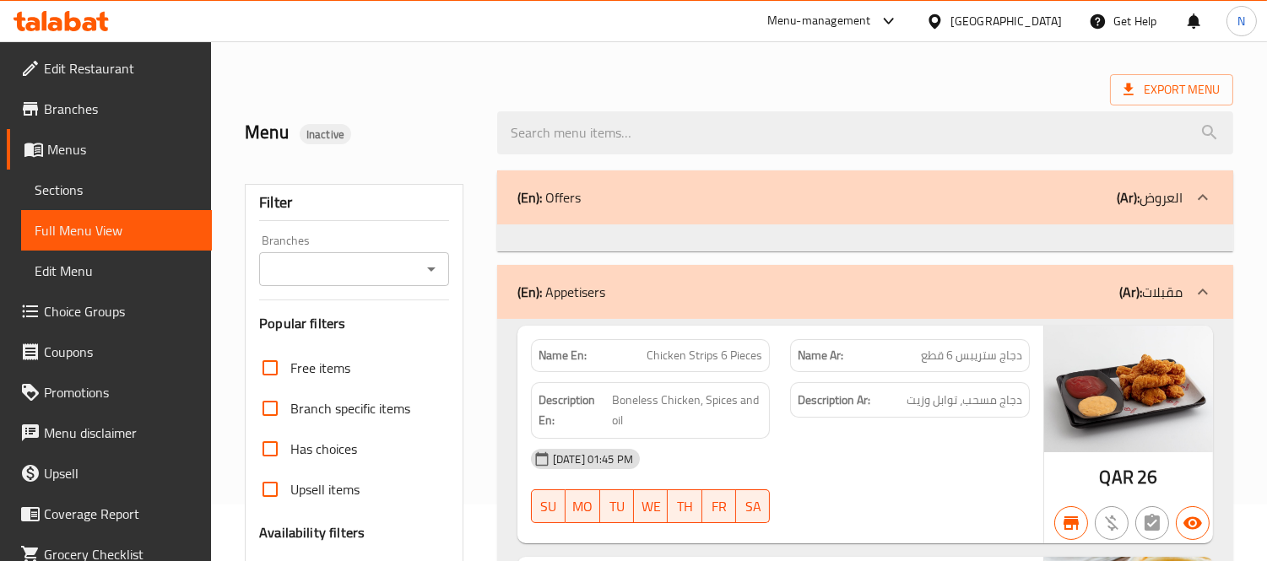
scroll to position [187, 0]
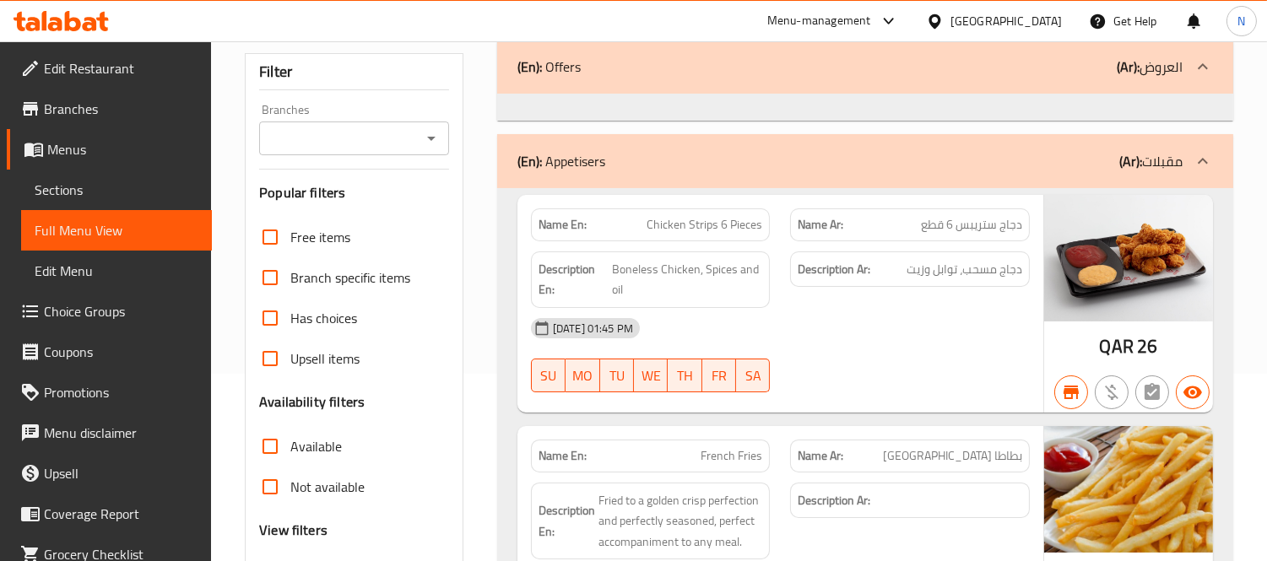
click at [427, 137] on icon "Open" at bounding box center [431, 139] width 8 height 4
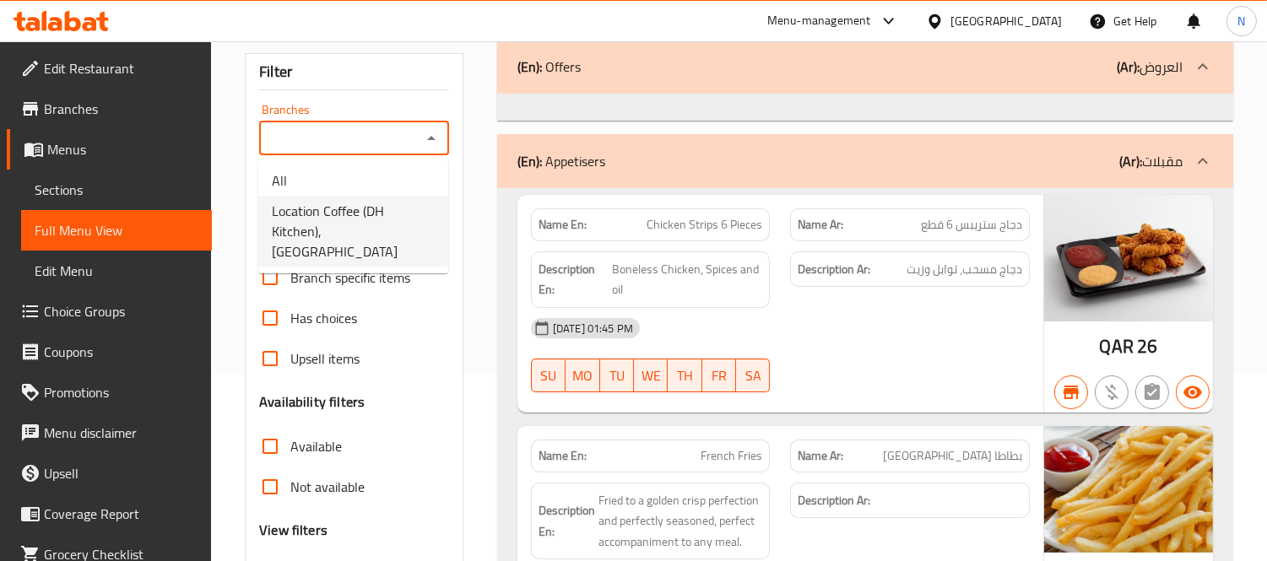
click at [349, 237] on span "Location Coffee (DH Kitchen), [GEOGRAPHIC_DATA]" at bounding box center [353, 231] width 163 height 61
type input "Location Coffee (DH Kitchen), [GEOGRAPHIC_DATA]"
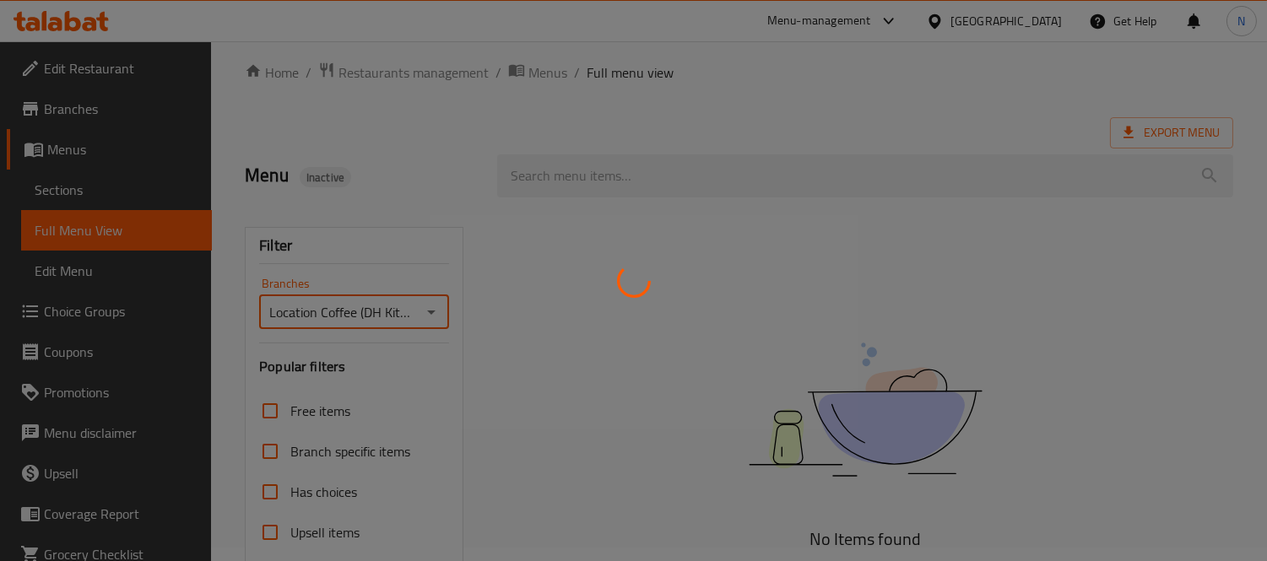
scroll to position [0, 0]
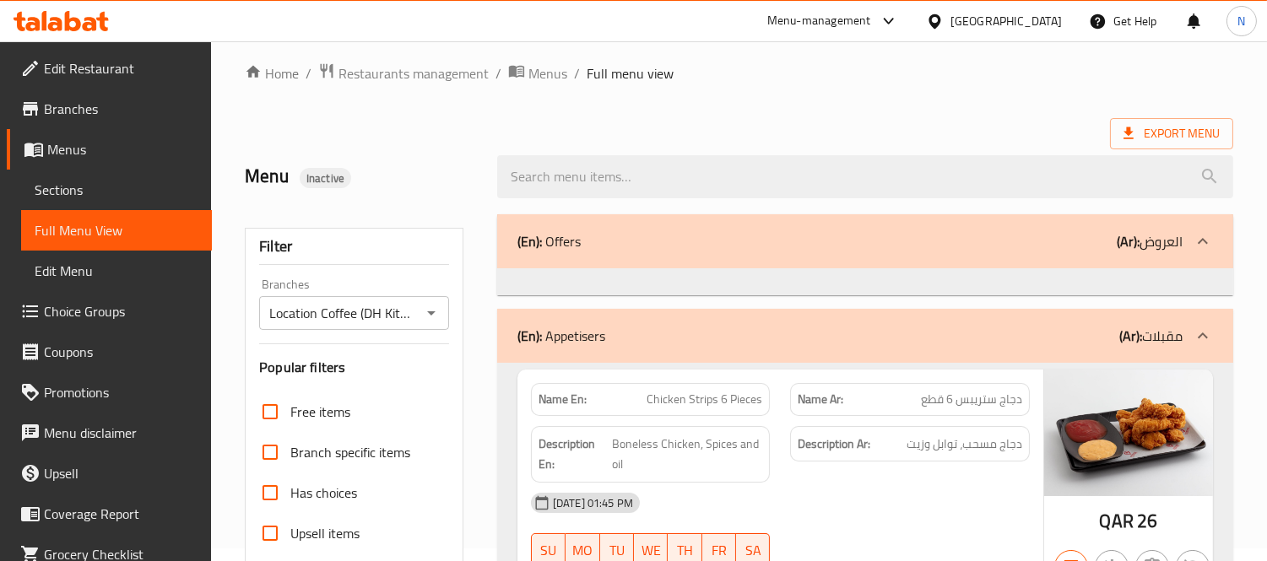
scroll to position [187, 0]
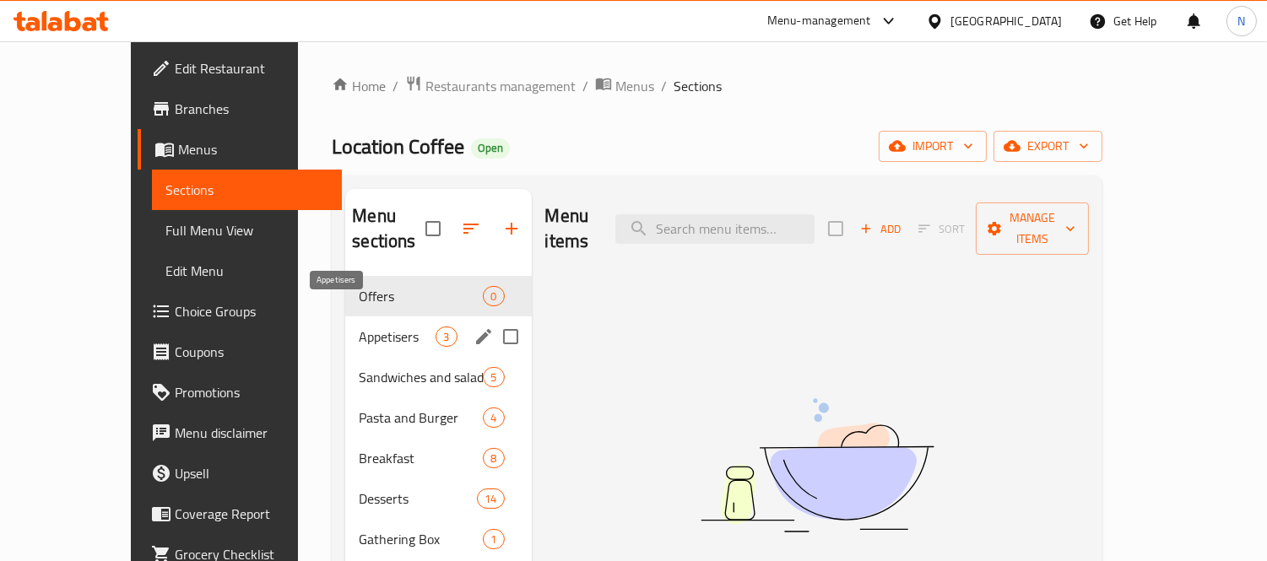
click at [374, 327] on span "Appetisers" at bounding box center [397, 337] width 77 height 20
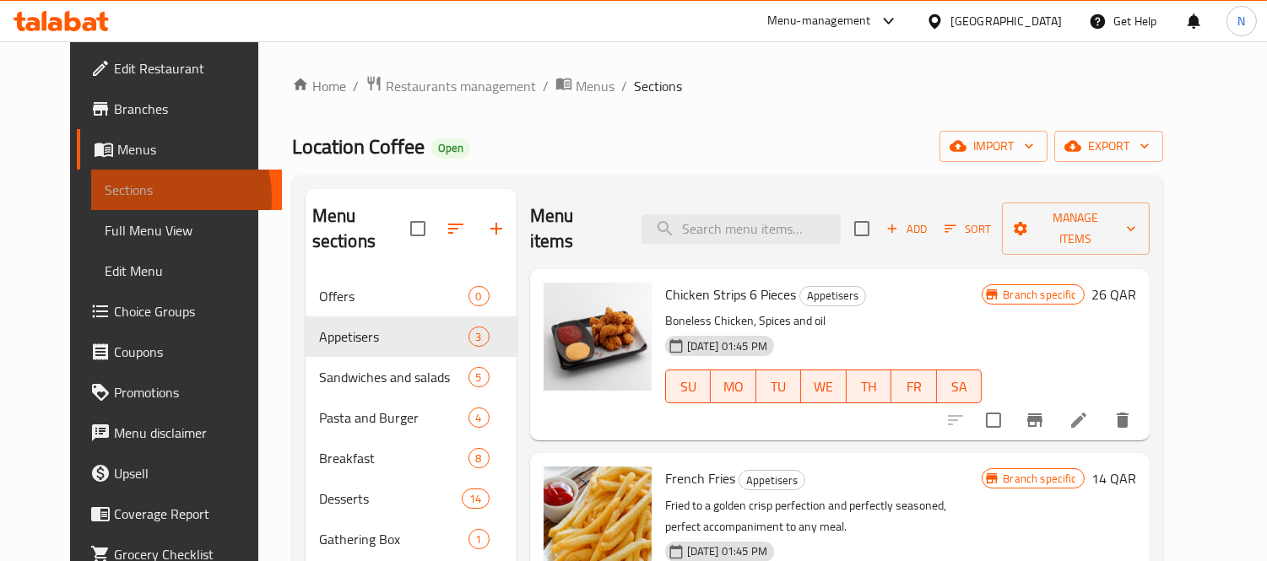
click at [105, 198] on span "Sections" at bounding box center [187, 190] width 164 height 20
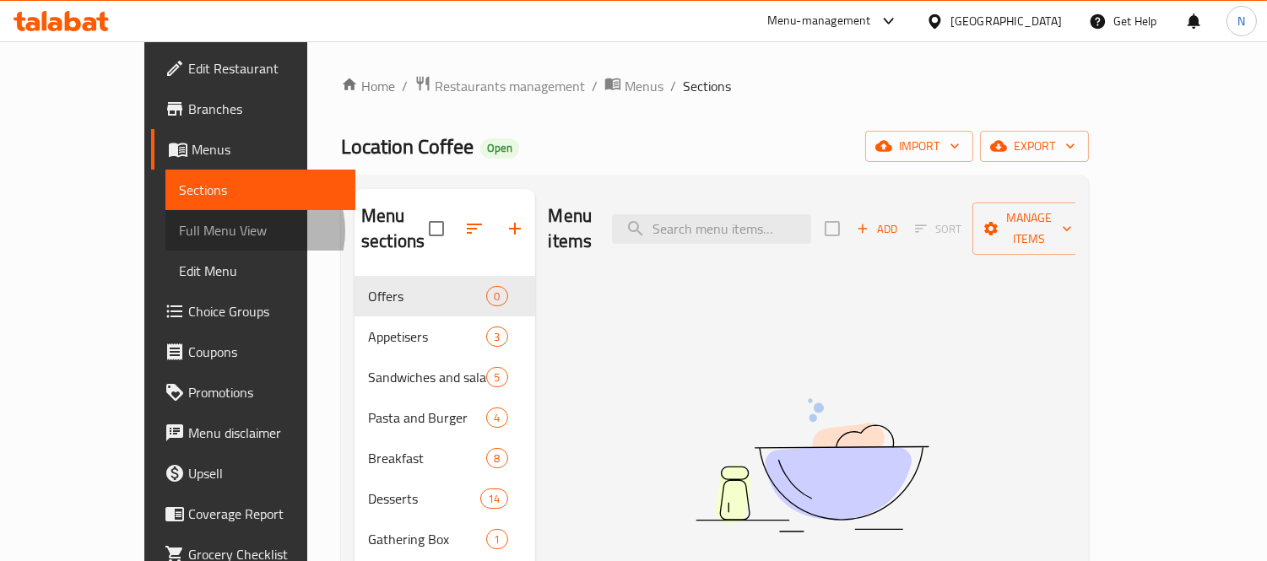
click at [179, 231] on span "Full Menu View" at bounding box center [261, 230] width 164 height 20
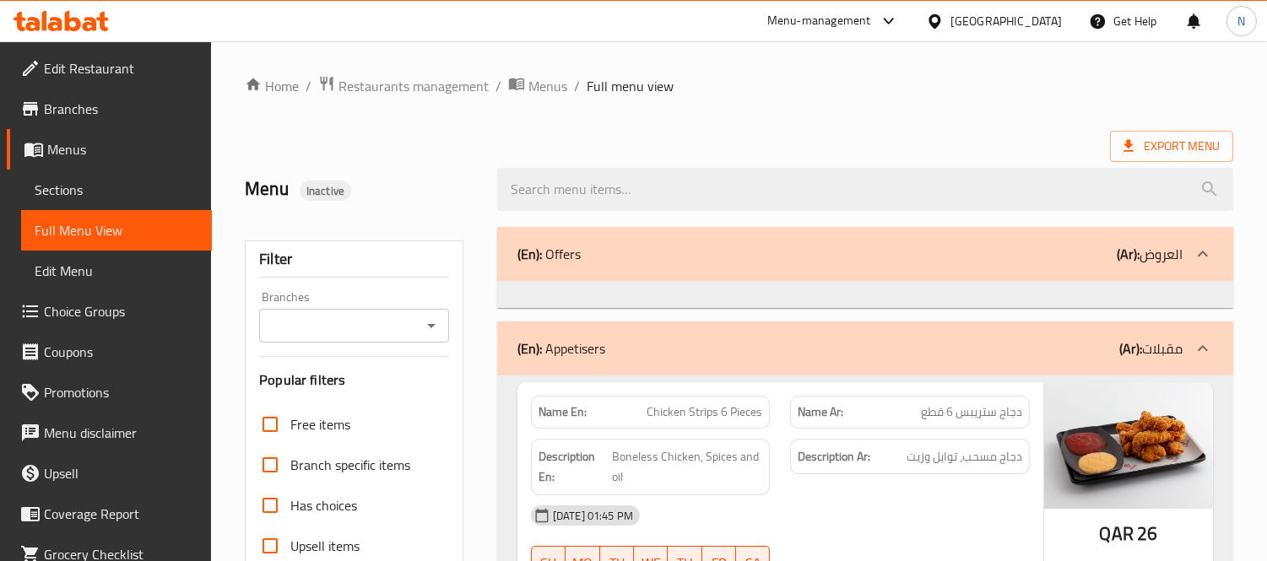
click at [87, 191] on span "Sections" at bounding box center [117, 190] width 164 height 20
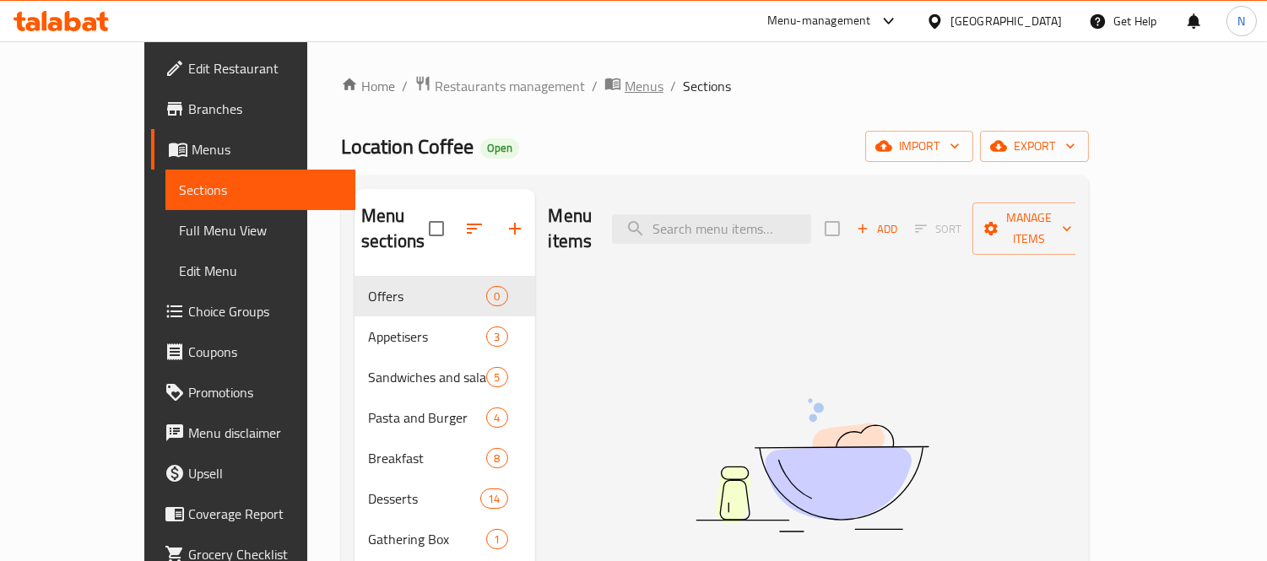
click at [625, 95] on span "Menus" at bounding box center [644, 86] width 39 height 20
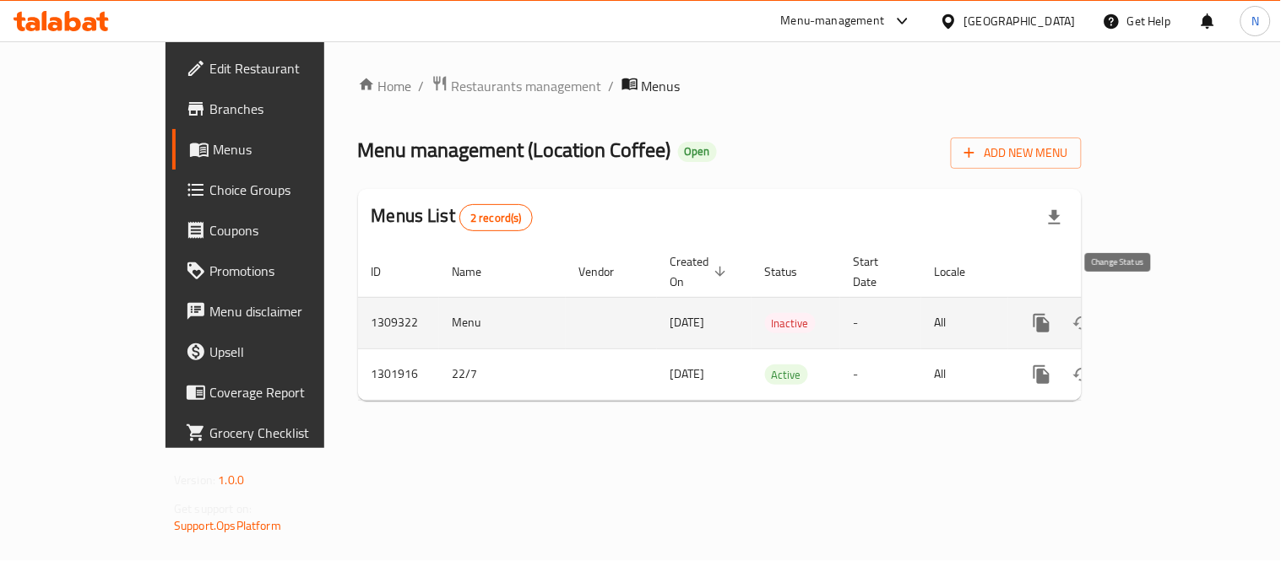
click at [1092, 313] on icon "enhanced table" at bounding box center [1082, 323] width 20 height 20
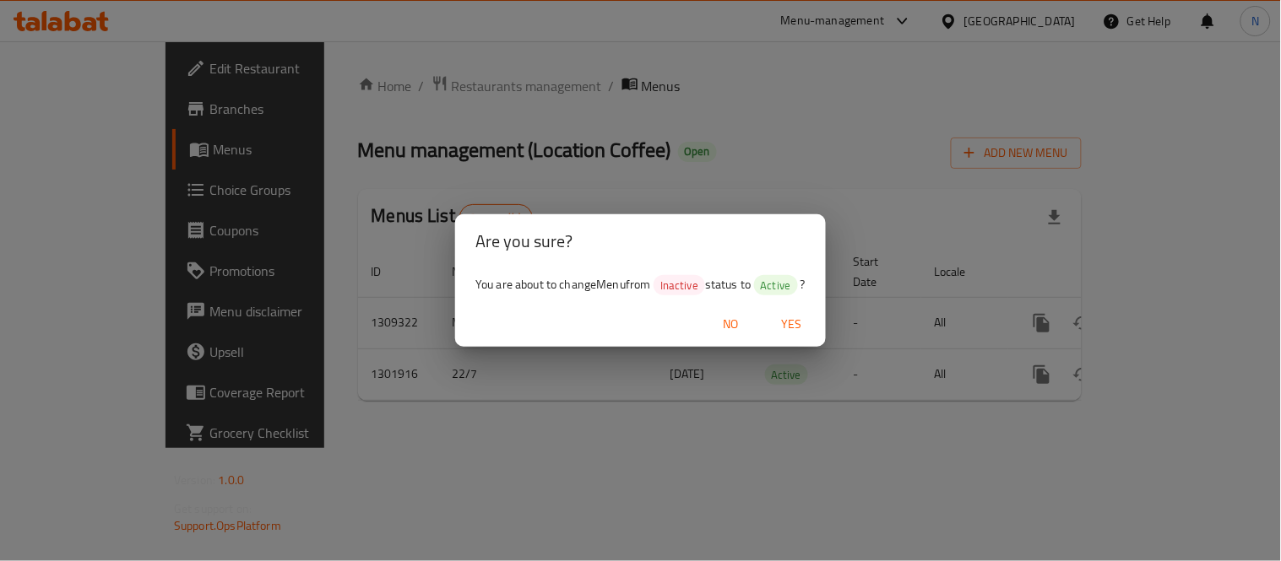
click at [789, 327] on span "Yes" at bounding box center [792, 324] width 41 height 21
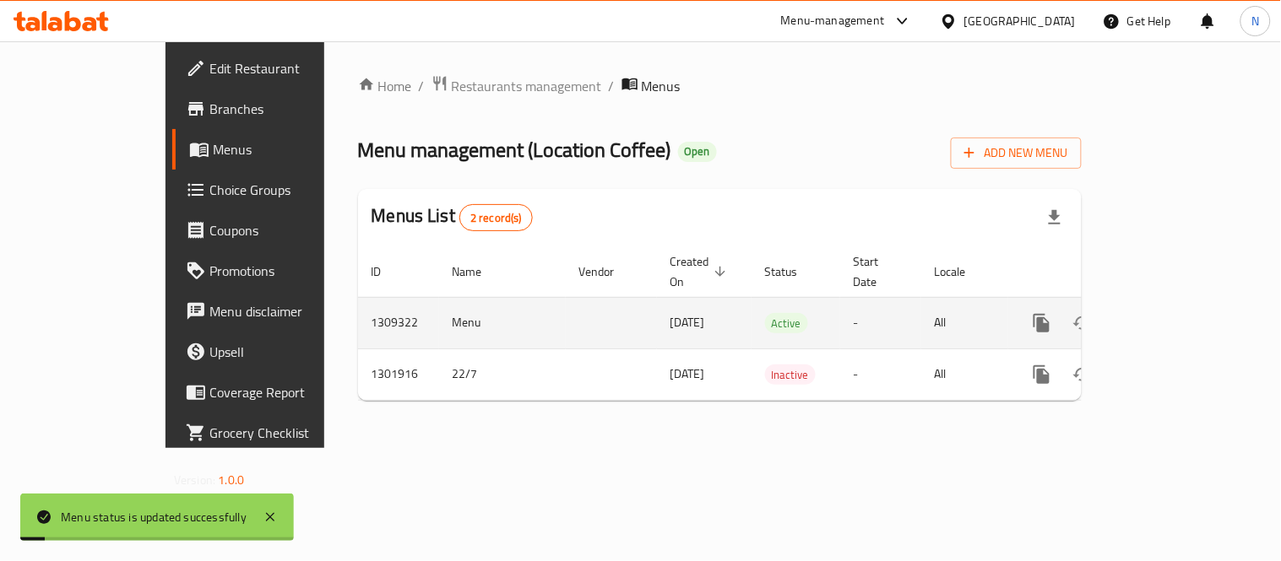
click at [1174, 313] on icon "enhanced table" at bounding box center [1163, 323] width 20 height 20
